Goal: Task Accomplishment & Management: Use online tool/utility

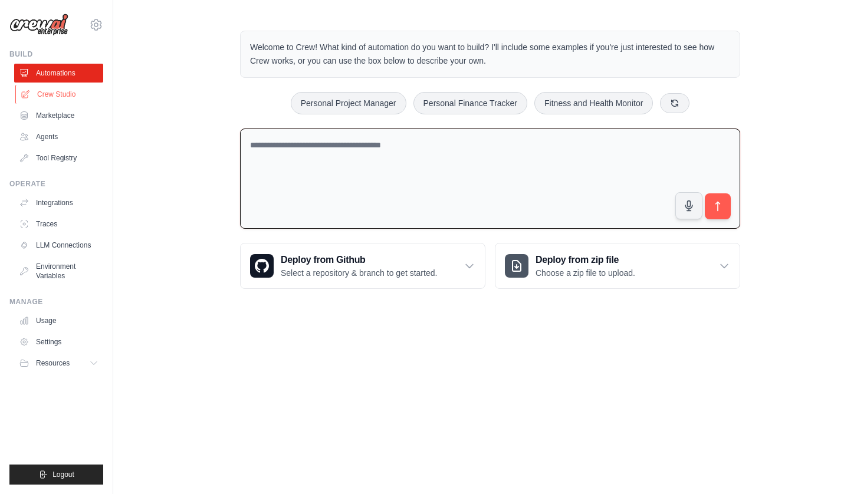
click at [48, 98] on link "Crew Studio" at bounding box center [59, 94] width 89 height 19
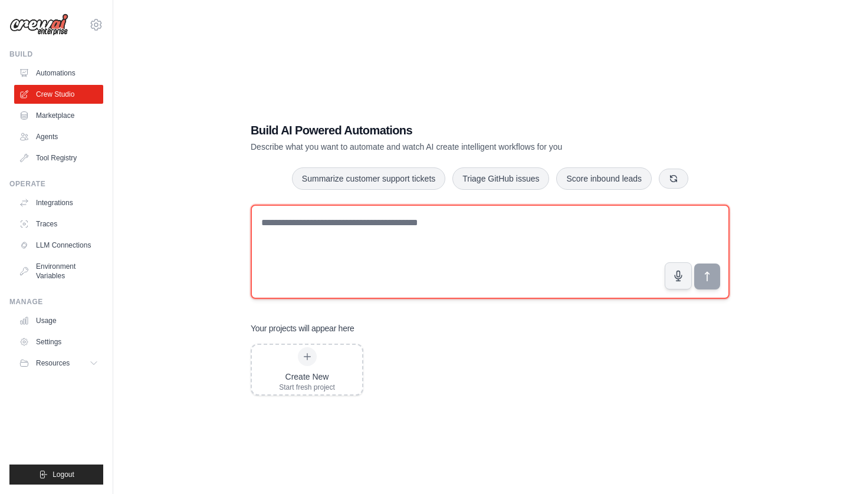
click at [338, 232] on textarea at bounding box center [490, 252] width 479 height 94
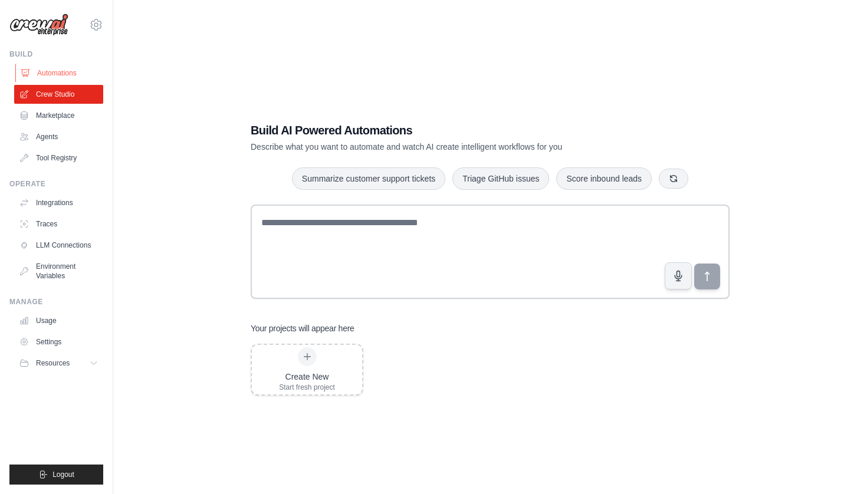
click at [57, 78] on link "Automations" at bounding box center [59, 73] width 89 height 19
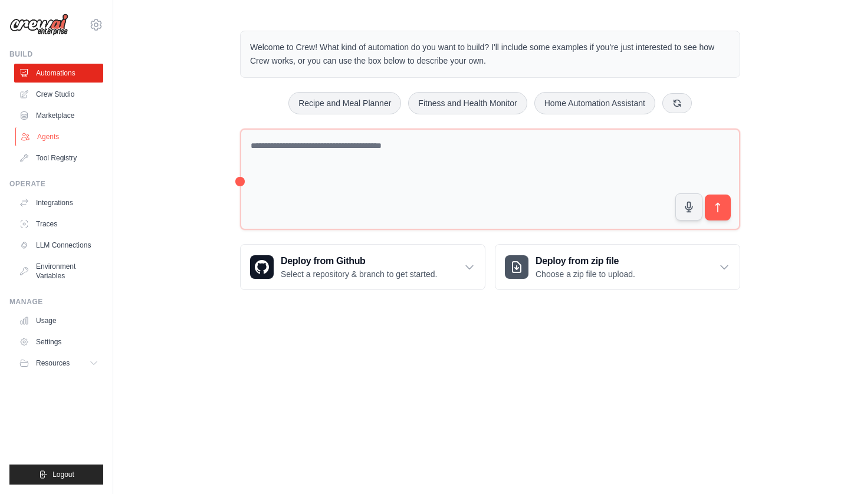
click at [47, 134] on link "Agents" at bounding box center [59, 136] width 89 height 19
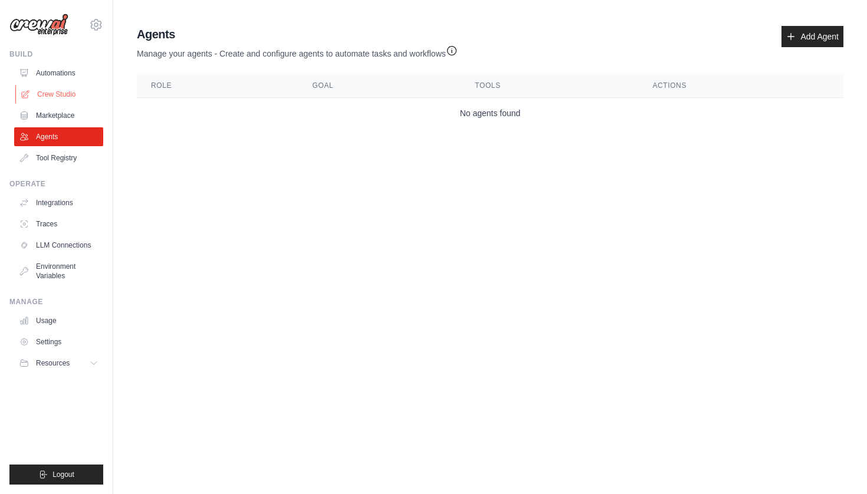
click at [63, 94] on link "Crew Studio" at bounding box center [59, 94] width 89 height 19
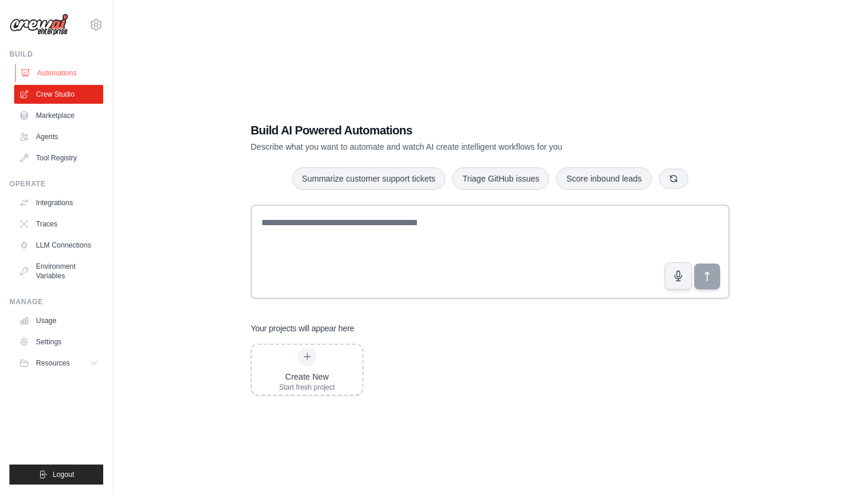
click at [61, 74] on link "Automations" at bounding box center [59, 73] width 89 height 19
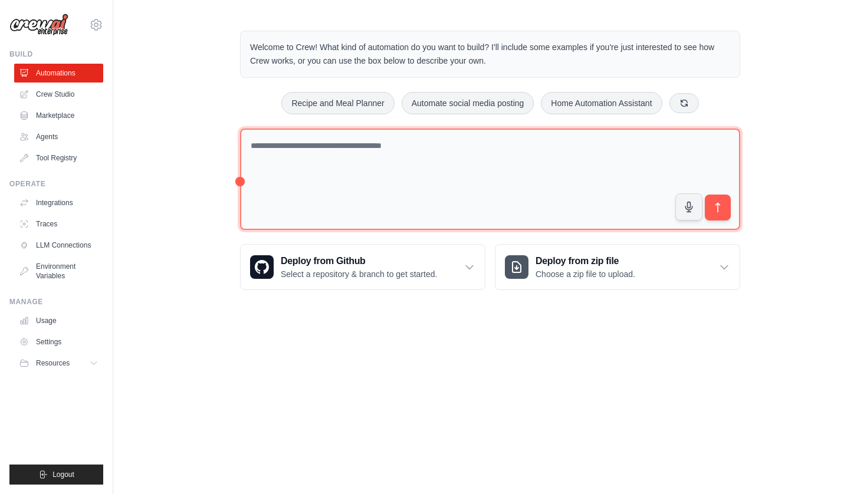
click at [367, 162] on textarea at bounding box center [490, 180] width 500 height 102
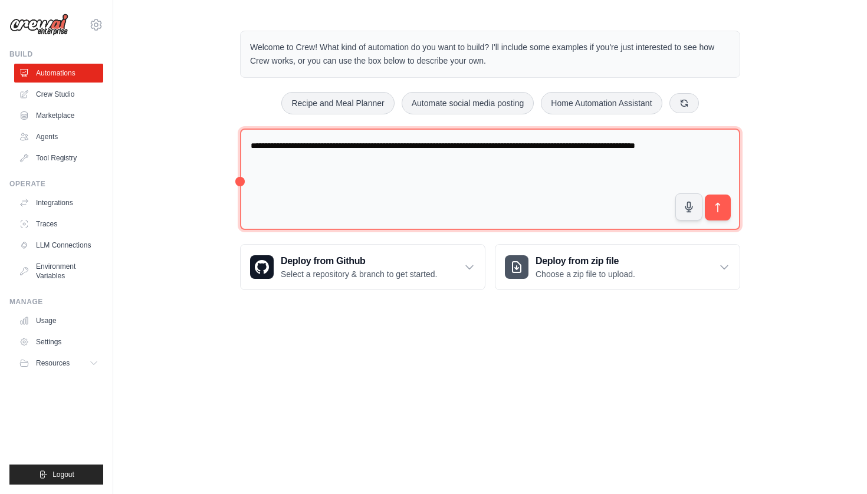
click at [674, 144] on textarea "**********" at bounding box center [490, 180] width 500 height 102
click at [545, 146] on textarea "**********" at bounding box center [490, 180] width 500 height 102
click at [612, 146] on textarea "**********" at bounding box center [490, 180] width 500 height 102
click at [692, 144] on textarea "**********" at bounding box center [490, 180] width 500 height 102
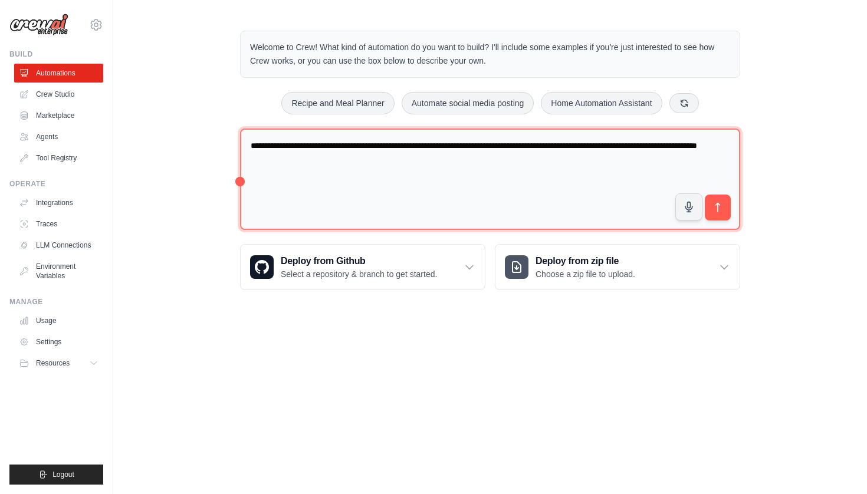
click at [329, 157] on textarea "**********" at bounding box center [490, 180] width 500 height 102
click at [367, 160] on textarea "**********" at bounding box center [490, 180] width 500 height 102
click at [425, 154] on textarea "**********" at bounding box center [490, 180] width 500 height 102
click at [452, 159] on textarea "**********" at bounding box center [490, 180] width 500 height 102
click at [428, 156] on textarea "**********" at bounding box center [490, 180] width 500 height 102
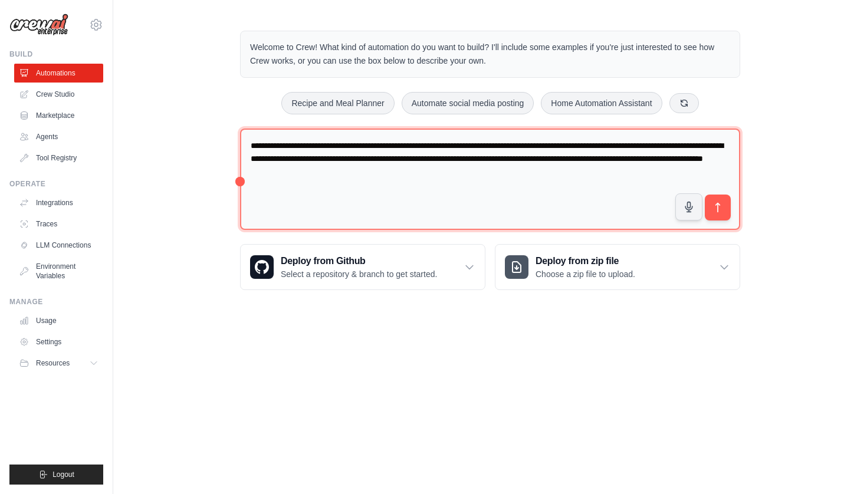
click at [429, 173] on textarea "**********" at bounding box center [490, 180] width 500 height 102
click at [415, 171] on textarea "**********" at bounding box center [490, 180] width 500 height 102
click at [642, 176] on textarea "**********" at bounding box center [490, 180] width 500 height 102
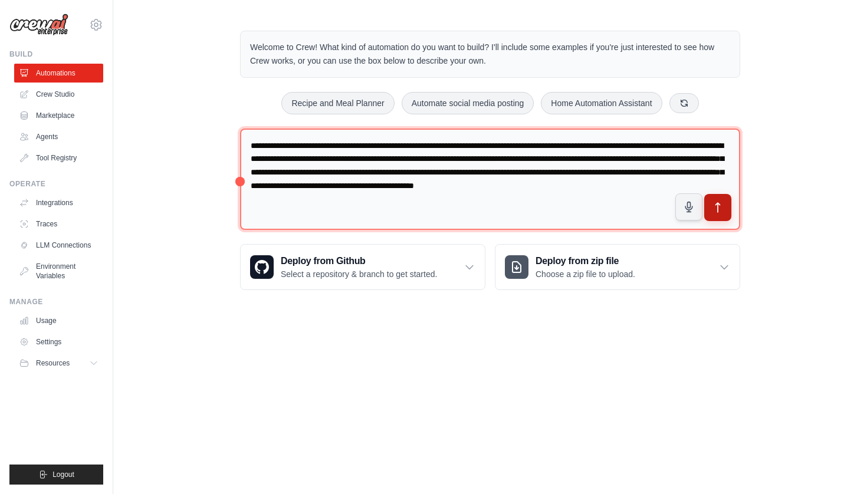
type textarea "**********"
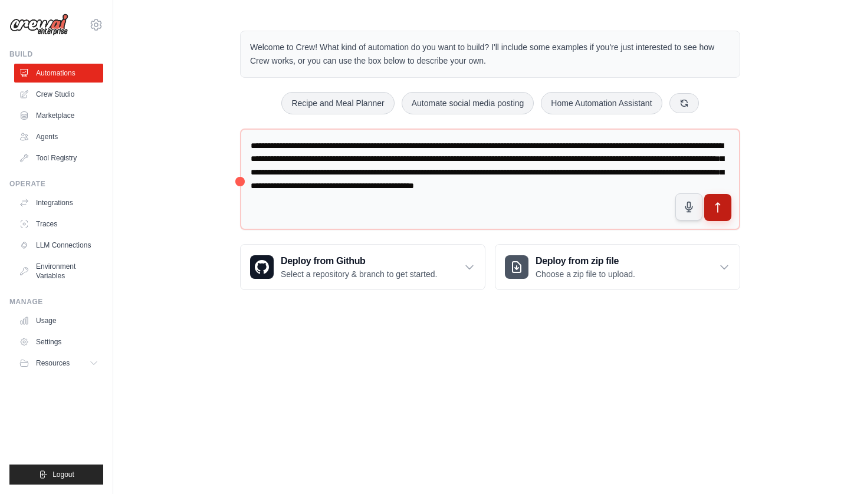
click at [717, 212] on icon "submit" at bounding box center [718, 208] width 12 height 12
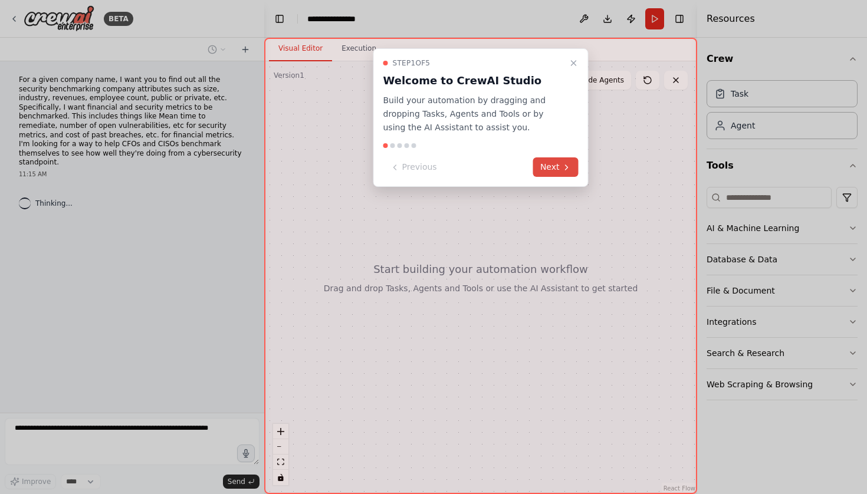
click at [551, 165] on button "Next" at bounding box center [555, 166] width 45 height 19
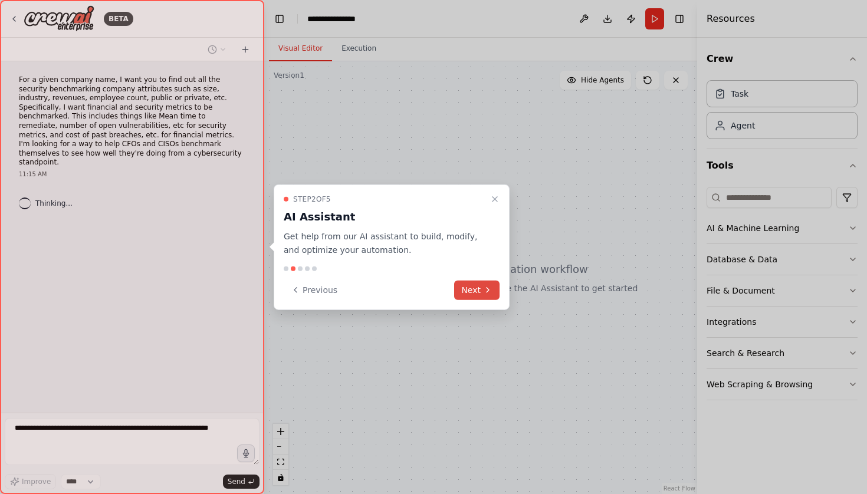
click at [476, 288] on button "Next" at bounding box center [476, 289] width 45 height 19
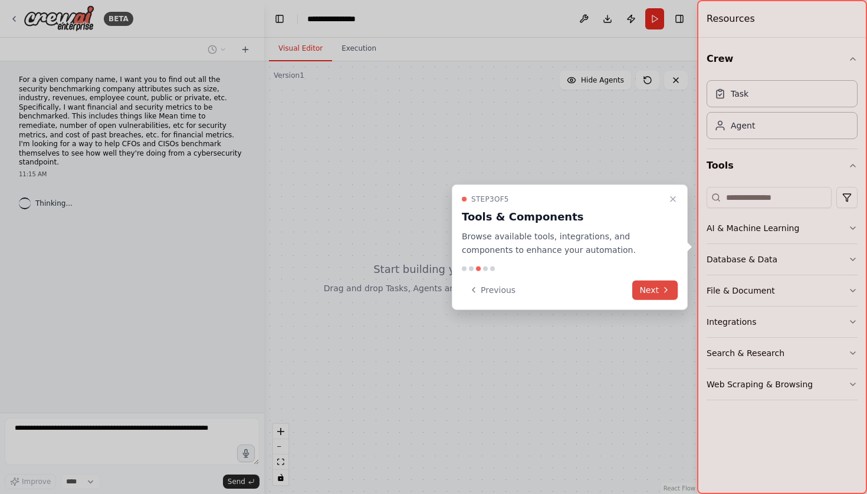
click at [664, 289] on icon at bounding box center [665, 289] width 9 height 9
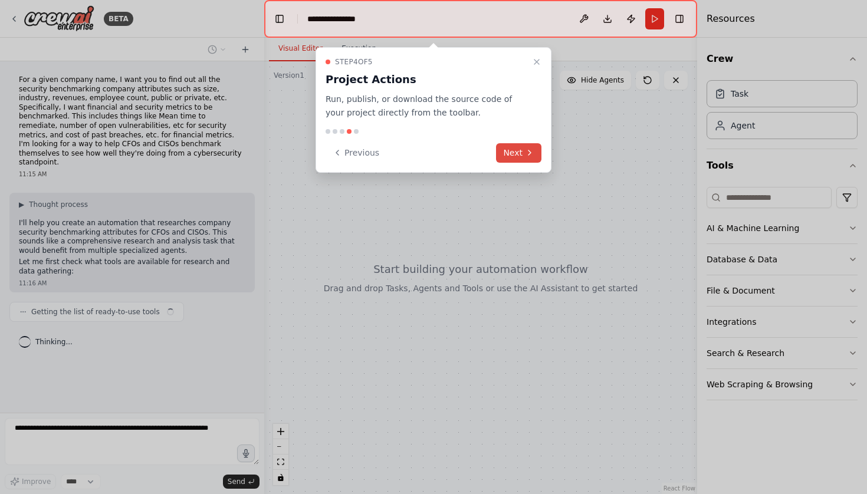
click at [520, 152] on button "Next" at bounding box center [518, 152] width 45 height 19
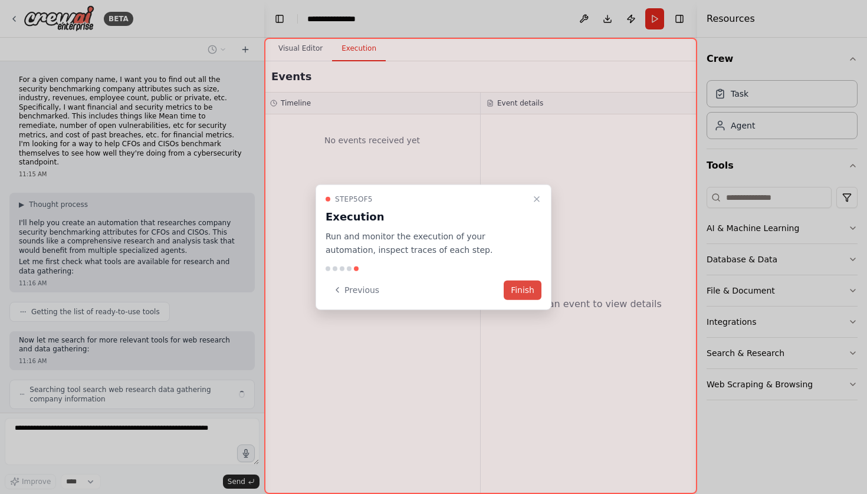
scroll to position [21, 0]
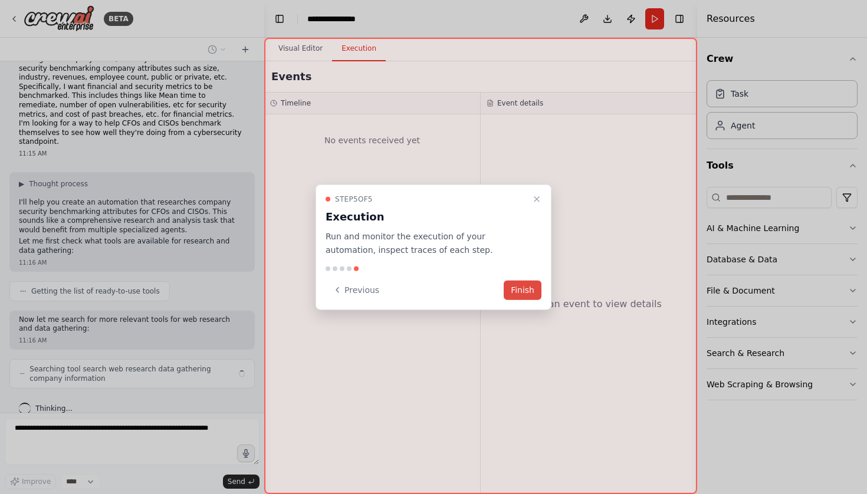
click at [525, 282] on button "Finish" at bounding box center [523, 289] width 38 height 19
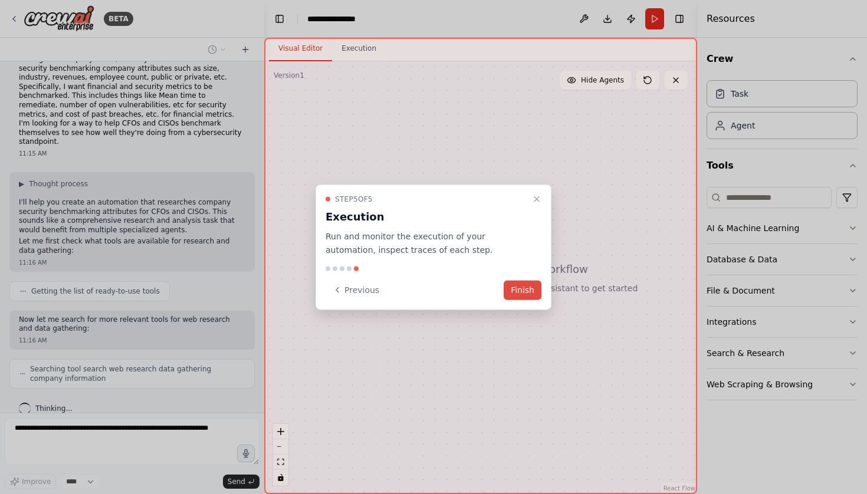
scroll to position [50, 0]
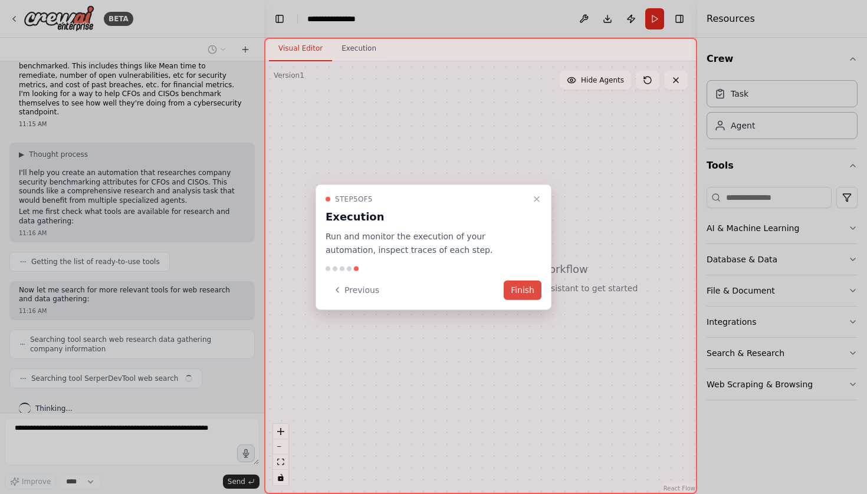
click at [522, 288] on button "Finish" at bounding box center [523, 289] width 38 height 19
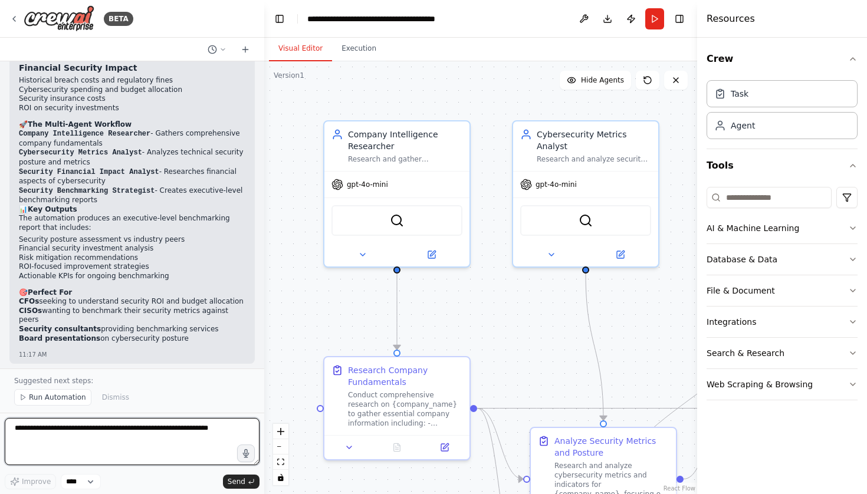
scroll to position [1067, 0]
click at [37, 396] on span "Run Automation" at bounding box center [57, 397] width 57 height 9
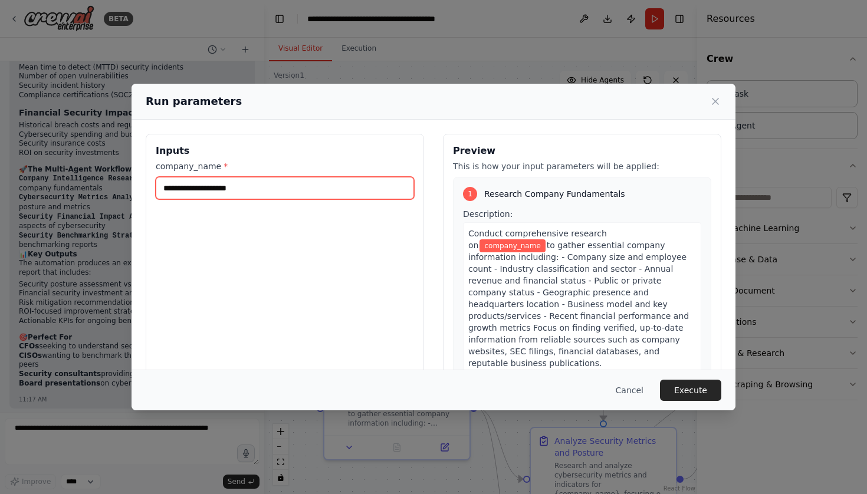
click at [259, 188] on input "company_name *" at bounding box center [285, 188] width 258 height 22
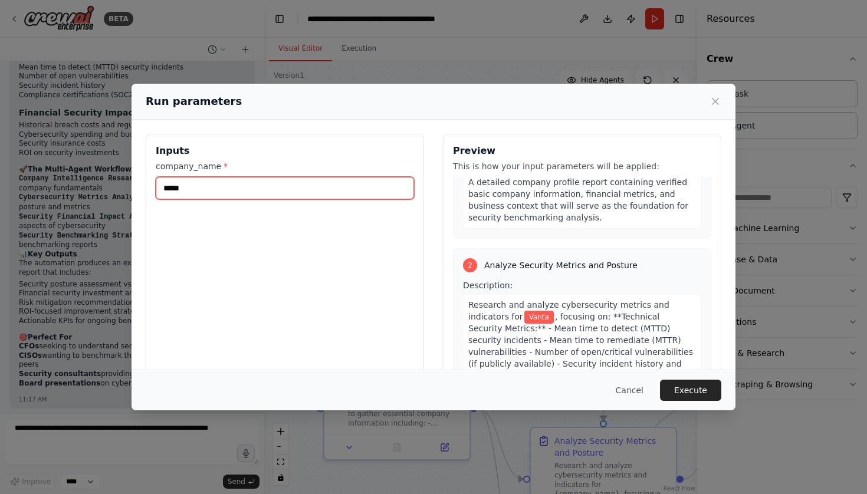
scroll to position [223, 0]
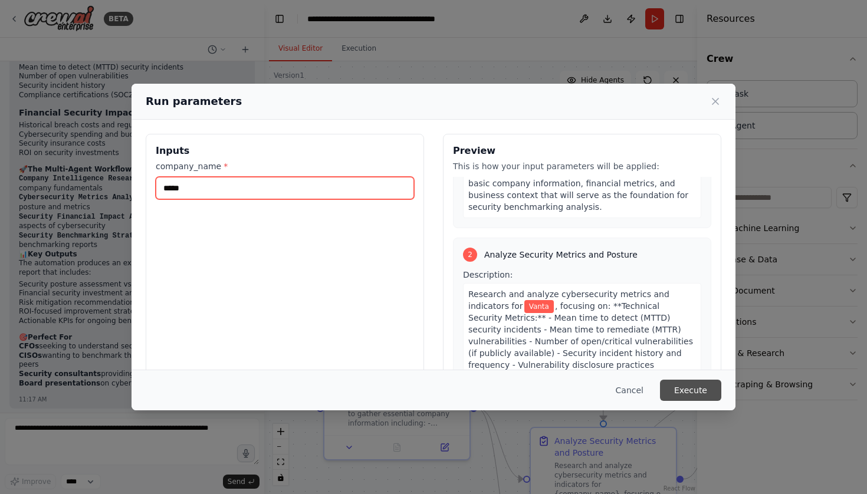
type input "*****"
click at [695, 392] on button "Execute" at bounding box center [690, 390] width 61 height 21
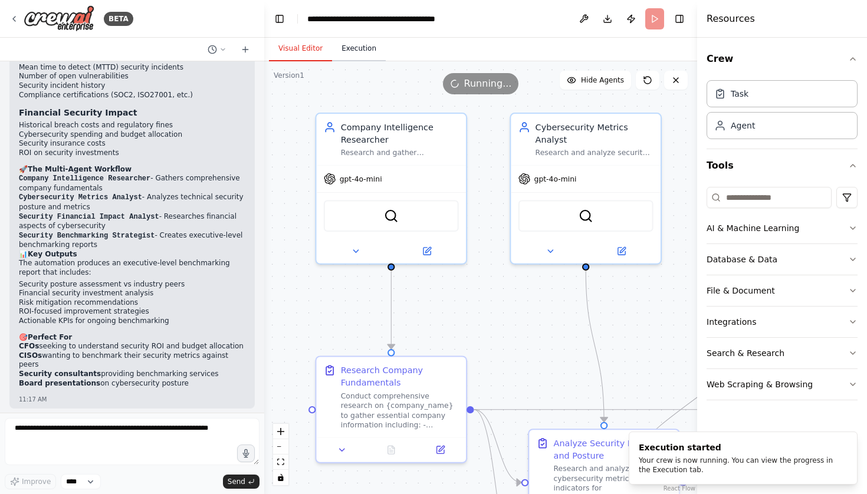
click at [367, 48] on button "Execution" at bounding box center [359, 49] width 54 height 25
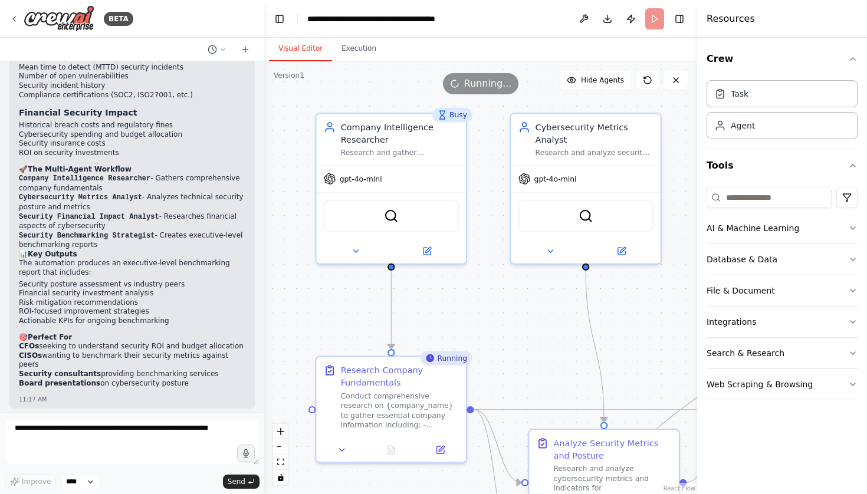
click at [297, 46] on button "Visual Editor" at bounding box center [300, 49] width 63 height 25
click at [361, 50] on button "Execution" at bounding box center [359, 49] width 54 height 25
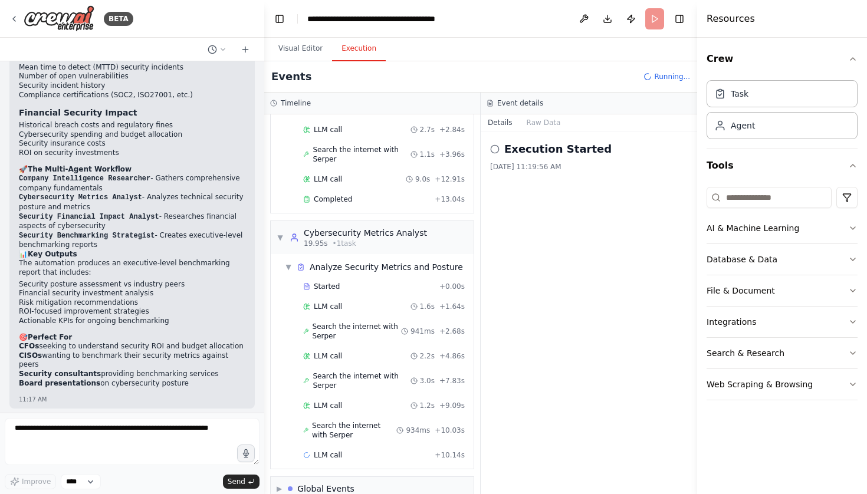
scroll to position [109, 0]
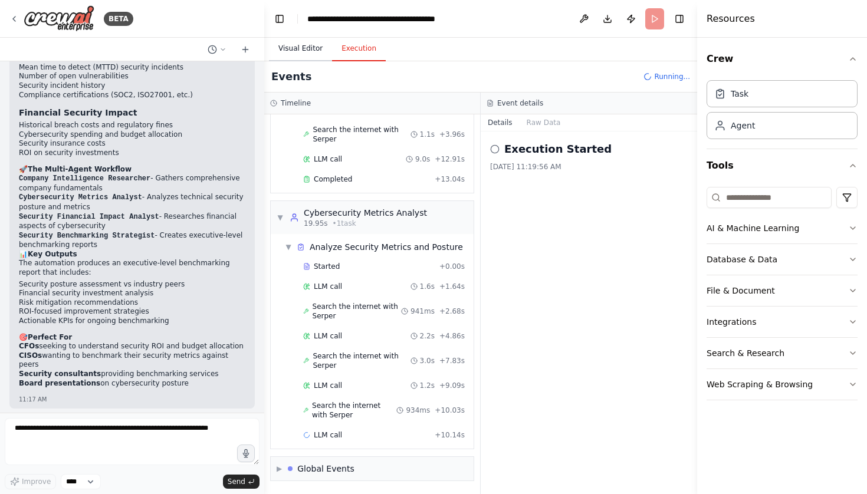
click at [297, 46] on button "Visual Editor" at bounding box center [300, 49] width 63 height 25
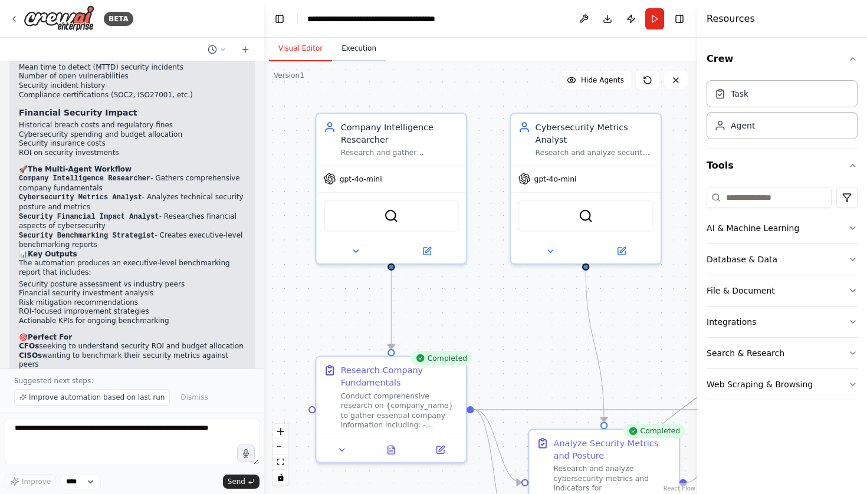
click at [364, 52] on button "Execution" at bounding box center [359, 49] width 54 height 25
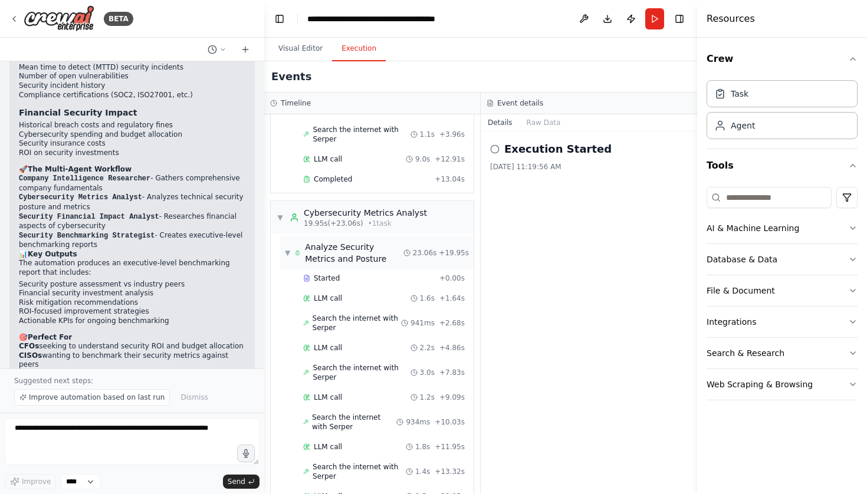
click at [285, 254] on span "▼" at bounding box center [287, 252] width 5 height 9
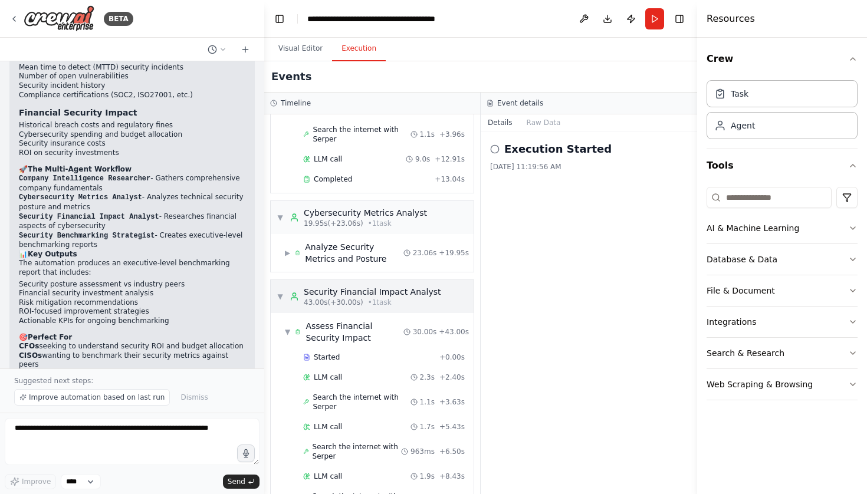
click at [278, 293] on span "▼" at bounding box center [280, 296] width 7 height 9
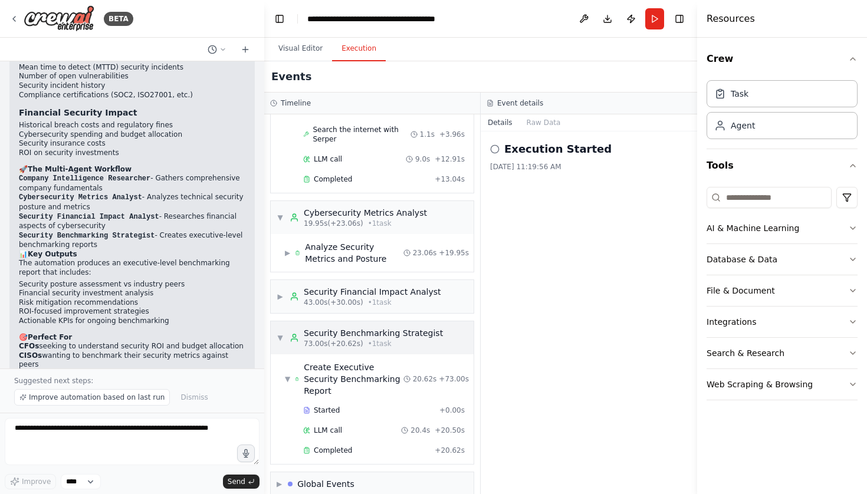
click at [280, 338] on span "▼" at bounding box center [280, 337] width 7 height 9
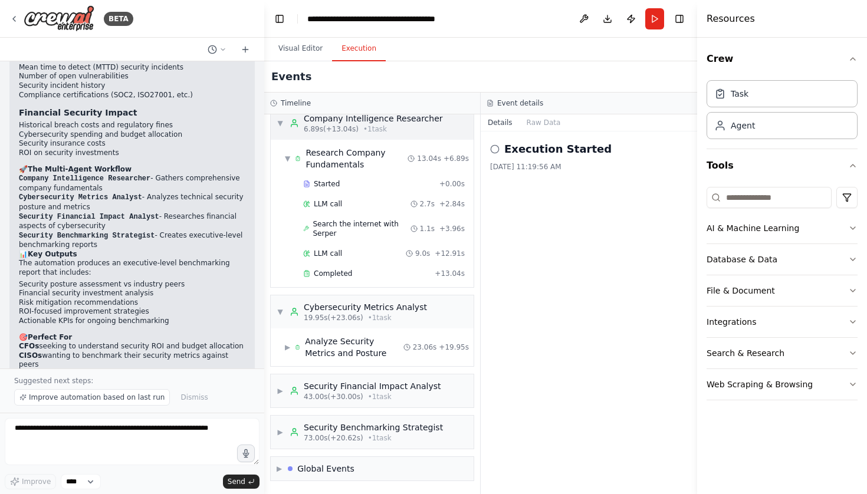
click at [281, 122] on span "▼" at bounding box center [280, 123] width 7 height 9
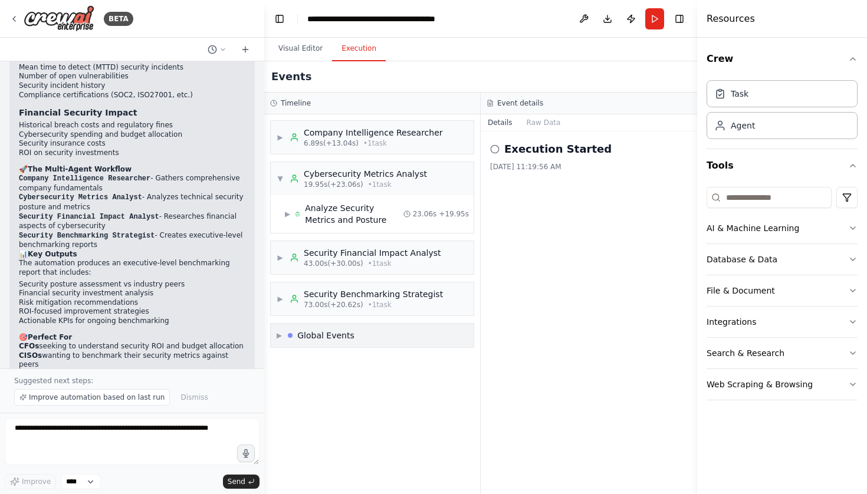
click at [277, 338] on span "▶" at bounding box center [279, 335] width 5 height 9
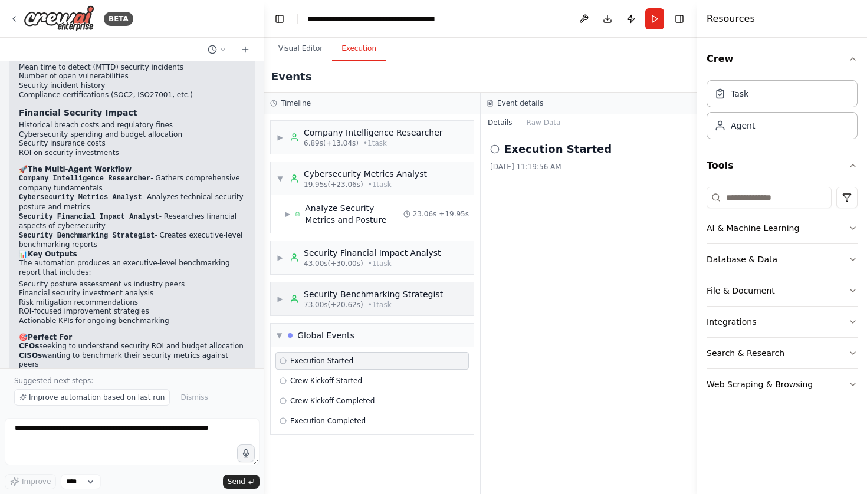
click at [279, 303] on span "▶" at bounding box center [280, 298] width 7 height 9
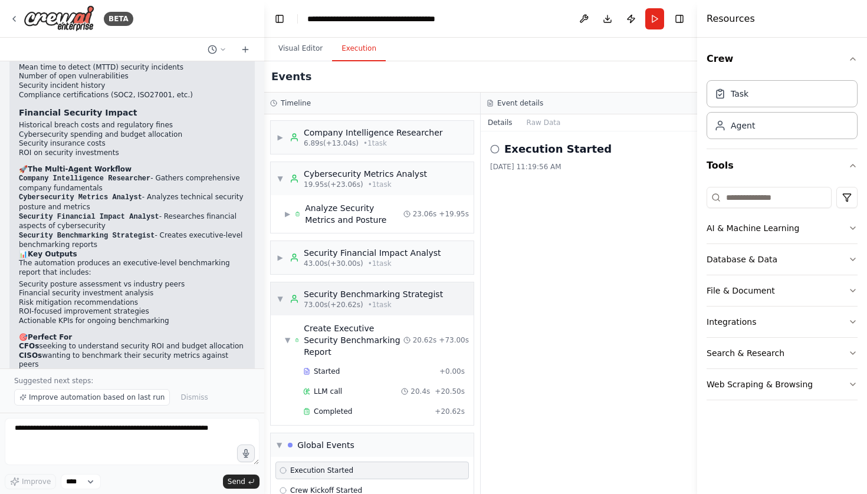
click at [279, 303] on span "▼" at bounding box center [280, 298] width 7 height 9
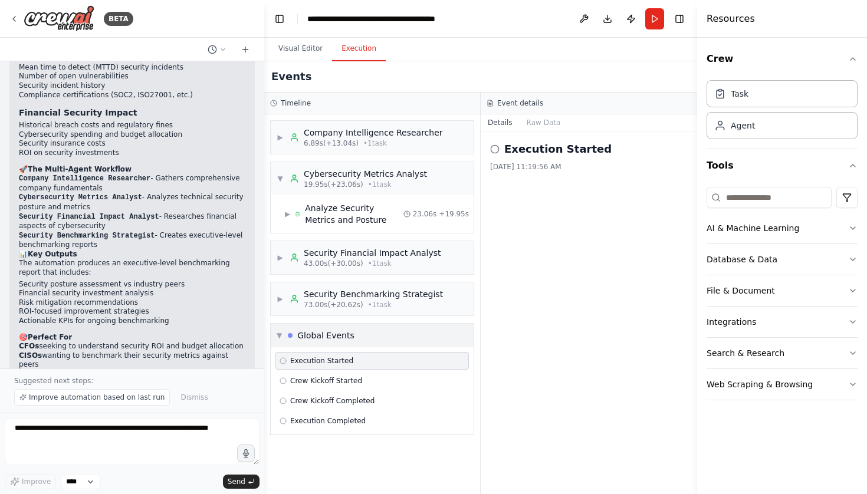
click at [281, 336] on span "▼" at bounding box center [279, 335] width 5 height 9
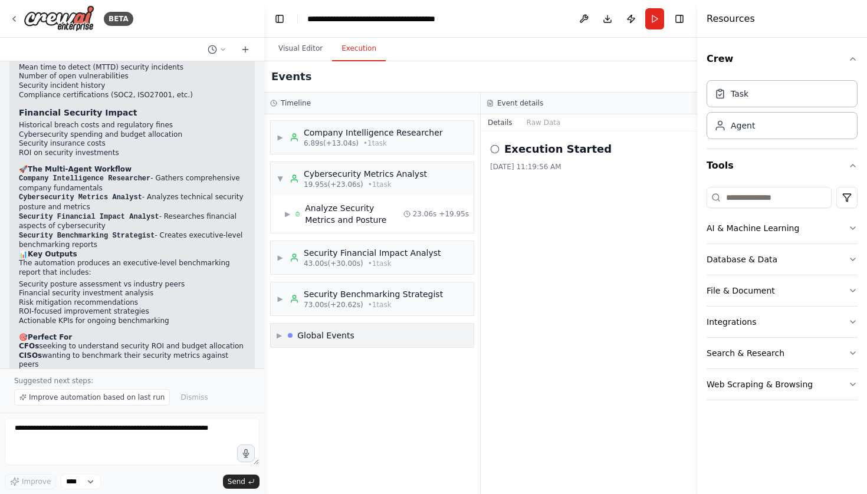
click at [281, 336] on span "▶" at bounding box center [279, 335] width 5 height 9
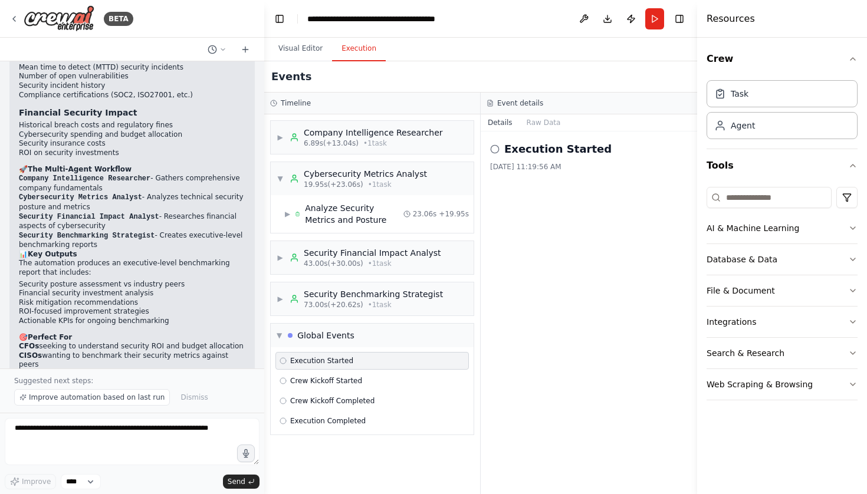
click at [357, 358] on div "Execution Started" at bounding box center [372, 360] width 185 height 9
click at [279, 332] on span "▼" at bounding box center [279, 335] width 5 height 9
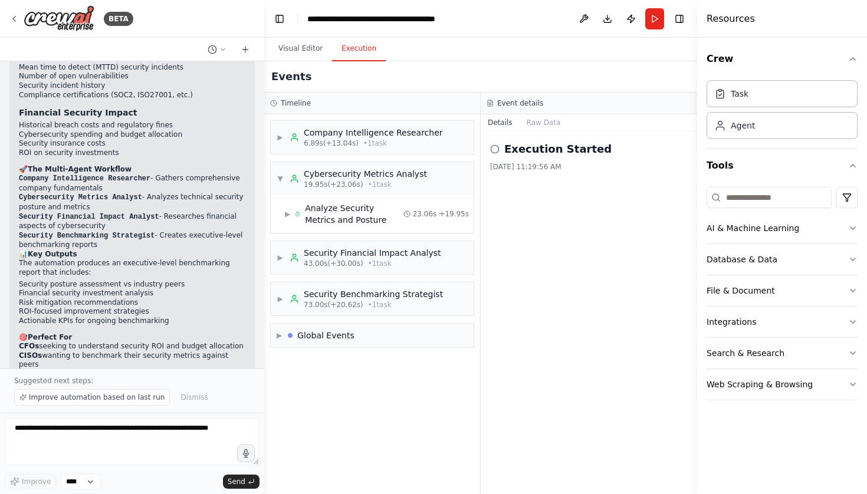
click at [564, 155] on h2 "Execution Started" at bounding box center [557, 149] width 107 height 17
click at [538, 119] on button "Raw Data" at bounding box center [544, 122] width 48 height 17
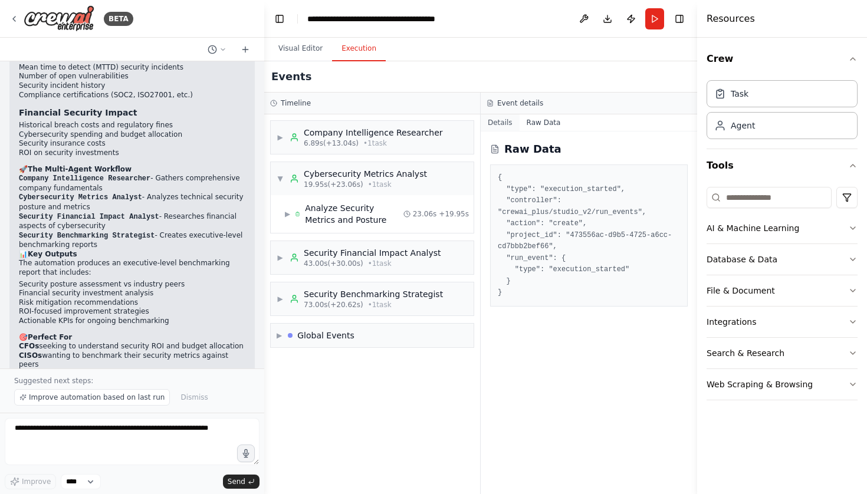
click at [491, 125] on button "Details" at bounding box center [500, 122] width 39 height 17
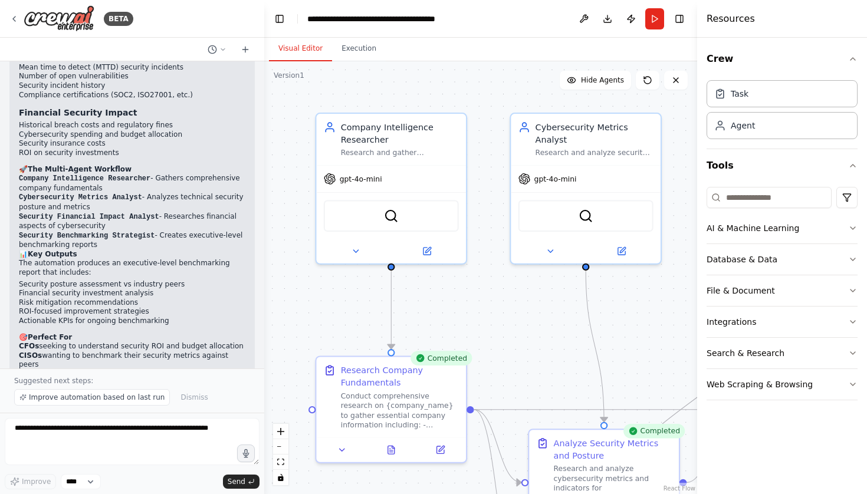
click at [299, 47] on button "Visual Editor" at bounding box center [300, 49] width 63 height 25
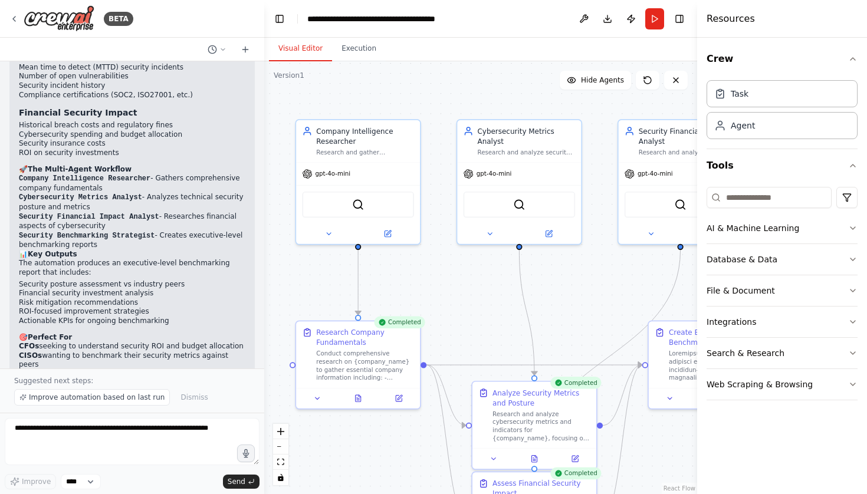
drag, startPoint x: 649, startPoint y: 324, endPoint x: 579, endPoint y: 297, distance: 76.0
click at [579, 297] on div ".deletable-edge-delete-btn { width: 20px; height: 20px; border: 0px solid #ffff…" at bounding box center [480, 277] width 433 height 433
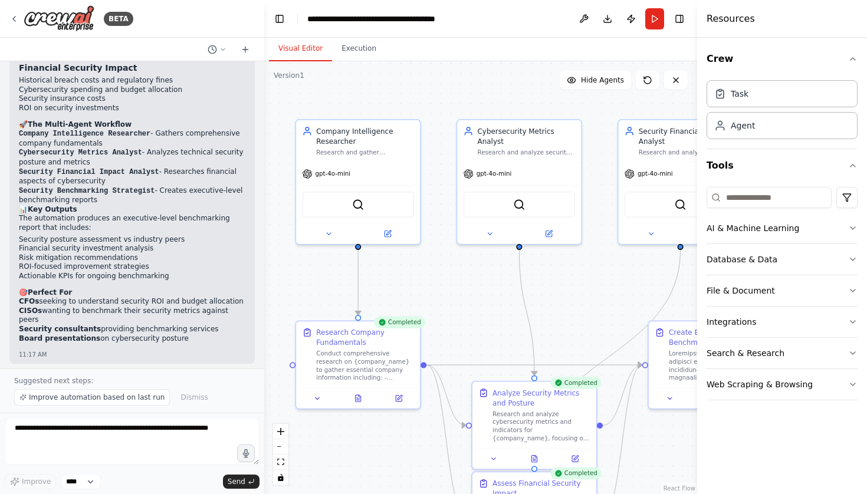
scroll to position [1067, 0]
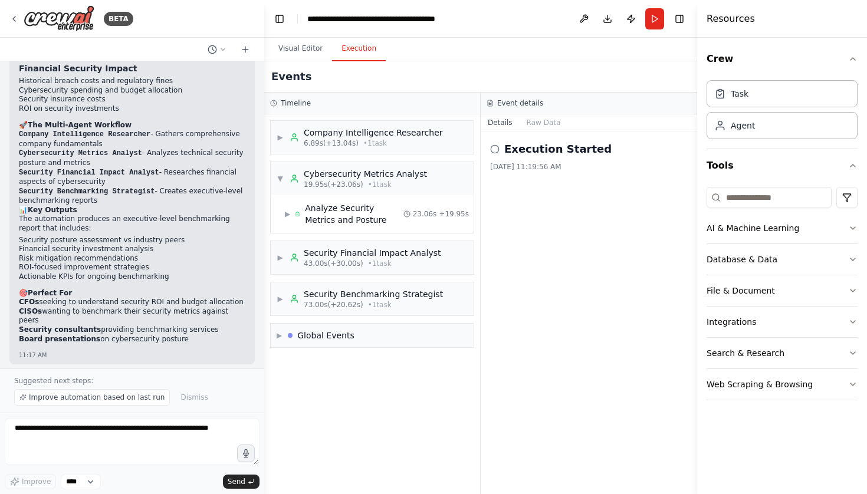
click at [370, 48] on button "Execution" at bounding box center [359, 49] width 54 height 25
click at [278, 182] on div "▼ Cybersecurity Metrics Analyst 19.95s (+23.06s) • 1 task" at bounding box center [352, 178] width 150 height 21
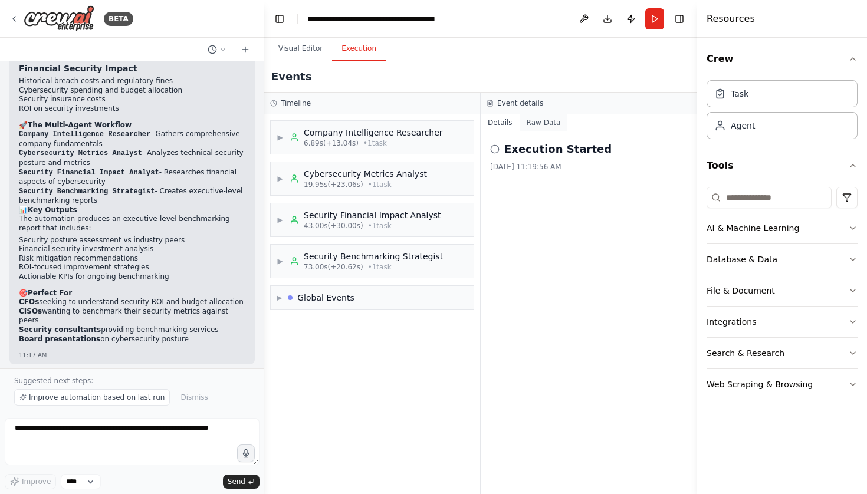
click at [542, 124] on button "Raw Data" at bounding box center [544, 122] width 48 height 17
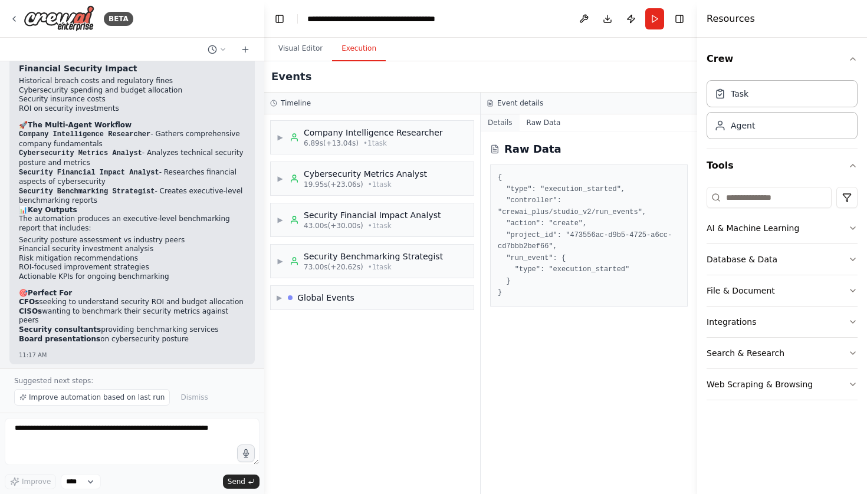
click at [488, 124] on button "Details" at bounding box center [500, 122] width 39 height 17
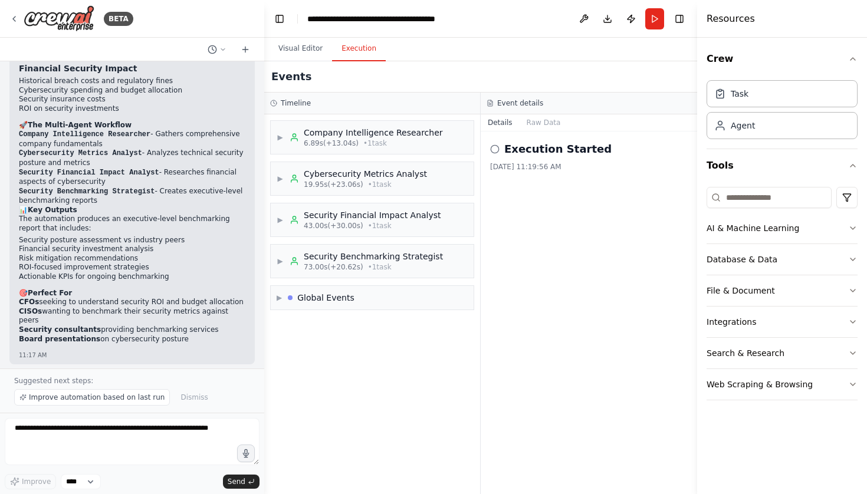
scroll to position [0, 0]
click at [268, 299] on div "▶ Company Intelligence Researcher 6.89s (+13.04s) • 1 task ▶ Cybersecurity Metr…" at bounding box center [372, 304] width 216 height 380
click at [282, 138] on span "▶" at bounding box center [280, 137] width 7 height 9
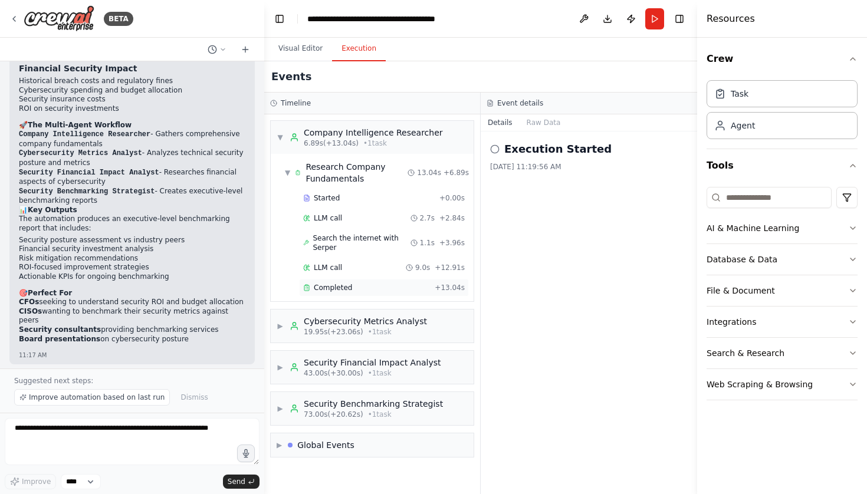
click at [338, 291] on span "Completed" at bounding box center [333, 287] width 38 height 9
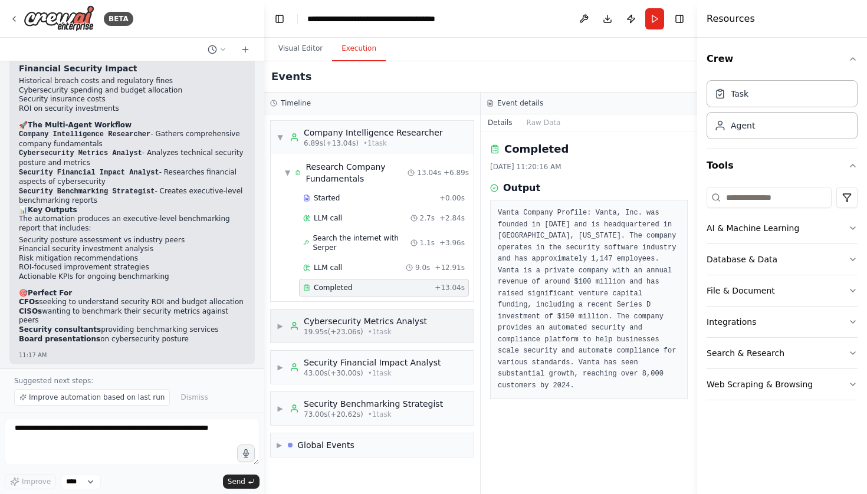
click at [281, 327] on span "▶" at bounding box center [280, 325] width 7 height 9
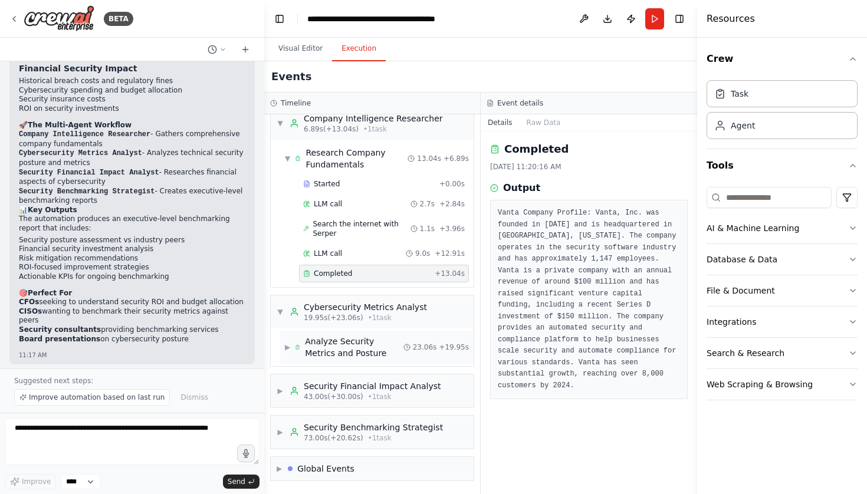
scroll to position [14, 0]
click at [287, 347] on span "▶" at bounding box center [287, 347] width 5 height 9
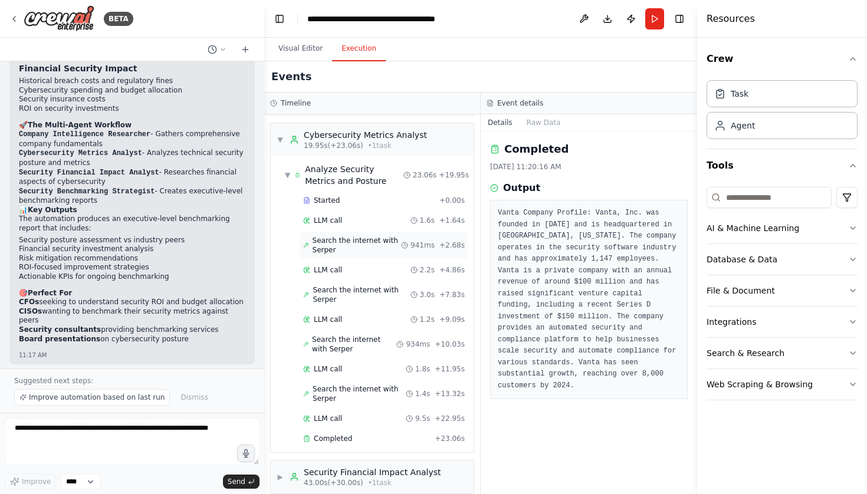
scroll to position [236, 0]
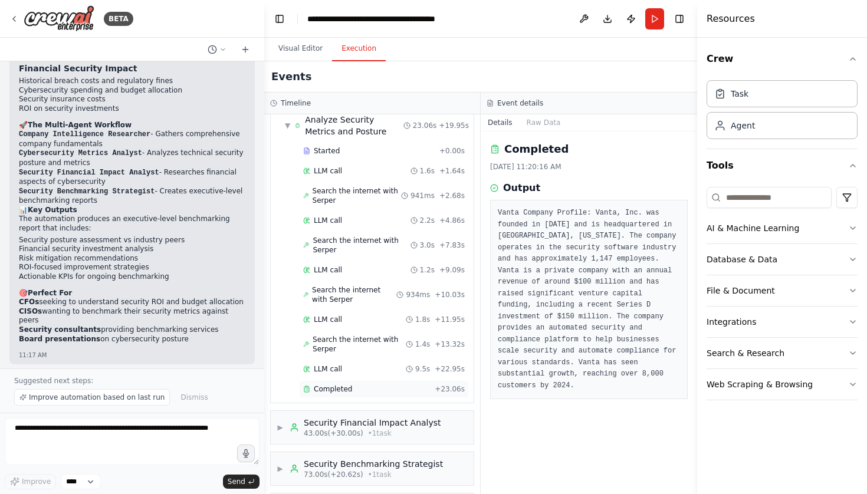
click at [354, 388] on div "Completed" at bounding box center [366, 388] width 127 height 9
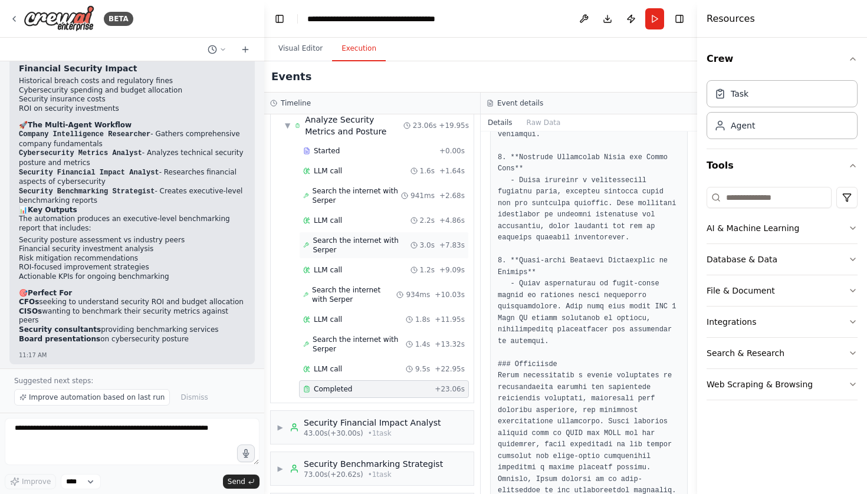
scroll to position [926, 0]
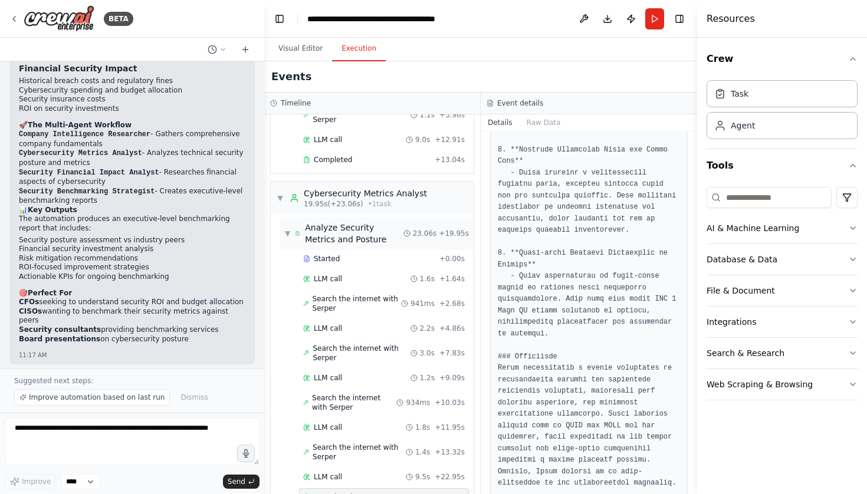
click at [284, 236] on div "▼ Analyze Security Metrics and Posture 23.06s + 19.95s" at bounding box center [376, 233] width 193 height 33
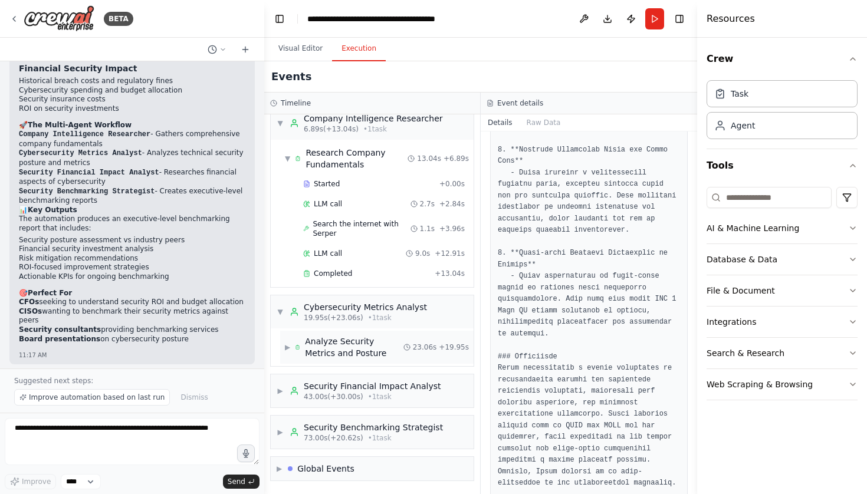
scroll to position [14, 0]
click at [283, 311] on span "▼" at bounding box center [280, 311] width 7 height 9
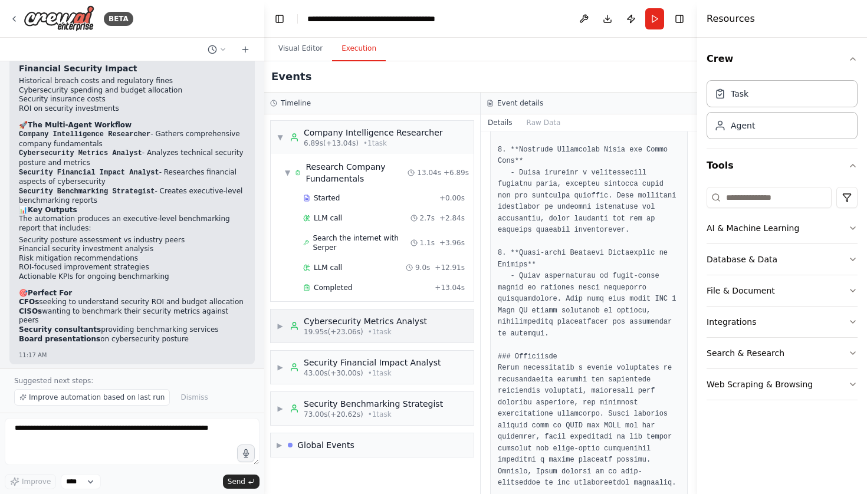
scroll to position [0, 0]
click at [284, 171] on div "▼ Research Company Fundamentals 13.04s + 6.89s" at bounding box center [376, 172] width 193 height 33
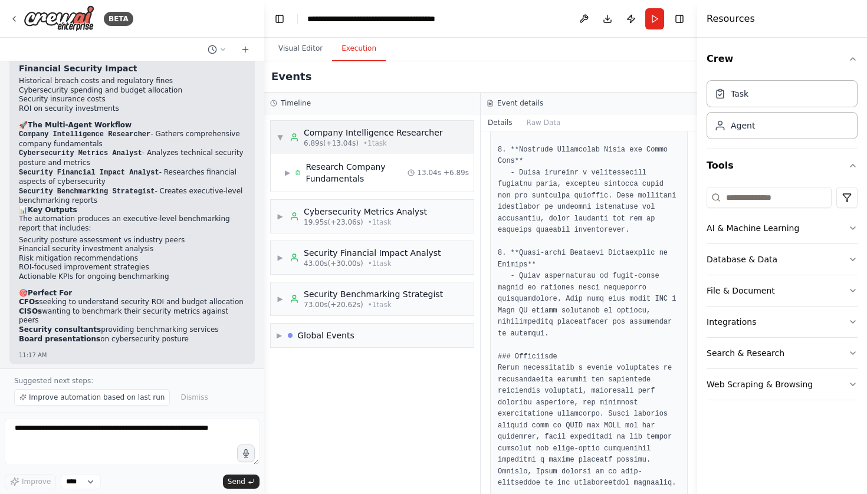
click at [280, 135] on span "▼" at bounding box center [280, 137] width 7 height 9
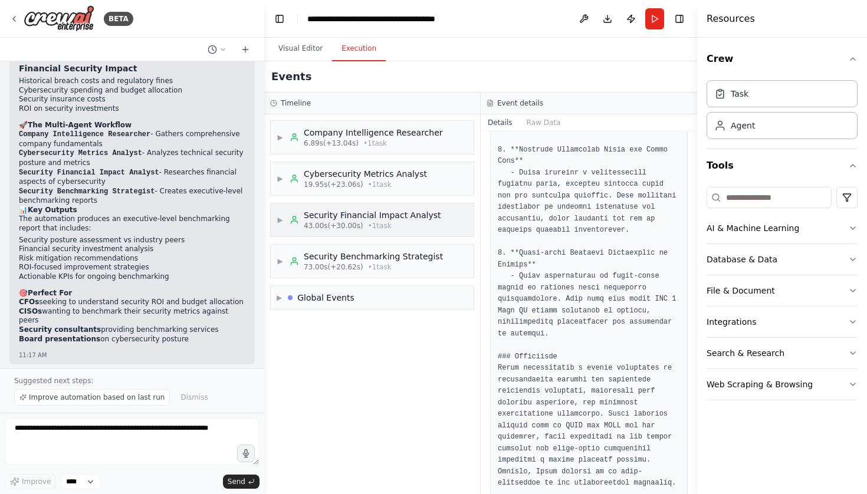
click at [278, 218] on span "▶" at bounding box center [280, 219] width 7 height 9
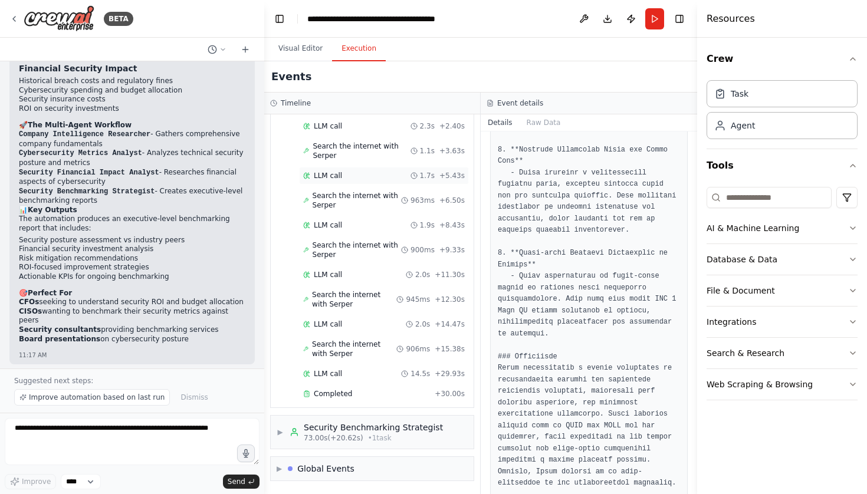
scroll to position [175, 0]
click at [336, 393] on span "Completed" at bounding box center [333, 393] width 38 height 9
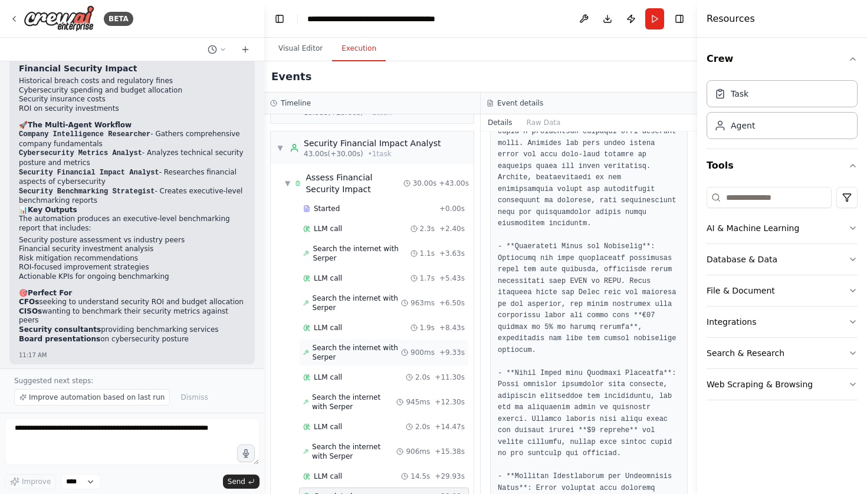
scroll to position [71, 0]
click at [288, 178] on div "▼ Assess Financial Security Impact" at bounding box center [344, 185] width 119 height 24
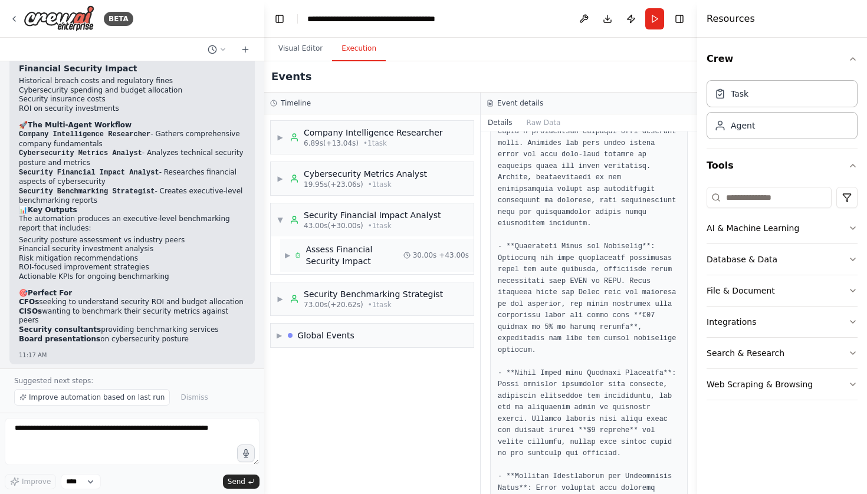
scroll to position [0, 0]
click at [279, 226] on div "▼ Security Financial Impact Analyst 43.00s (+30.00s) • 1 task" at bounding box center [359, 219] width 165 height 21
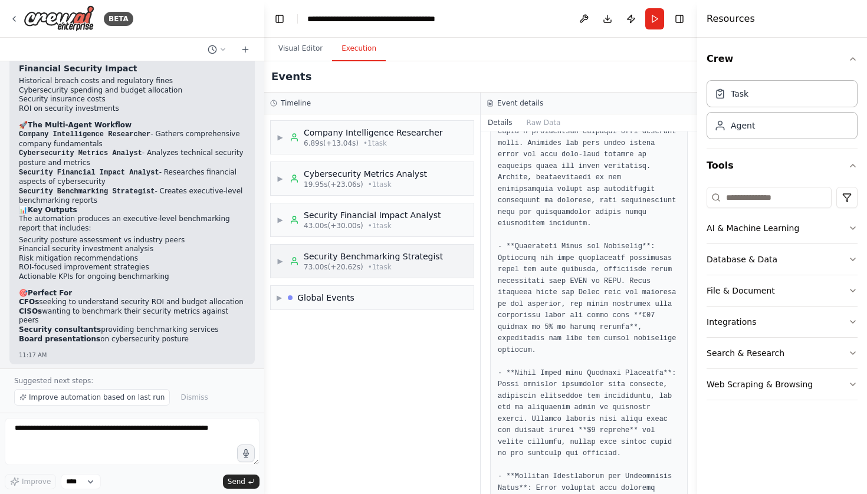
click at [279, 259] on span "▶" at bounding box center [280, 261] width 7 height 9
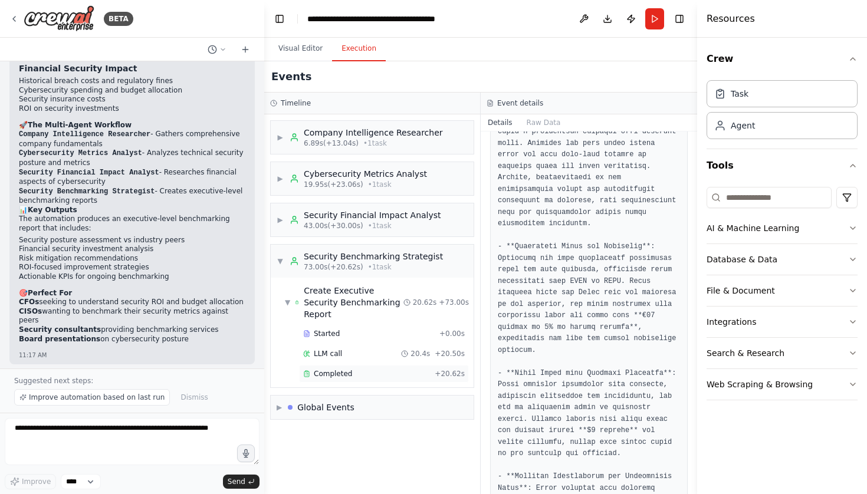
click at [313, 369] on div "Completed" at bounding box center [366, 373] width 127 height 9
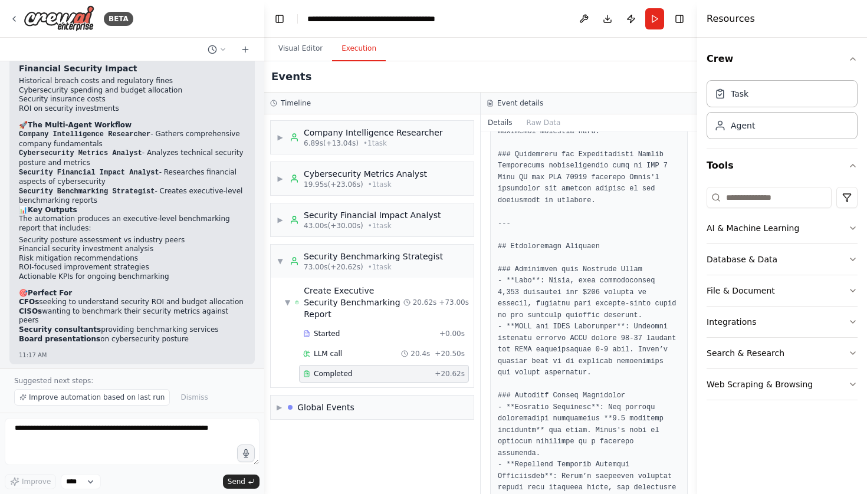
scroll to position [819, 0]
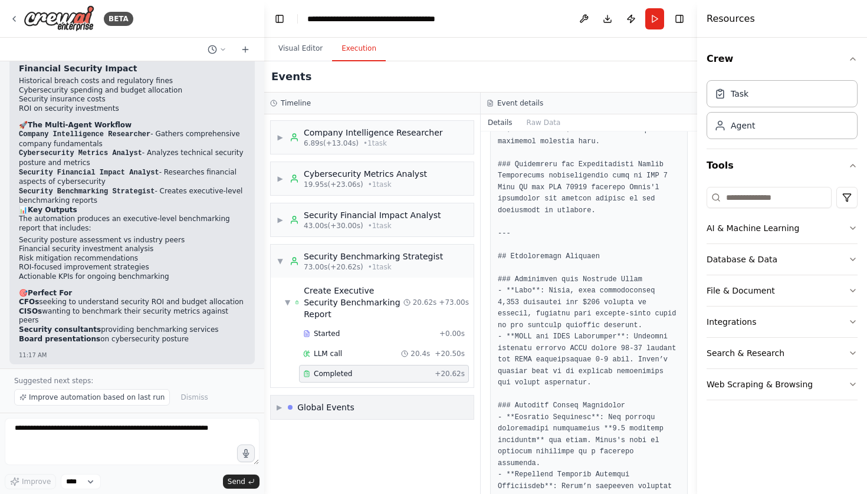
click at [282, 403] on span "▶" at bounding box center [279, 407] width 5 height 9
click at [310, 428] on span "Execution Started" at bounding box center [321, 432] width 63 height 9
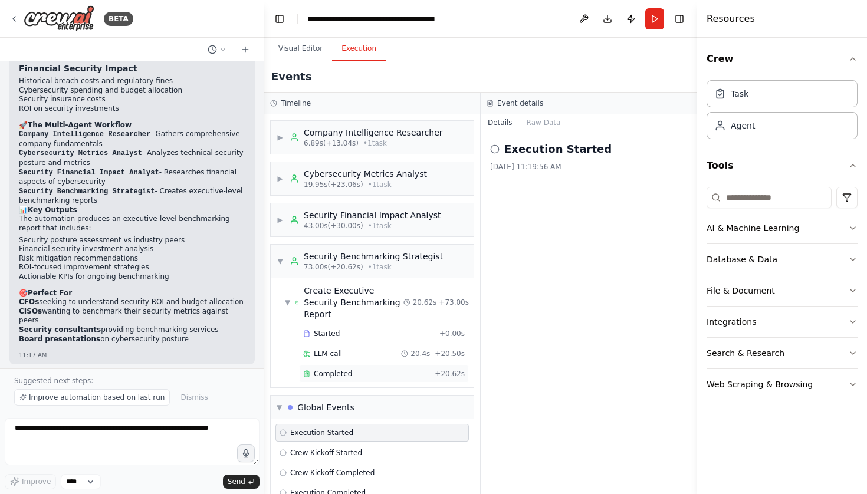
click at [326, 369] on span "Completed" at bounding box center [333, 373] width 38 height 9
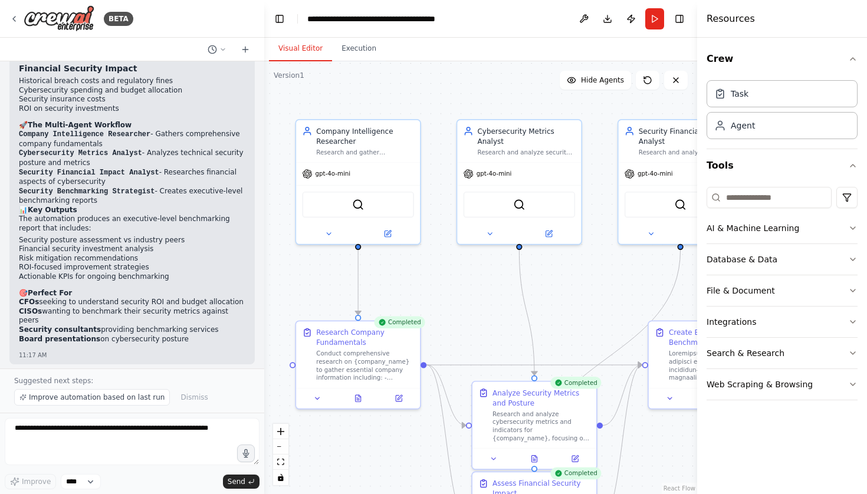
click at [303, 50] on button "Visual Editor" at bounding box center [300, 49] width 63 height 25
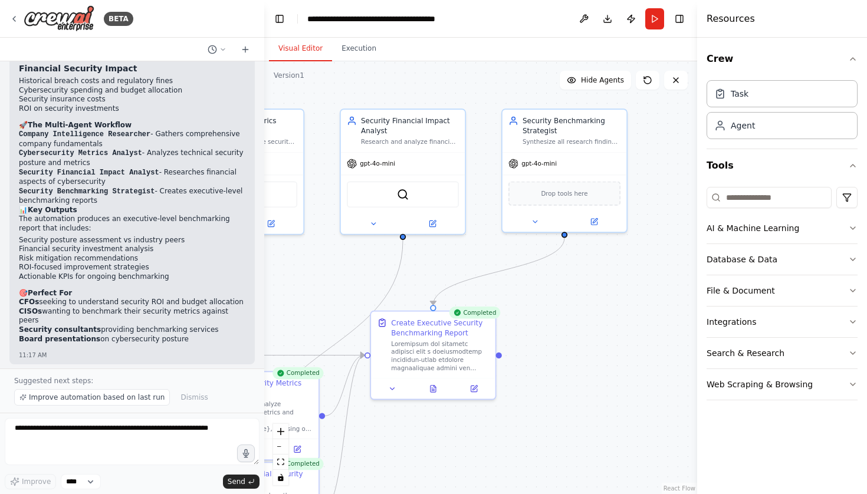
drag, startPoint x: 614, startPoint y: 308, endPoint x: 336, endPoint y: 298, distance: 277.9
click at [336, 298] on div ".deletable-edge-delete-btn { width: 20px; height: 20px; border: 0px solid #ffff…" at bounding box center [480, 277] width 433 height 433
click at [431, 356] on div at bounding box center [440, 354] width 98 height 32
click at [434, 387] on icon at bounding box center [433, 387] width 3 height 0
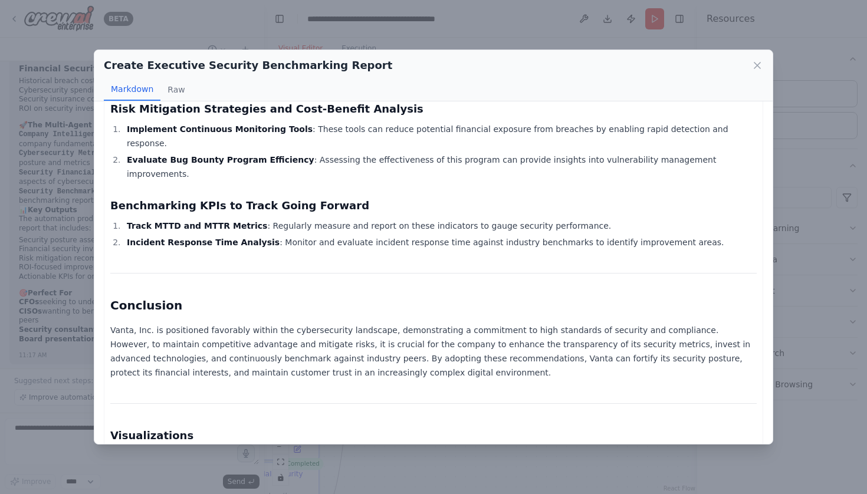
scroll to position [1117, 0]
click at [240, 452] on link "Graph of Security Investment Over Time" at bounding box center [210, 456] width 167 height 9
click at [190, 468] on link "Benchmarking Comparison Chart" at bounding box center [195, 472] width 137 height 9
click at [179, 468] on link "Benchmarking Comparison Chart" at bounding box center [195, 472] width 137 height 9
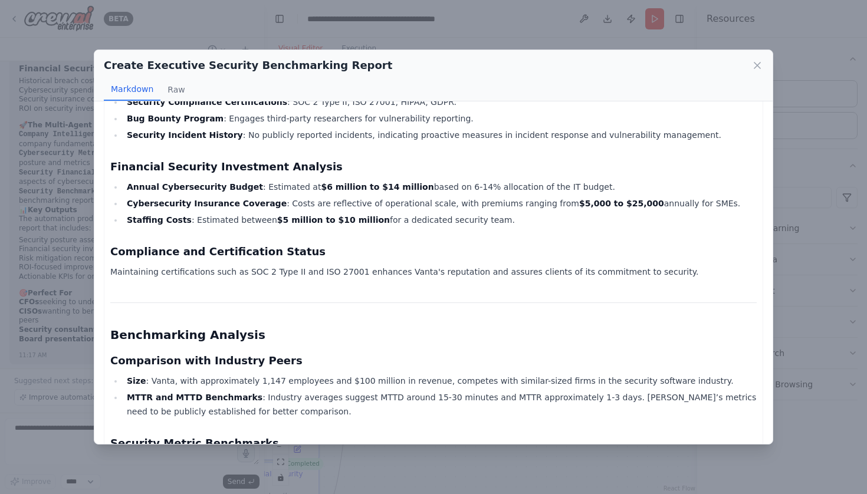
scroll to position [412, 0]
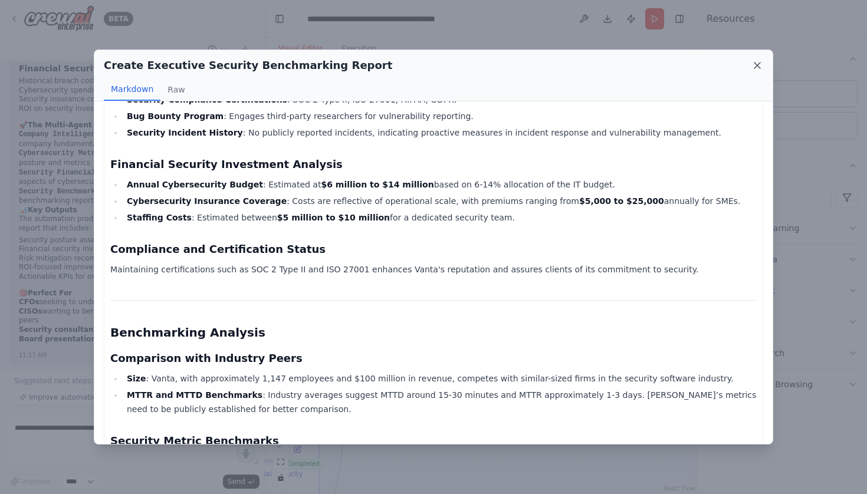
click at [757, 64] on icon at bounding box center [757, 66] width 12 height 12
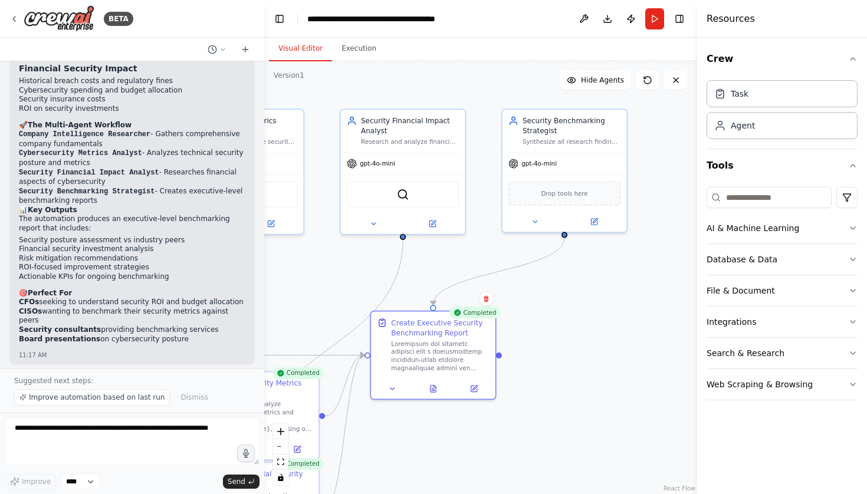
scroll to position [0, 0]
click at [121, 456] on textarea at bounding box center [132, 441] width 255 height 47
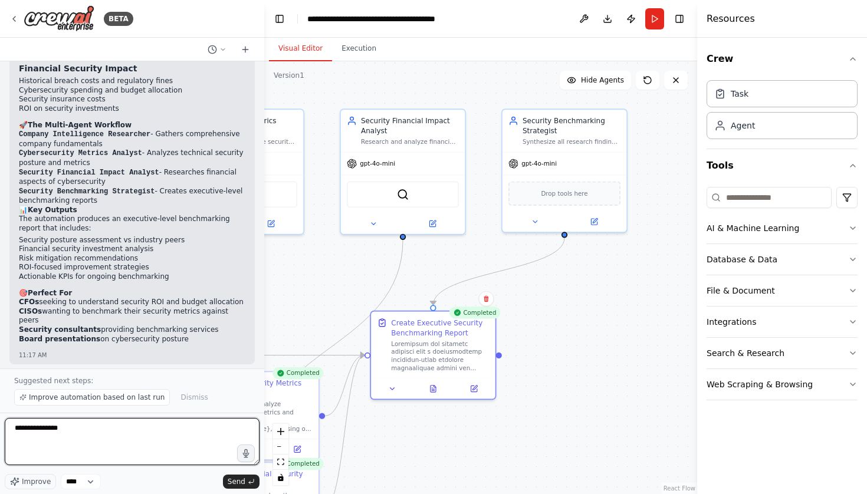
type textarea "**********"
type textarea "********"
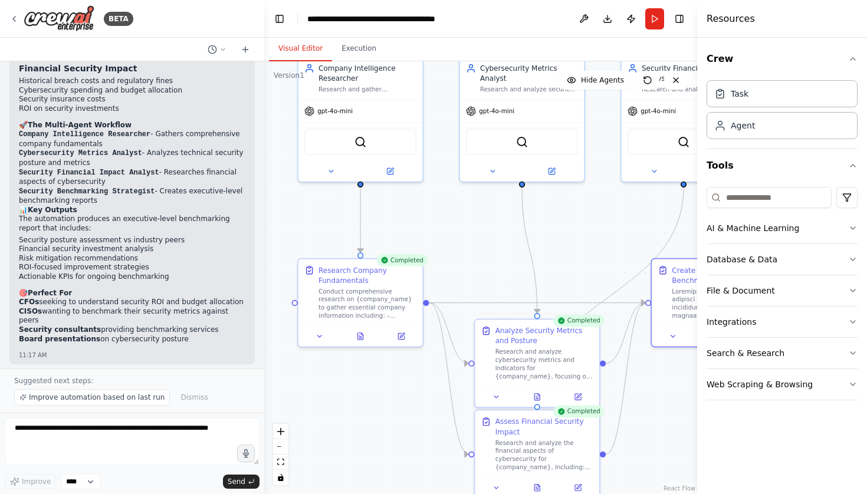
drag, startPoint x: 346, startPoint y: 274, endPoint x: 625, endPoint y: 221, distance: 283.8
click at [626, 221] on div ".deletable-edge-delete-btn { width: 20px; height: 20px; border: 0px solid #ffff…" at bounding box center [480, 277] width 433 height 433
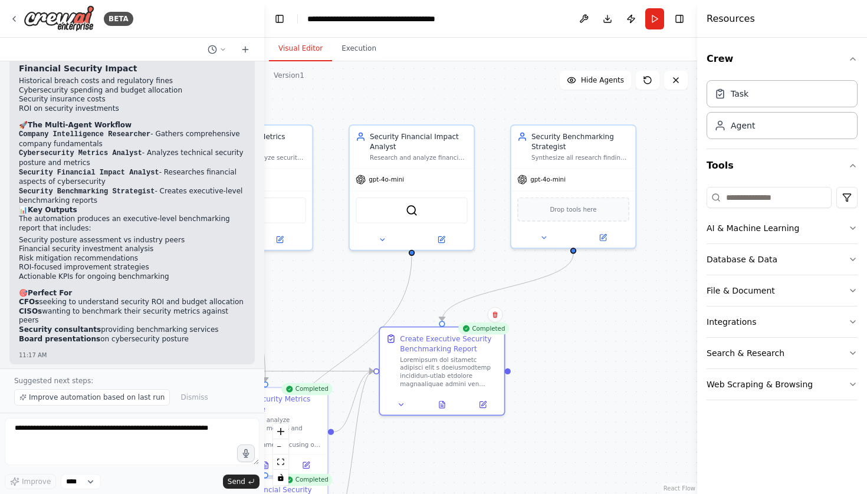
drag, startPoint x: 597, startPoint y: 246, endPoint x: 321, endPoint y: 314, distance: 283.8
click at [321, 314] on div ".deletable-edge-delete-btn { width: 20px; height: 20px; border: 0px solid #ffff…" at bounding box center [480, 277] width 433 height 433
click at [567, 156] on div "Synthesize all research findings to create comprehensive security benchmarking …" at bounding box center [576, 156] width 98 height 8
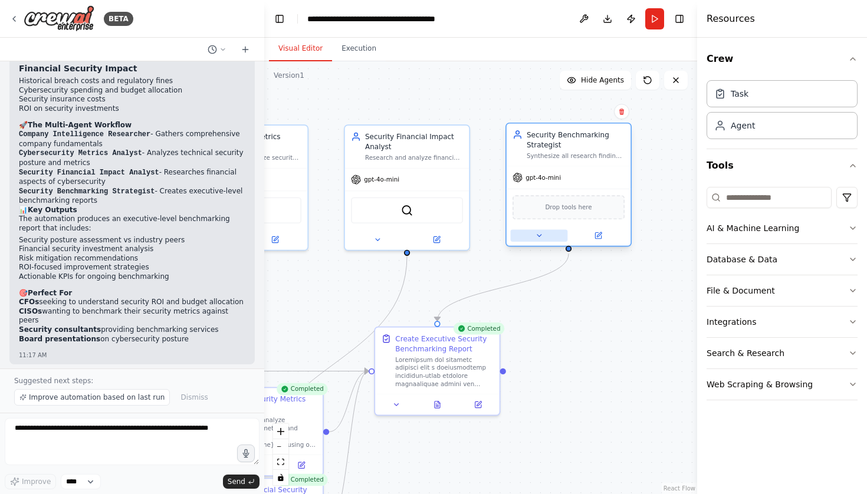
click at [541, 233] on icon at bounding box center [539, 236] width 8 height 8
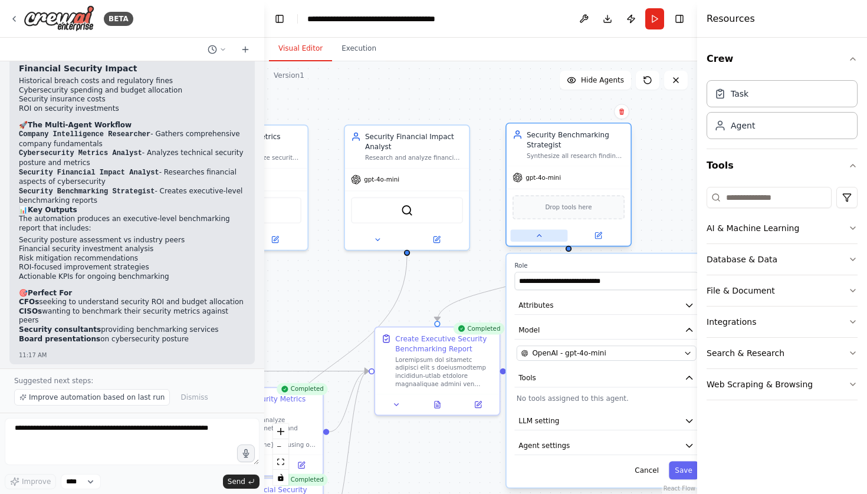
click at [541, 233] on icon at bounding box center [539, 236] width 8 height 8
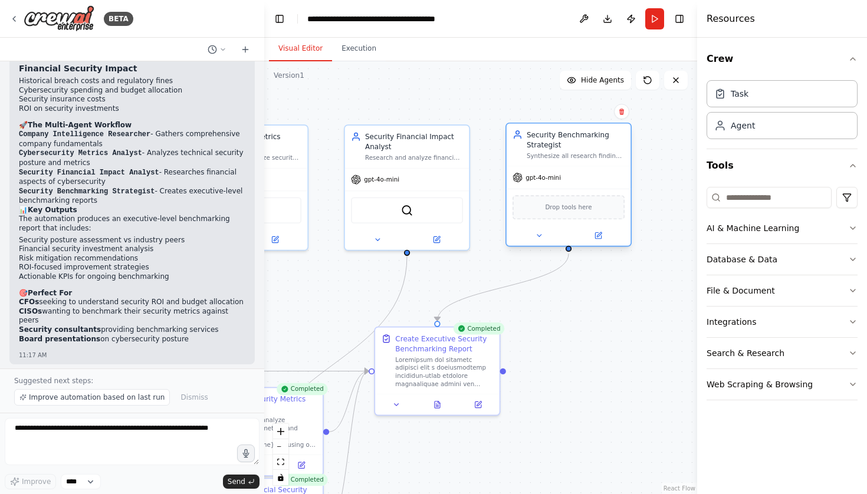
click at [555, 147] on div "Security Benchmarking Strategist" at bounding box center [576, 140] width 98 height 20
click at [362, 49] on button "Execution" at bounding box center [359, 49] width 54 height 25
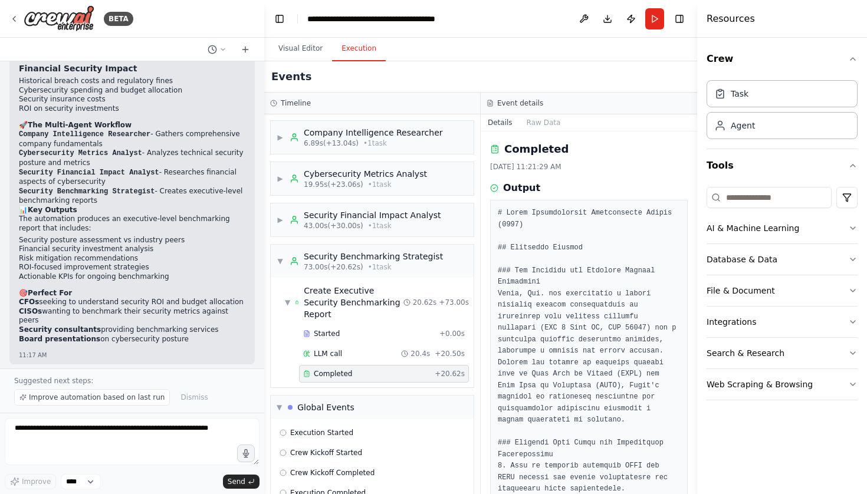
click at [329, 369] on span "Completed" at bounding box center [333, 373] width 38 height 9
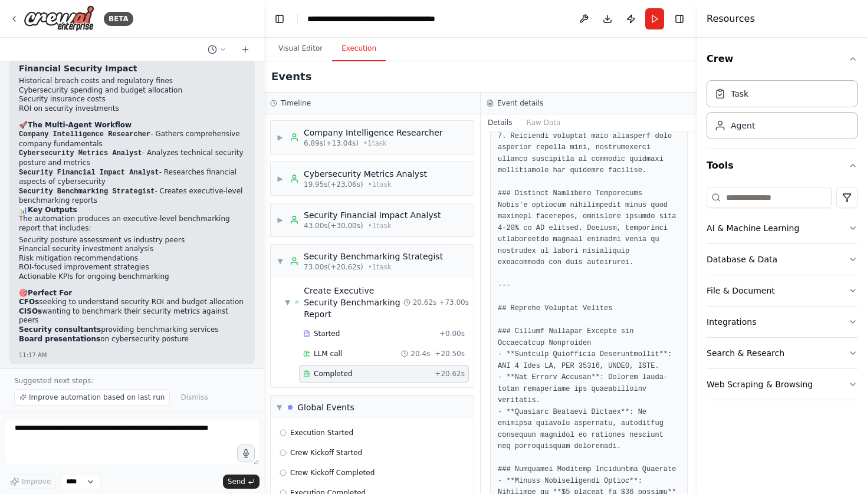
scroll to position [365, 0]
click at [277, 136] on span "▶" at bounding box center [280, 137] width 7 height 9
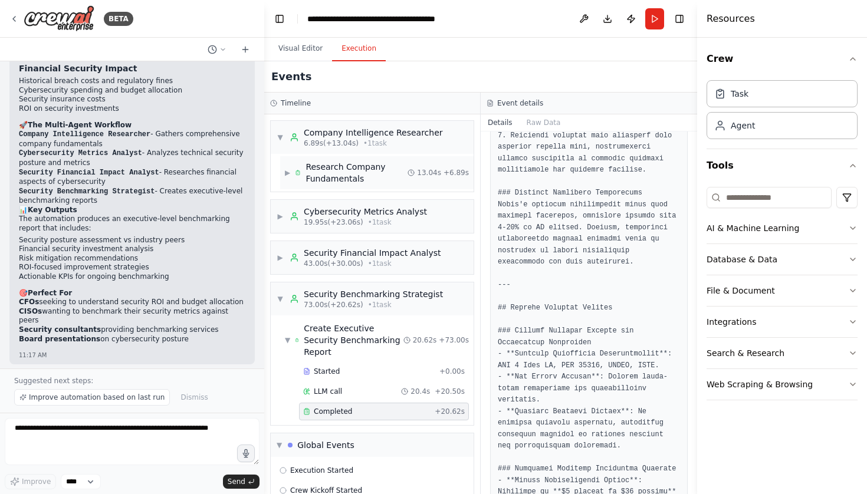
click at [294, 169] on div "▶ Research Company Fundamentals" at bounding box center [346, 173] width 123 height 24
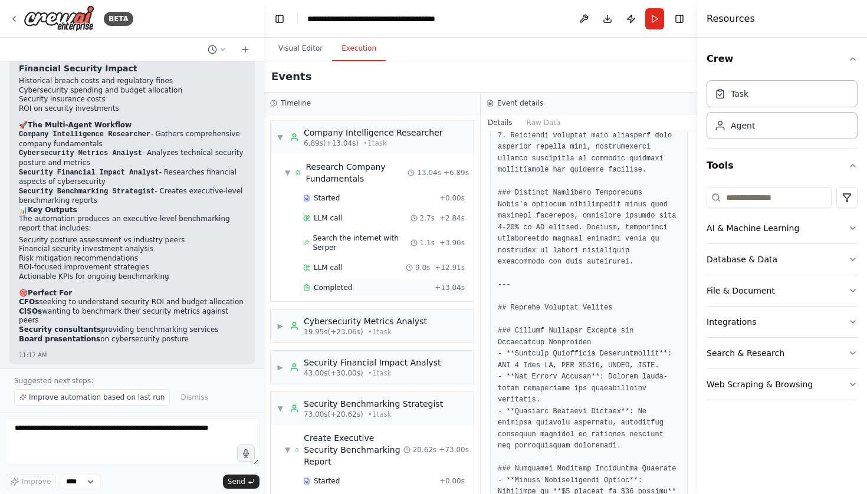
click at [332, 287] on span "Completed" at bounding box center [333, 287] width 38 height 9
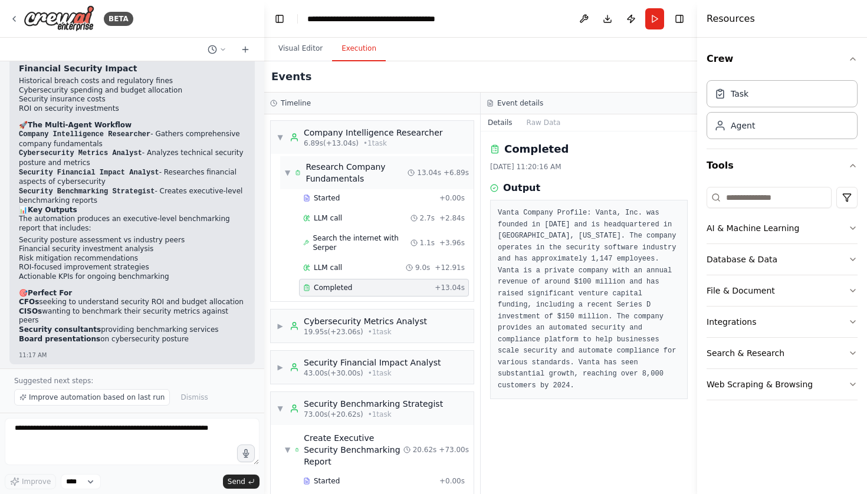
click at [290, 169] on span "▼" at bounding box center [287, 172] width 5 height 9
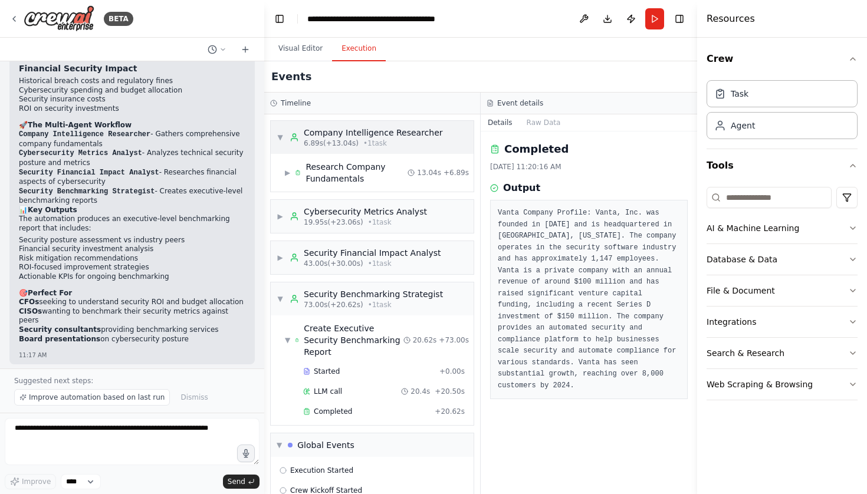
click at [278, 140] on span "▼" at bounding box center [280, 137] width 7 height 9
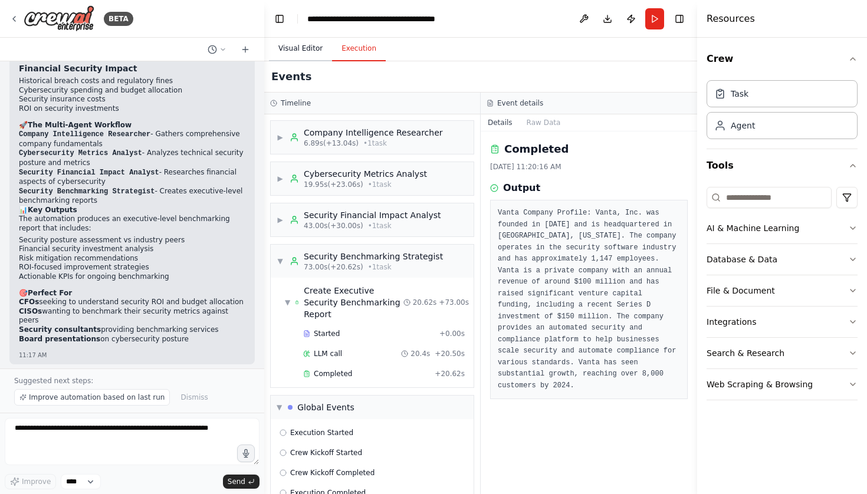
click at [315, 53] on button "Visual Editor" at bounding box center [300, 49] width 63 height 25
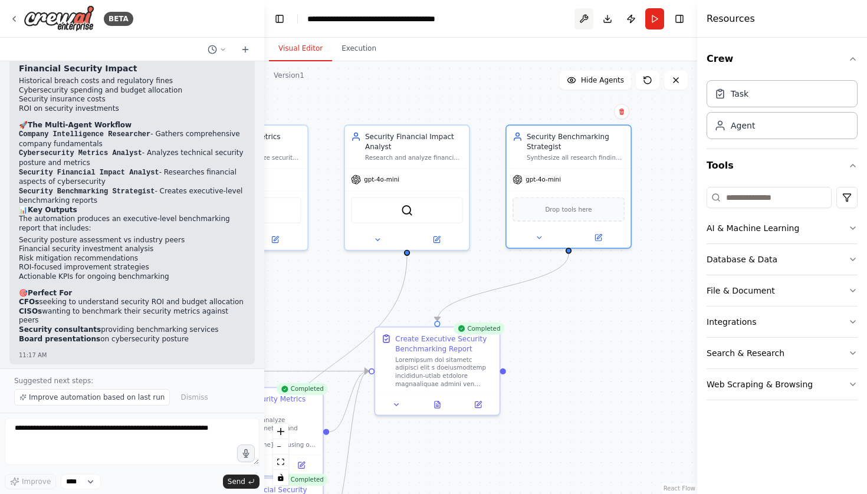
click at [584, 18] on button at bounding box center [583, 18] width 19 height 21
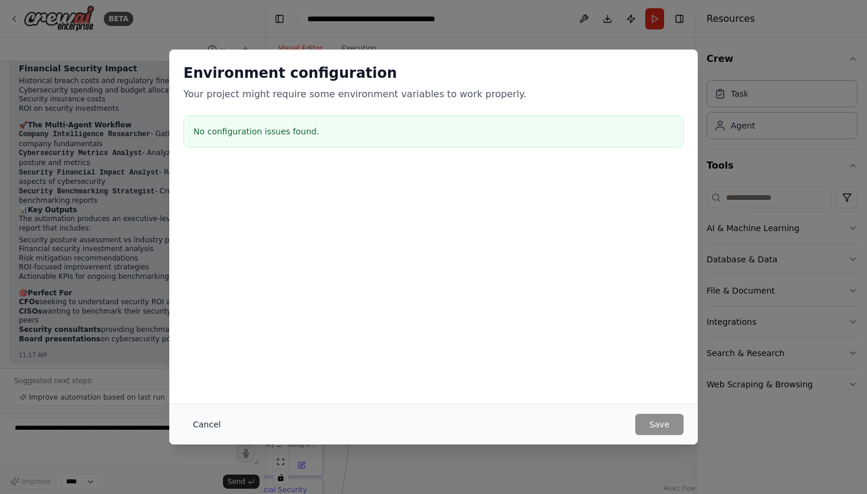
click at [210, 425] on button "Cancel" at bounding box center [206, 424] width 47 height 21
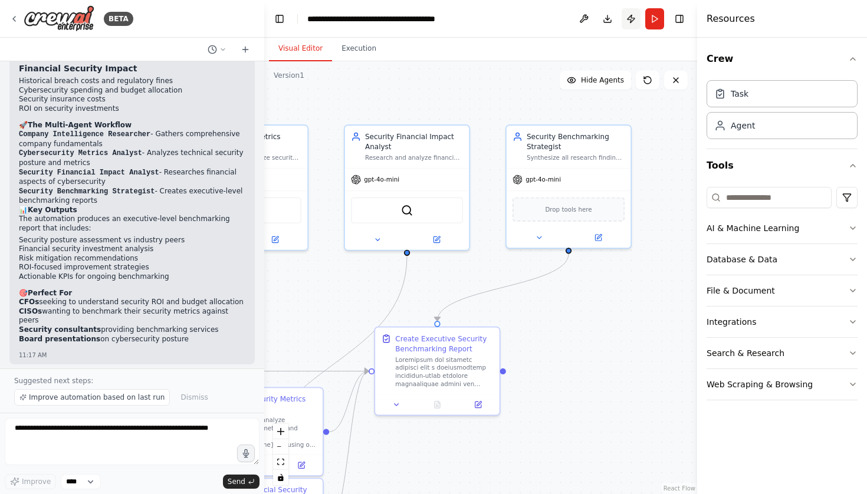
click at [635, 18] on button "Publish" at bounding box center [631, 18] width 19 height 21
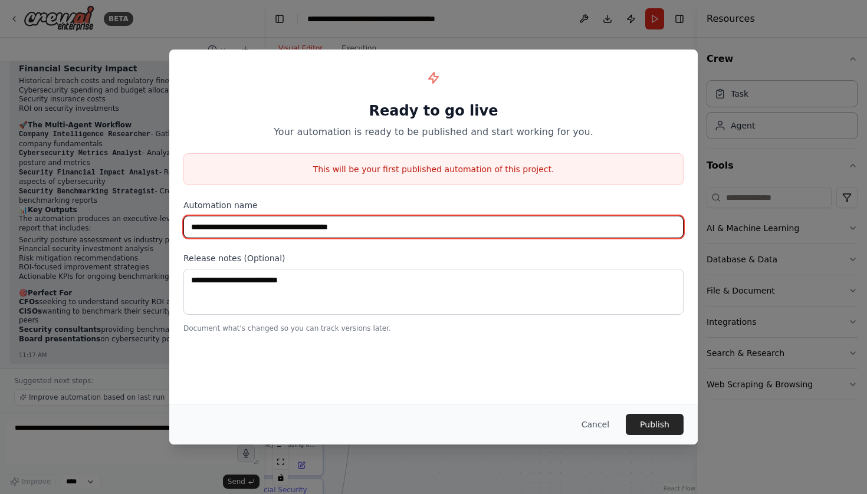
click at [244, 234] on input "**********" at bounding box center [433, 227] width 500 height 22
type input "**********"
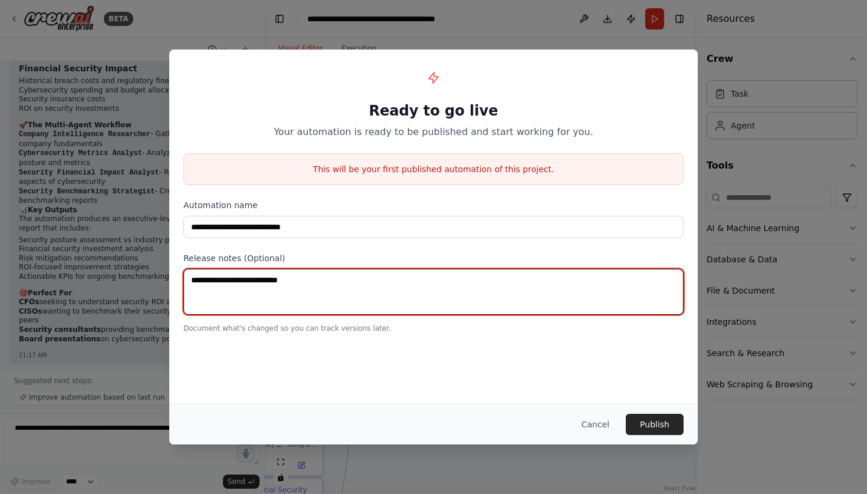
click at [264, 283] on textarea at bounding box center [433, 292] width 500 height 46
drag, startPoint x: 264, startPoint y: 283, endPoint x: 290, endPoint y: 282, distance: 26.0
click at [290, 282] on textarea "**********" at bounding box center [433, 292] width 500 height 46
click at [350, 283] on textarea "**********" at bounding box center [433, 292] width 500 height 46
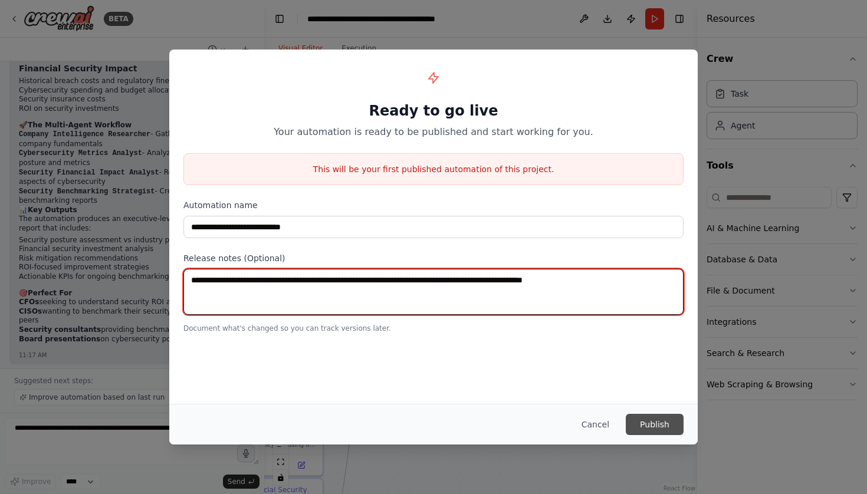
type textarea "**********"
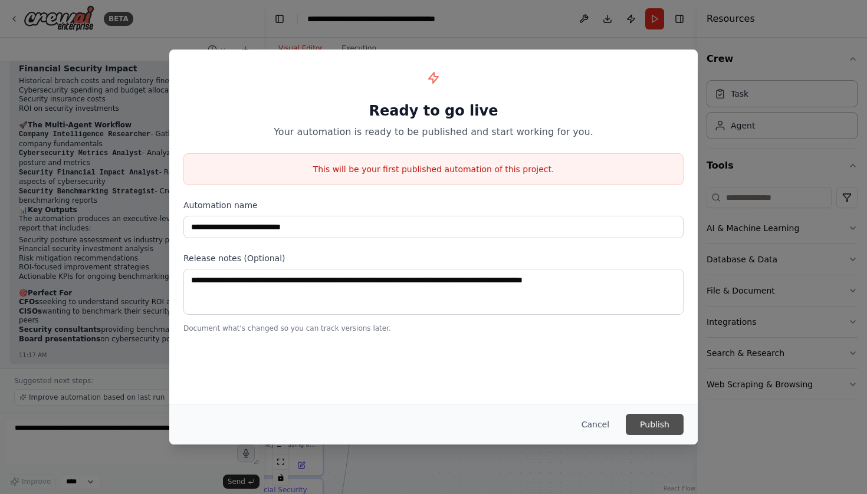
click at [653, 424] on button "Publish" at bounding box center [655, 424] width 58 height 21
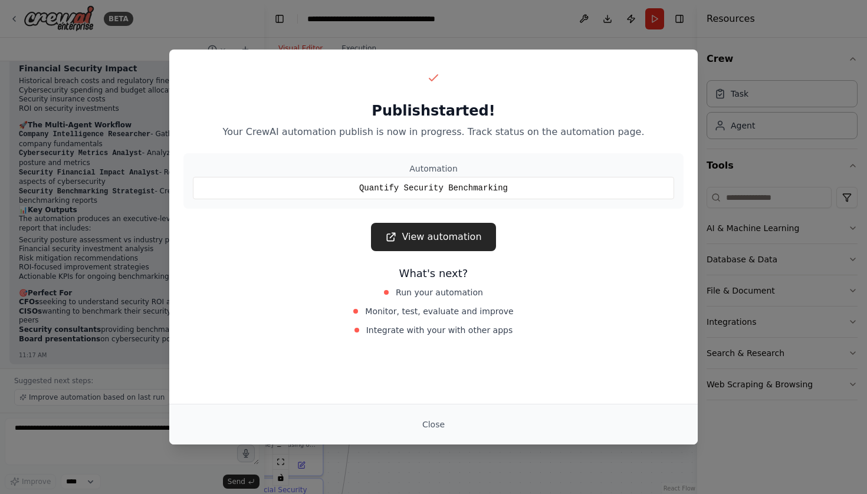
click at [458, 244] on link "View automation" at bounding box center [433, 237] width 124 height 28
click at [432, 424] on button "Close" at bounding box center [433, 424] width 41 height 21
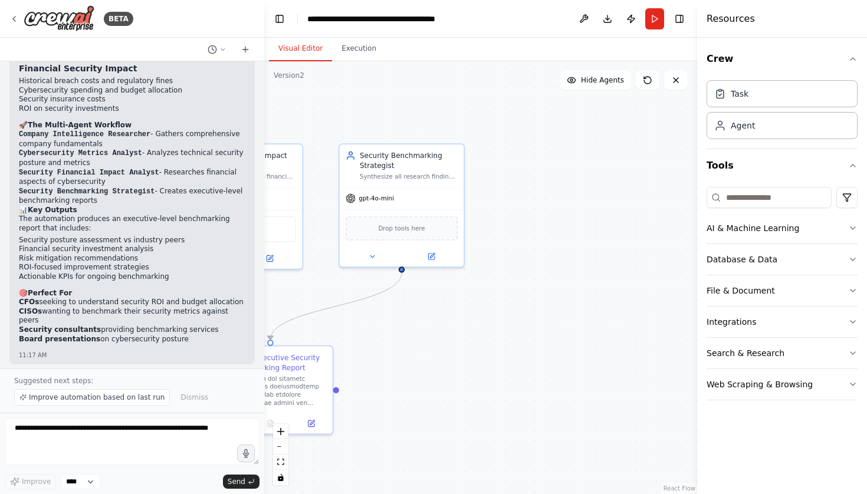
drag, startPoint x: 612, startPoint y: 324, endPoint x: 444, endPoint y: 343, distance: 168.5
click at [444, 343] on div ".deletable-edge-delete-btn { width: 20px; height: 20px; border: 0px solid #ffff…" at bounding box center [480, 277] width 433 height 433
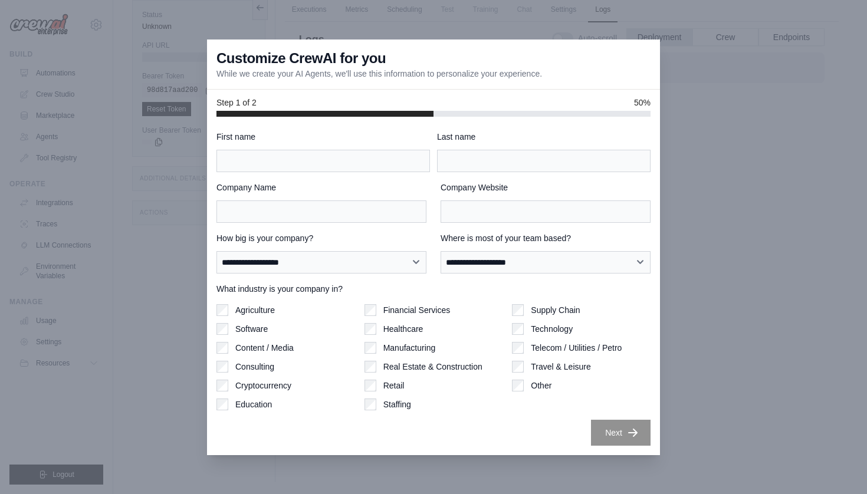
scroll to position [50, 0]
click at [734, 219] on div at bounding box center [433, 247] width 867 height 494
type input "*******"
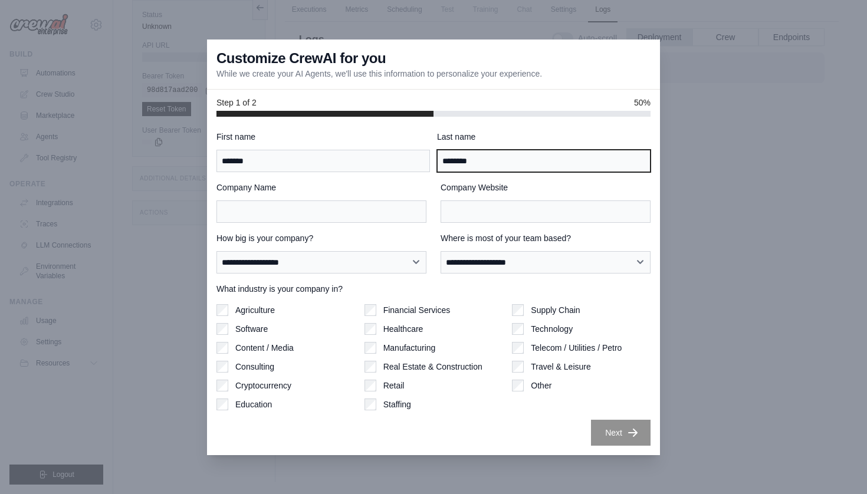
type input "********"
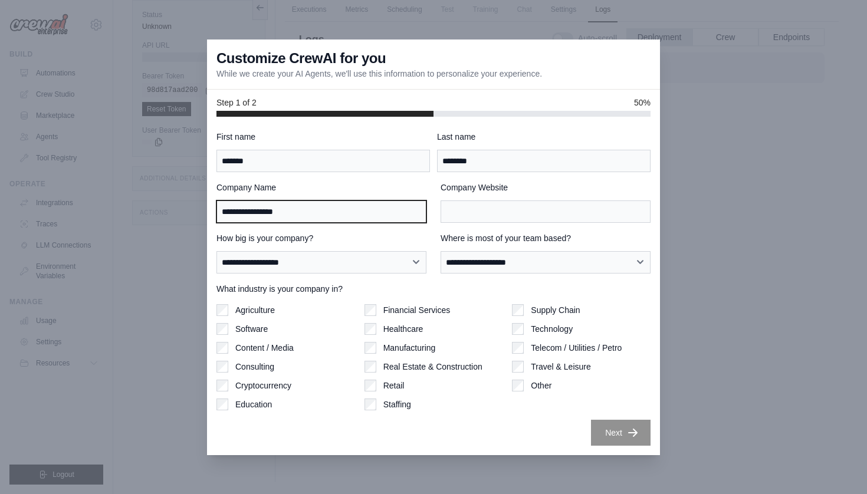
type input "**********"
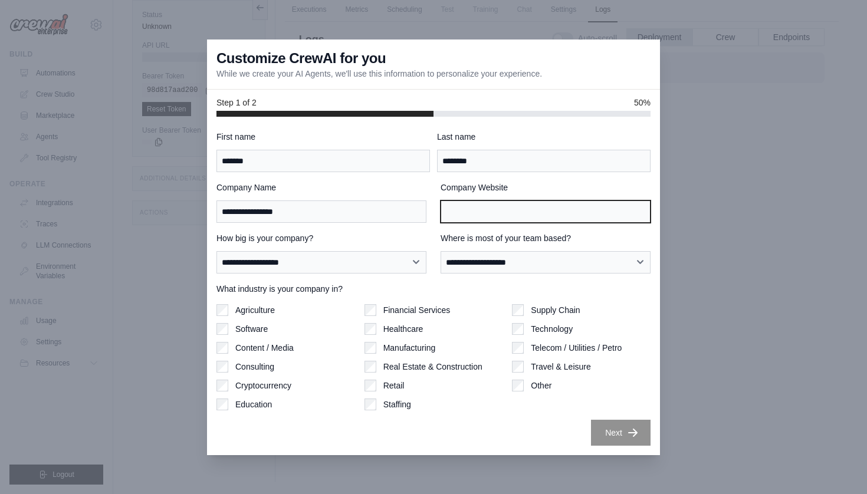
type input "*"
type input "**********"
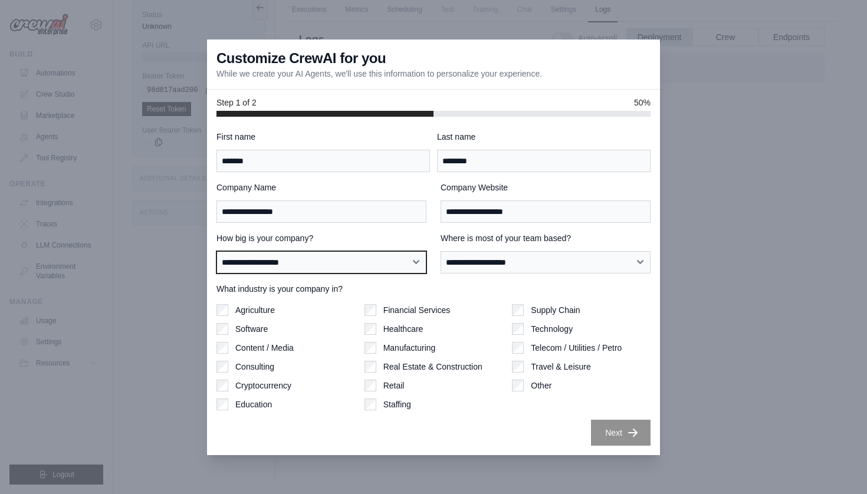
select select "**********"
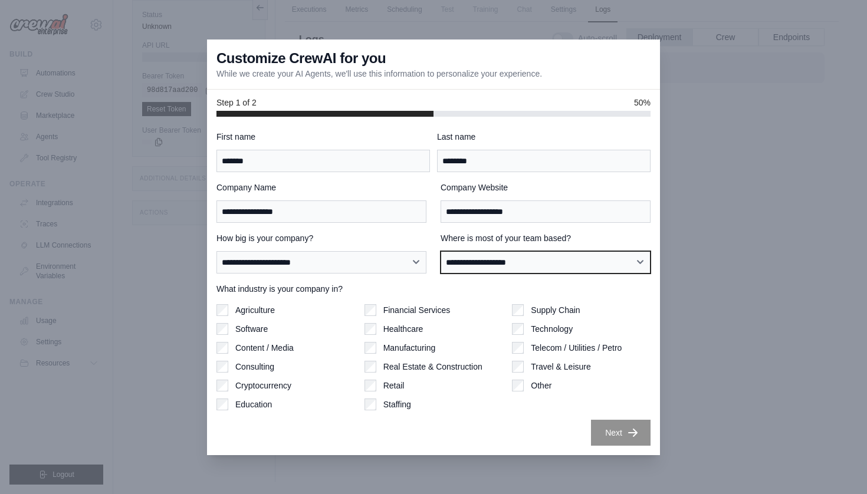
select select "**********"
click at [430, 287] on label "What industry is your company in?" at bounding box center [433, 289] width 434 height 12
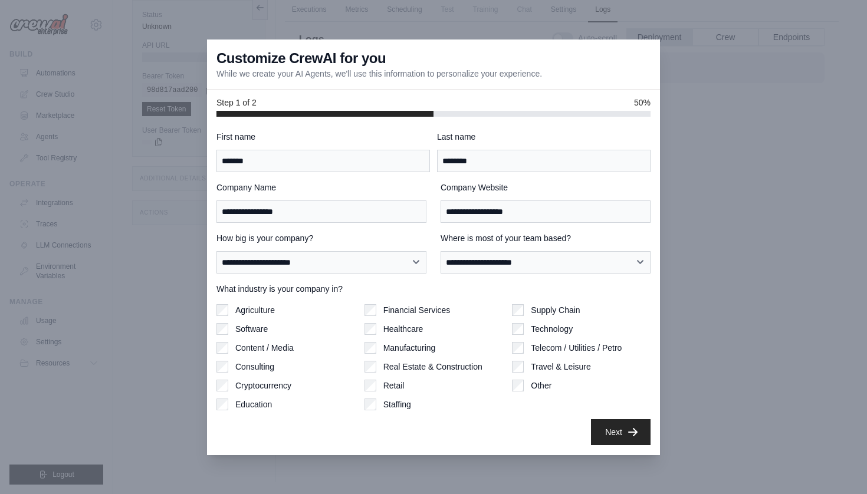
click at [623, 439] on button "Next" at bounding box center [621, 432] width 60 height 26
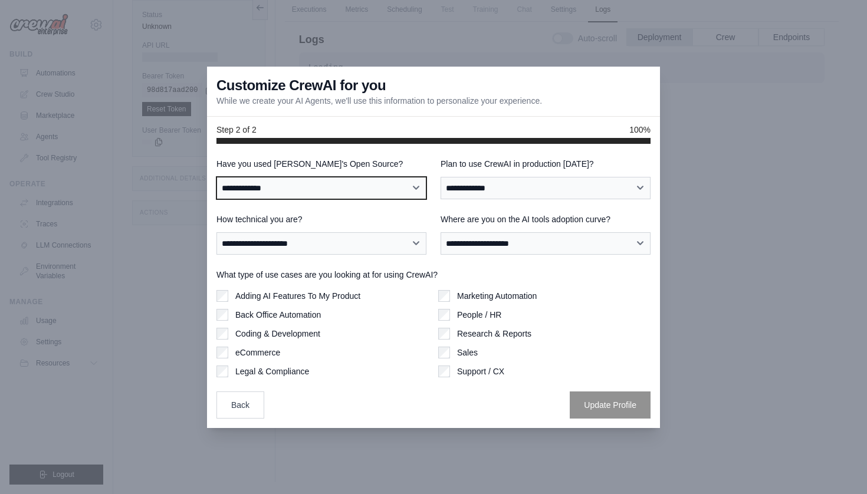
select select "**"
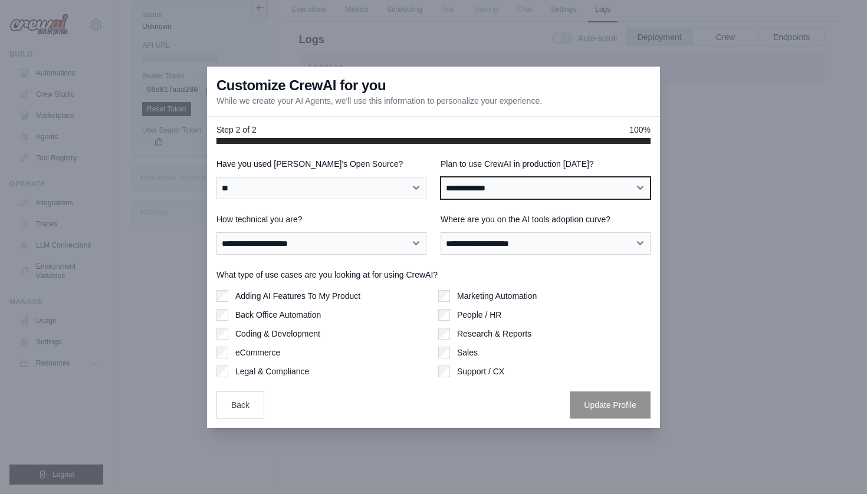
select select "****"
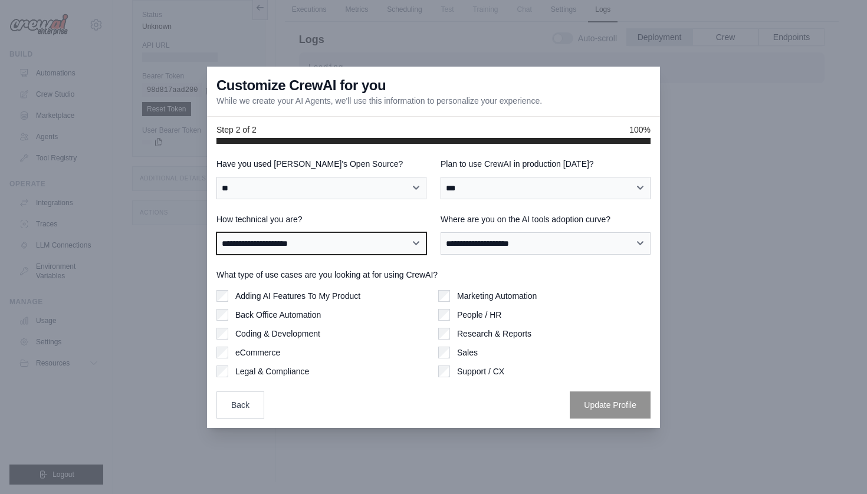
select select "**********"
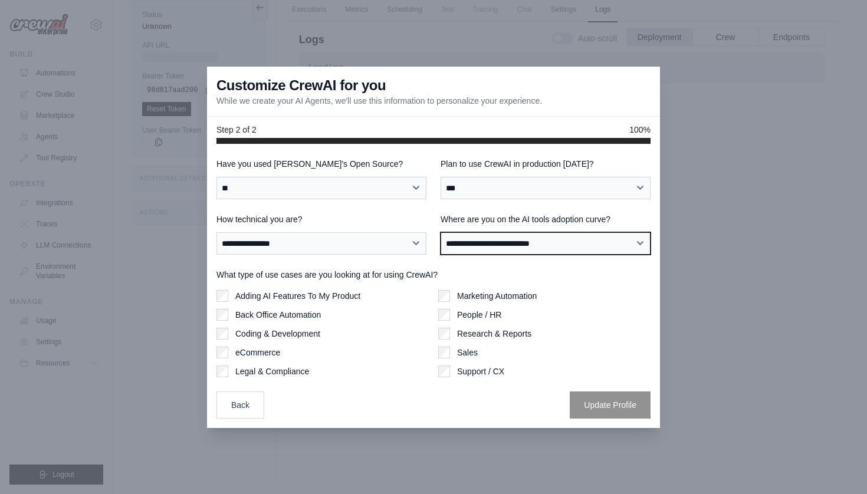
select select "**********"
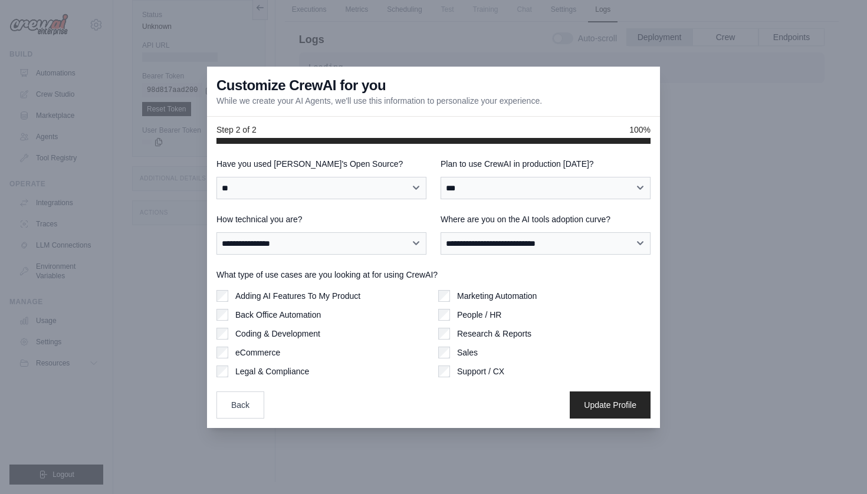
click at [235, 295] on label "Adding AI Features To My Product" at bounding box center [297, 296] width 125 height 12
click at [617, 409] on button "Update Profile" at bounding box center [610, 404] width 81 height 27
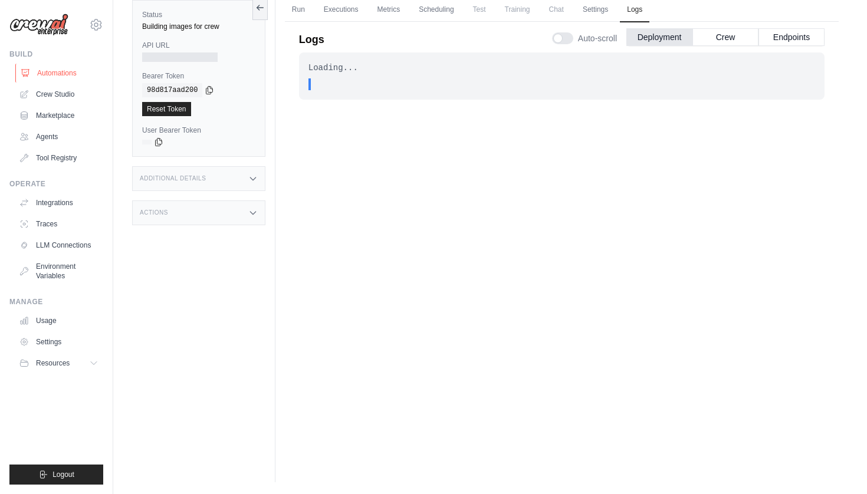
click at [50, 75] on link "Automations" at bounding box center [59, 73] width 89 height 19
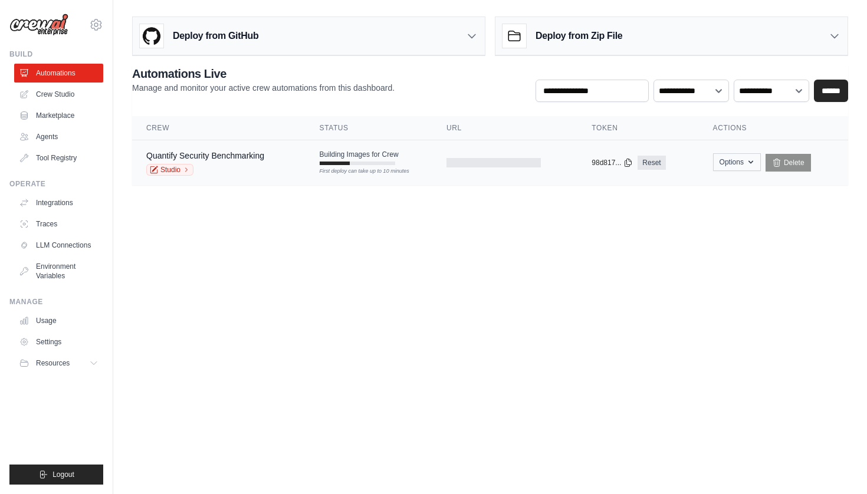
click at [751, 164] on icon "button" at bounding box center [750, 161] width 9 height 9
click at [369, 270] on body "[EMAIL_ADDRESS][DOMAIN_NAME] Settings Build Automations Crew Studio" at bounding box center [433, 247] width 867 height 494
click at [182, 169] on link "Studio" at bounding box center [169, 170] width 47 height 12
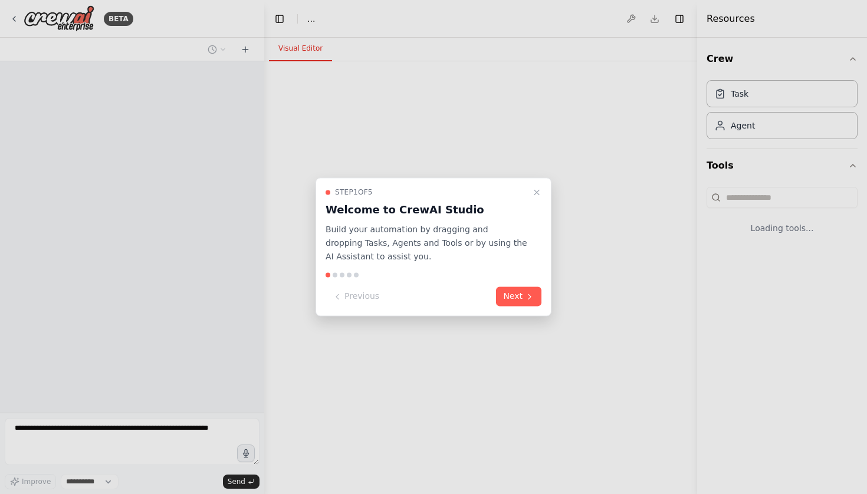
select select "****"
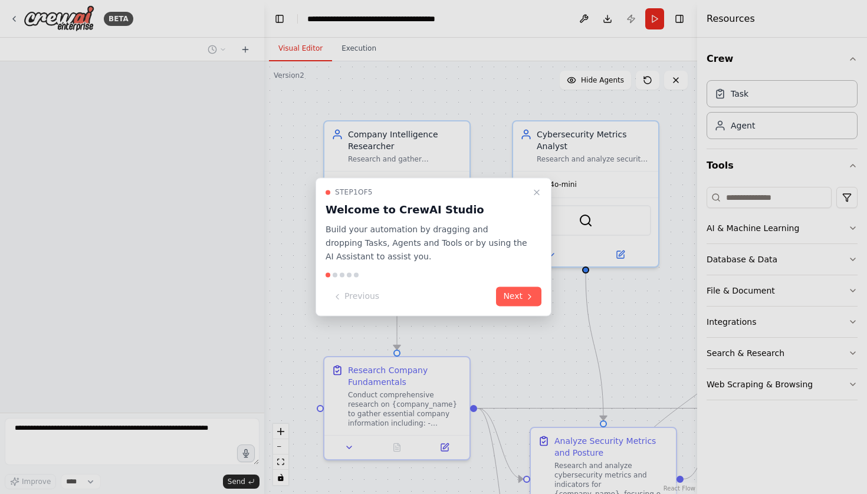
scroll to position [357, 0]
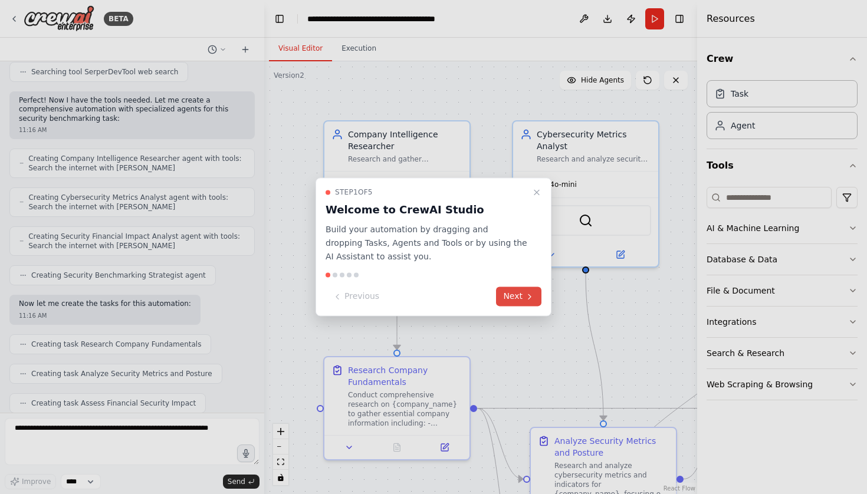
click at [518, 295] on button "Next" at bounding box center [518, 296] width 45 height 19
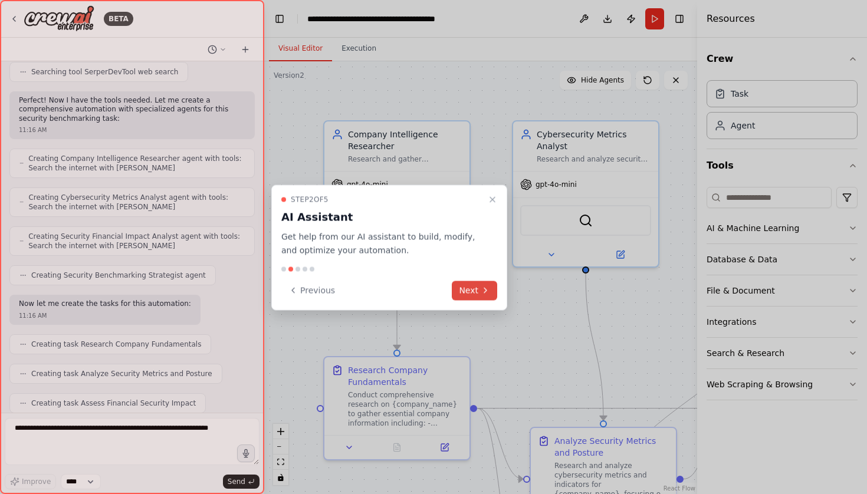
click at [470, 293] on button "Next" at bounding box center [474, 290] width 45 height 19
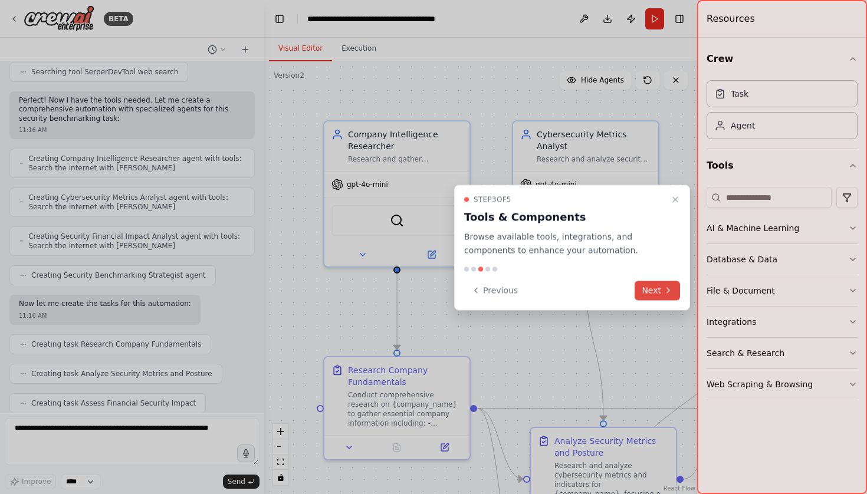
click at [672, 290] on icon at bounding box center [667, 290] width 9 height 9
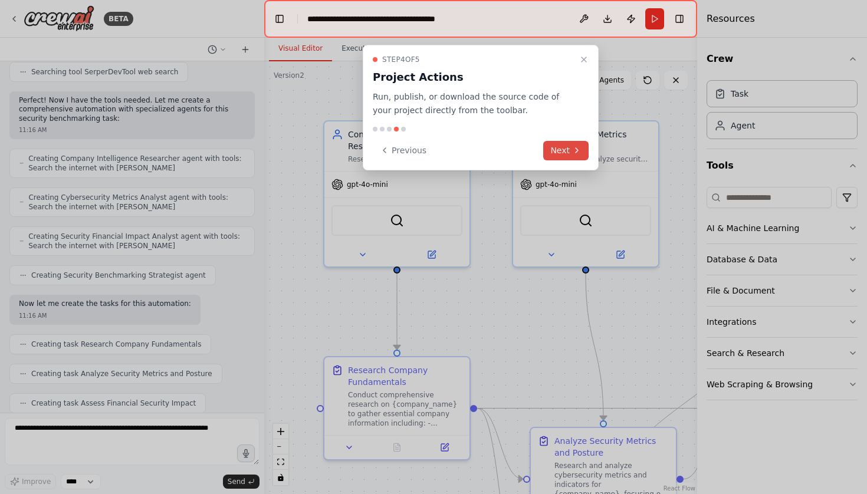
click at [567, 154] on button "Next" at bounding box center [565, 150] width 45 height 19
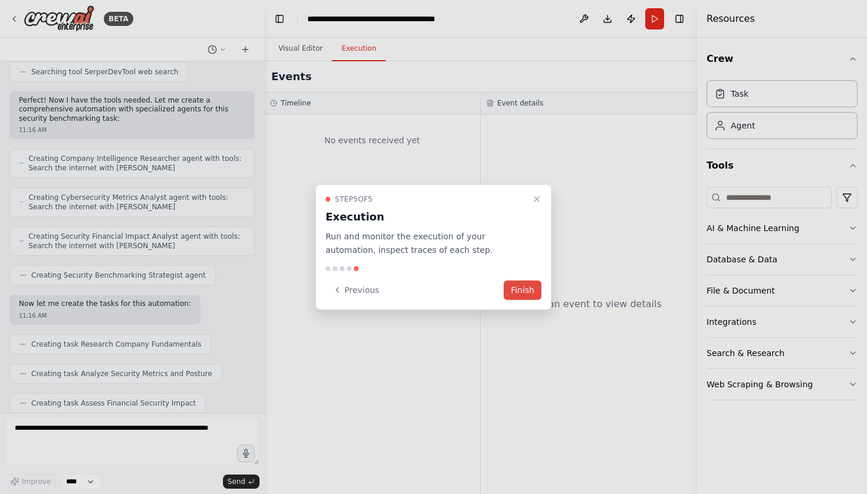
click at [514, 290] on button "Finish" at bounding box center [523, 289] width 38 height 19
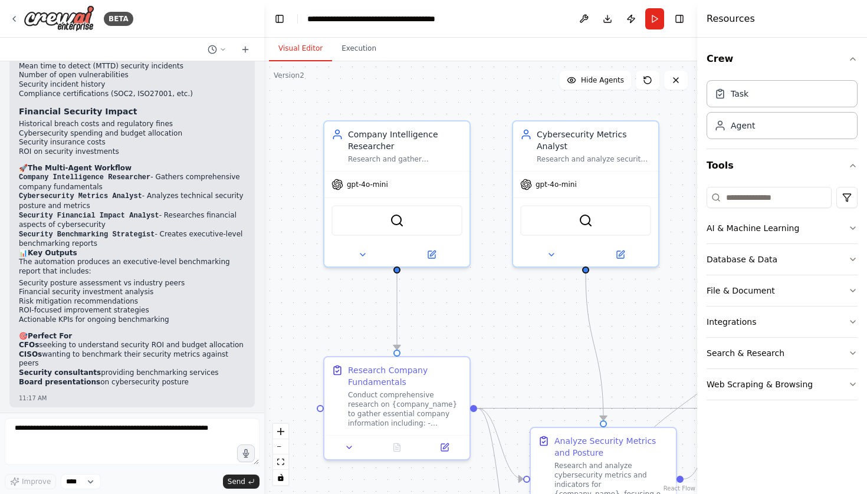
scroll to position [1023, 0]
click at [179, 432] on textarea at bounding box center [132, 441] width 255 height 47
click at [501, 313] on div ".deletable-edge-delete-btn { width: 20px; height: 20px; border: 0px solid #ffff…" at bounding box center [480, 277] width 433 height 433
click at [365, 52] on button "Execution" at bounding box center [359, 49] width 54 height 25
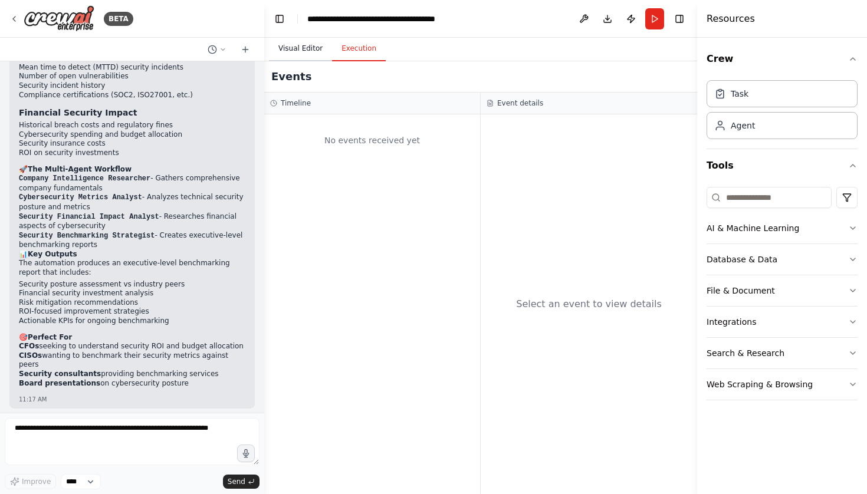
click at [312, 54] on button "Visual Editor" at bounding box center [300, 49] width 63 height 25
click at [359, 47] on button "Execution" at bounding box center [359, 49] width 54 height 25
click at [285, 51] on button "Visual Editor" at bounding box center [300, 49] width 63 height 25
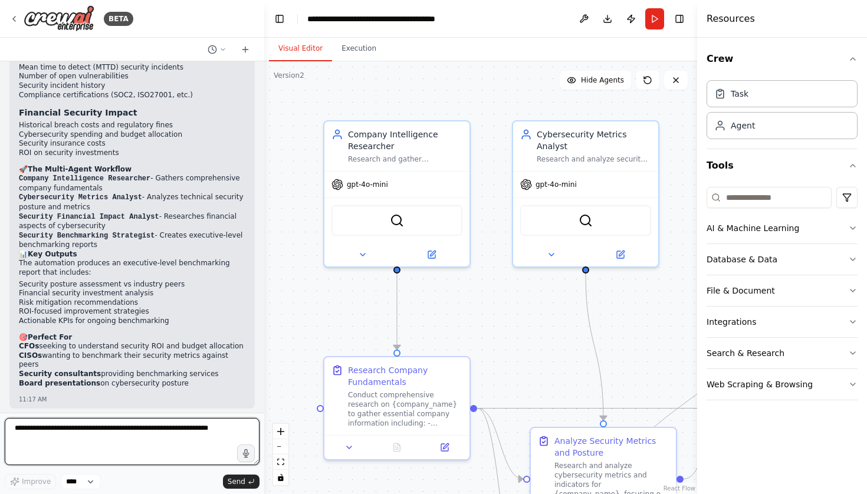
click at [111, 445] on textarea at bounding box center [132, 441] width 255 height 47
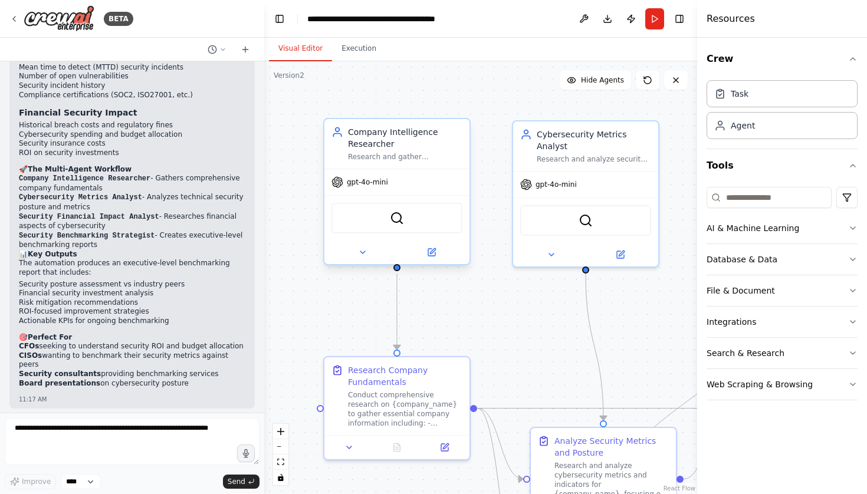
click at [383, 142] on div "Company Intelligence Researcher" at bounding box center [405, 138] width 114 height 24
click at [417, 89] on div ".deletable-edge-delete-btn { width: 20px; height: 20px; border: 0px solid #ffff…" at bounding box center [480, 277] width 433 height 433
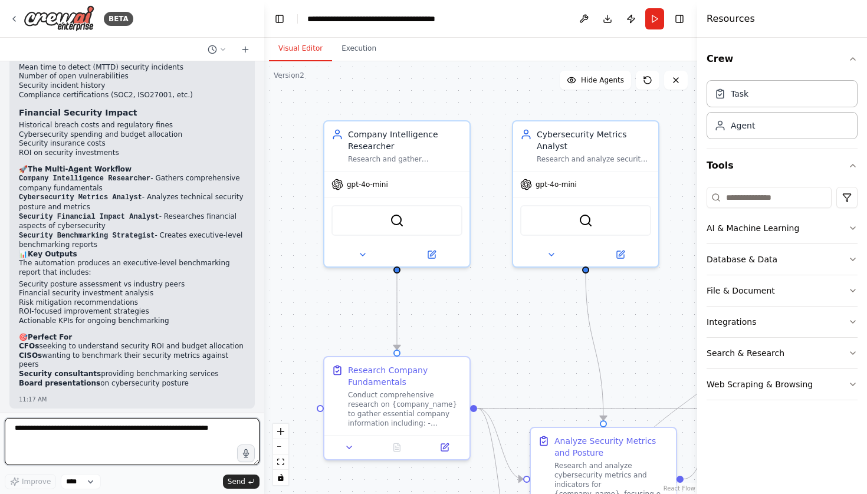
click at [68, 439] on textarea at bounding box center [132, 441] width 255 height 47
click at [656, 26] on button "Run" at bounding box center [654, 18] width 19 height 21
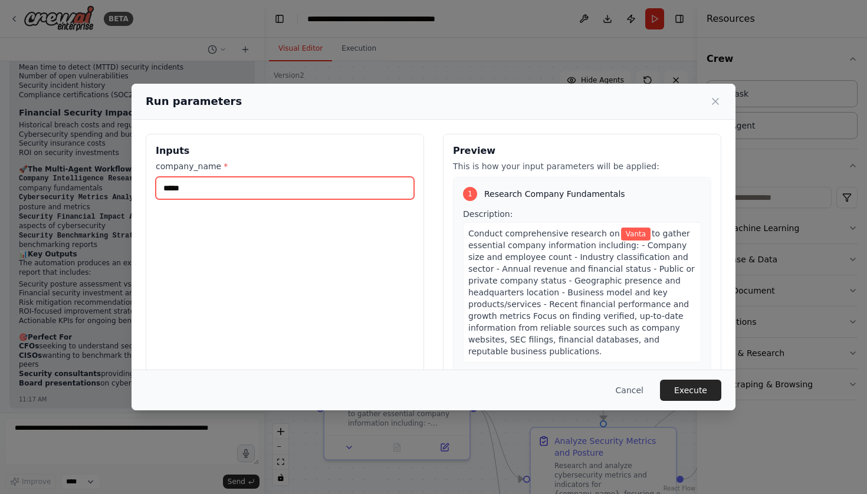
click at [348, 192] on input "*****" at bounding box center [285, 188] width 258 height 22
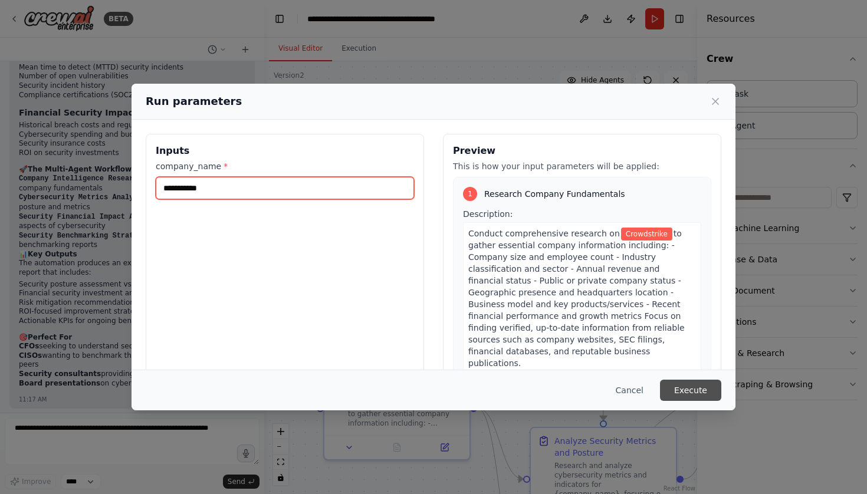
type input "**********"
click at [673, 389] on button "Execute" at bounding box center [690, 390] width 61 height 21
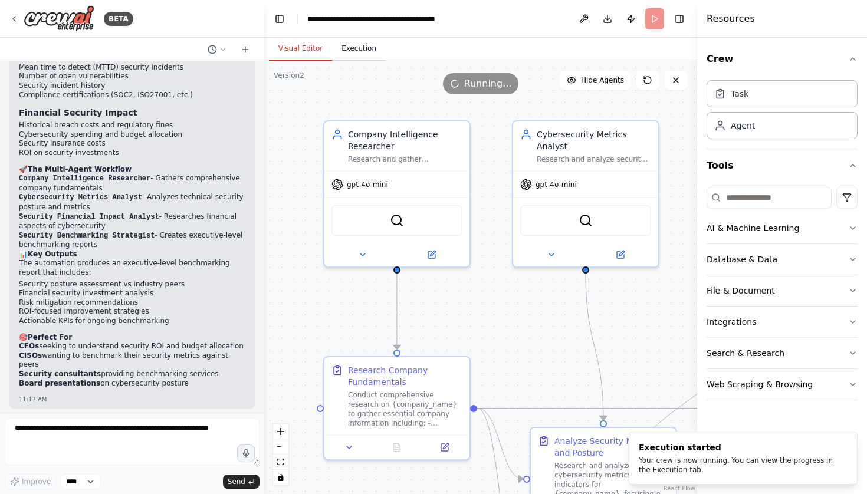
click at [370, 48] on button "Execution" at bounding box center [359, 49] width 54 height 25
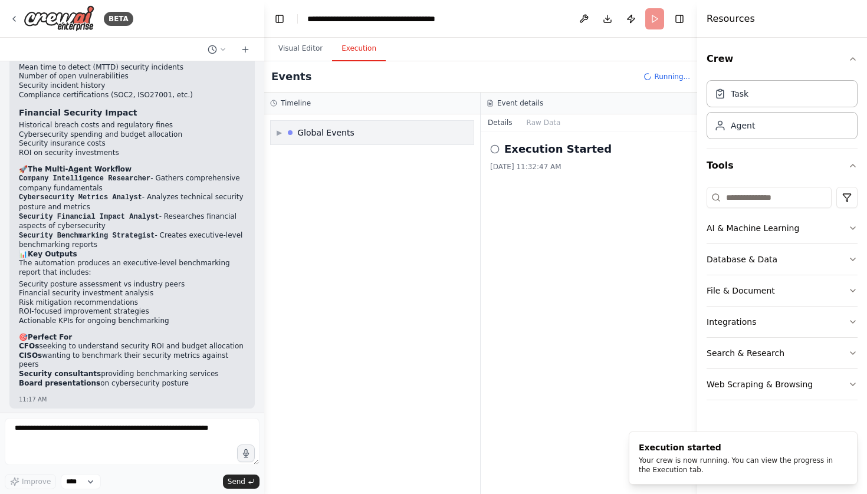
click at [274, 134] on div "▶ Global Events" at bounding box center [372, 133] width 203 height 24
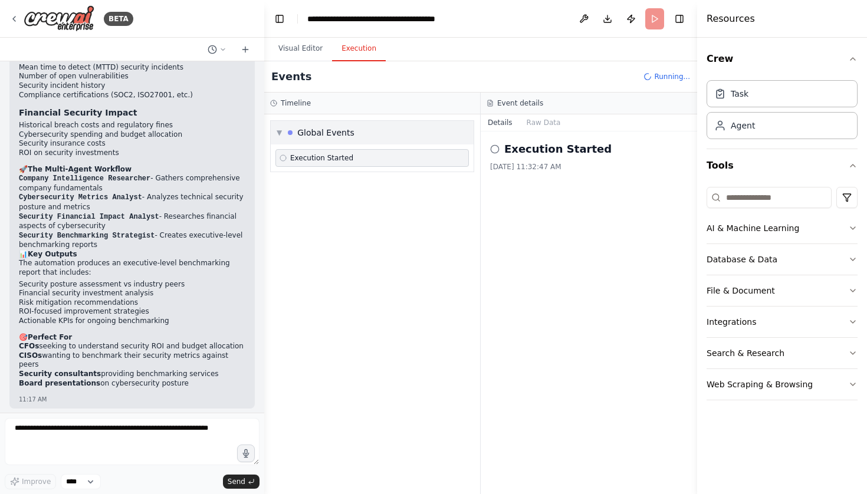
click at [279, 133] on span "▼" at bounding box center [279, 132] width 5 height 9
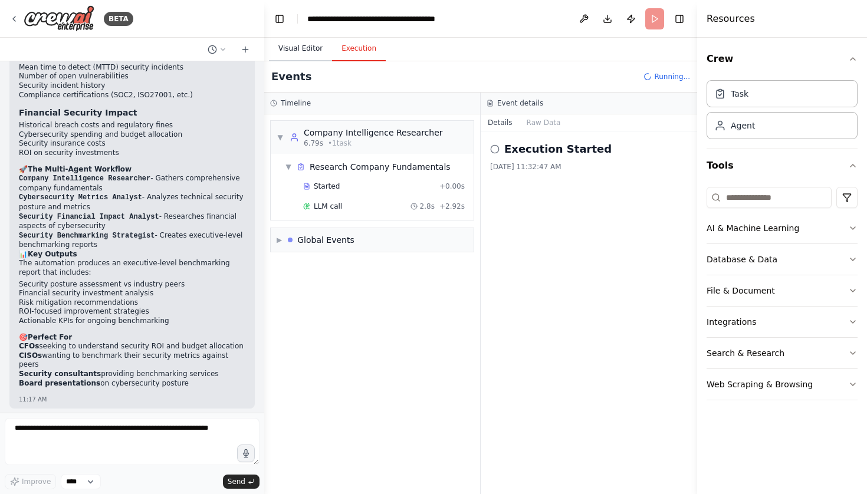
click at [298, 47] on button "Visual Editor" at bounding box center [300, 49] width 63 height 25
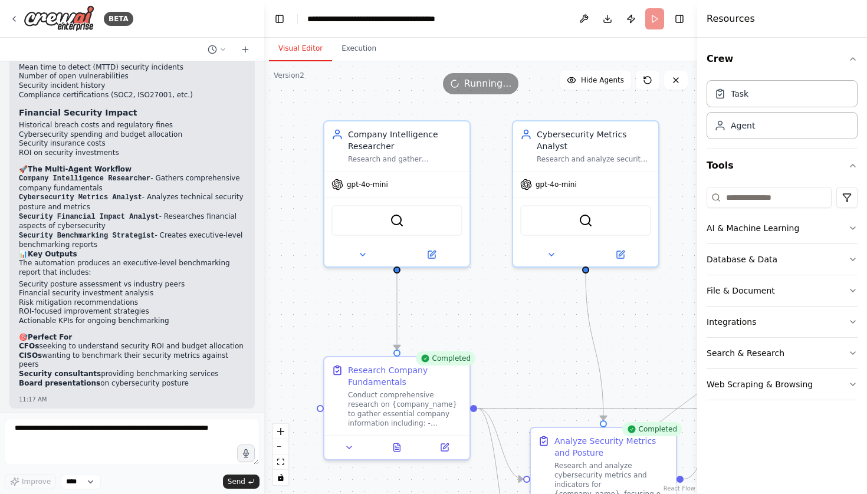
click at [529, 26] on header "**********" at bounding box center [480, 19] width 433 height 38
click at [357, 52] on button "Execution" at bounding box center [359, 49] width 54 height 25
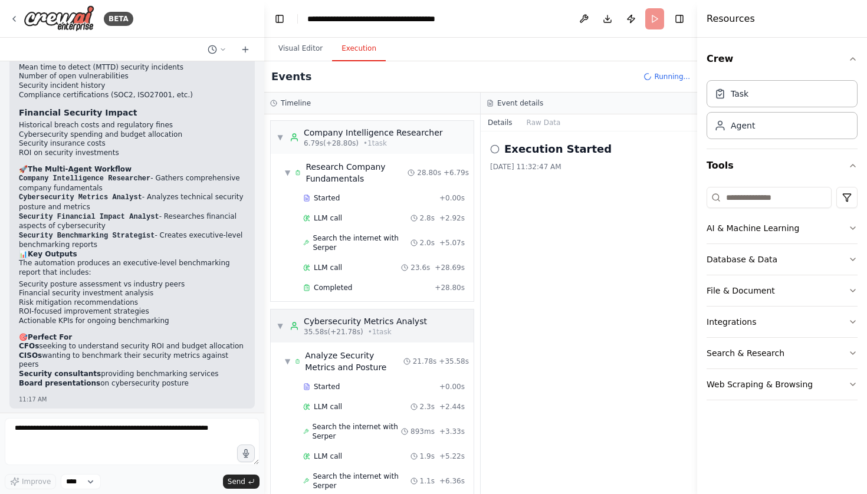
scroll to position [0, 0]
click at [287, 174] on span "▼" at bounding box center [287, 172] width 5 height 9
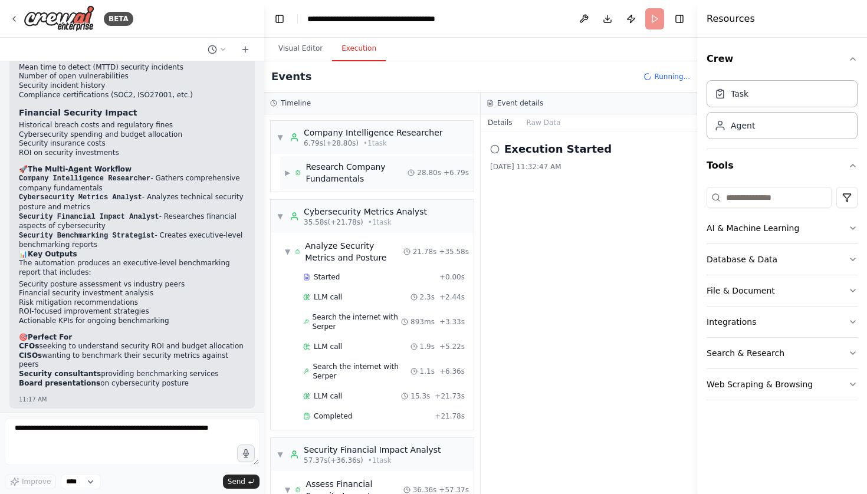
click at [287, 174] on span "▶" at bounding box center [287, 172] width 5 height 9
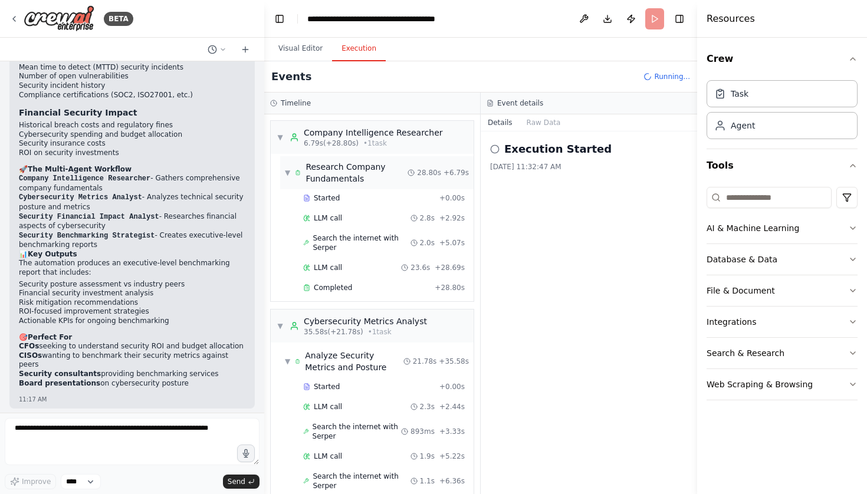
click at [287, 174] on span "▼" at bounding box center [287, 172] width 5 height 9
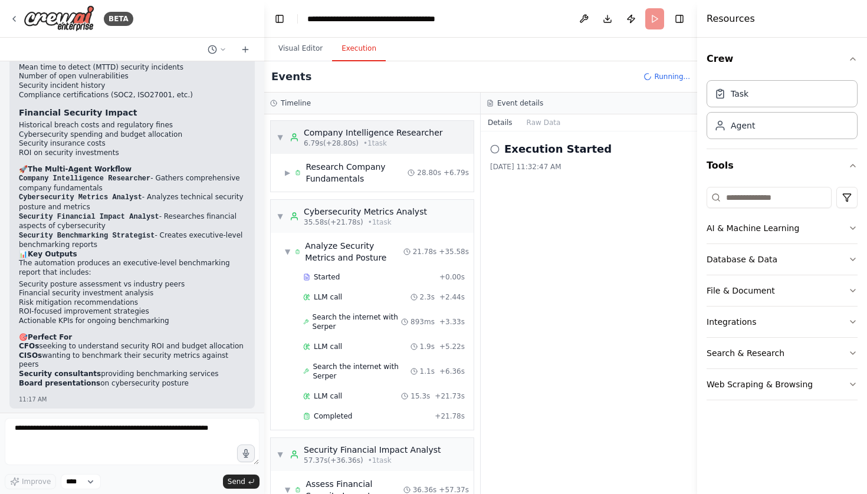
click at [278, 136] on span "▼" at bounding box center [280, 137] width 7 height 9
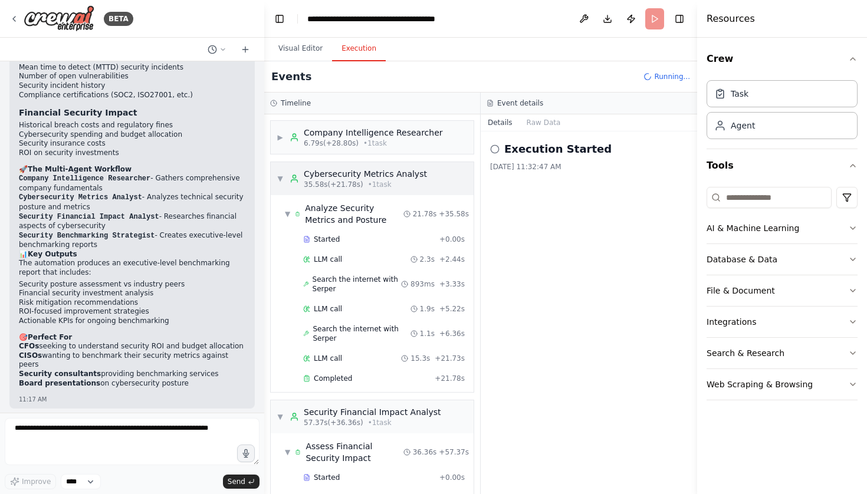
click at [275, 171] on div "▼ Cybersecurity Metrics Analyst 35.58s (+21.78s) • 1 task" at bounding box center [372, 178] width 203 height 33
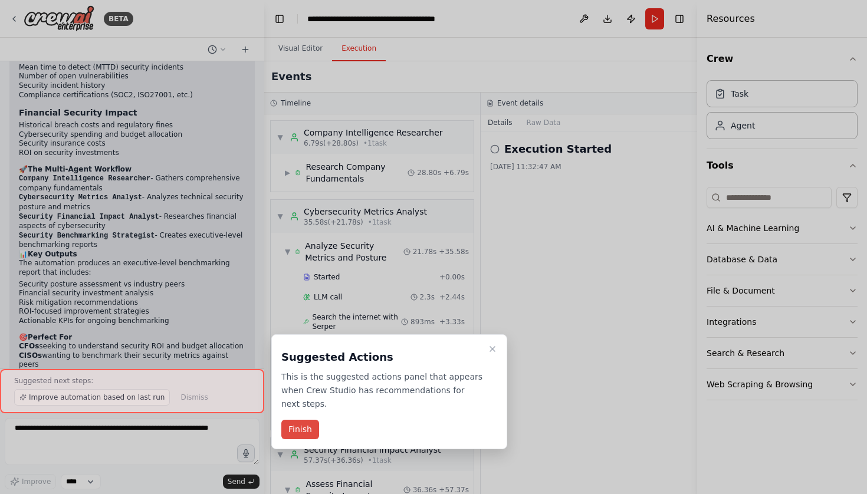
click at [300, 428] on button "Finish" at bounding box center [300, 429] width 38 height 19
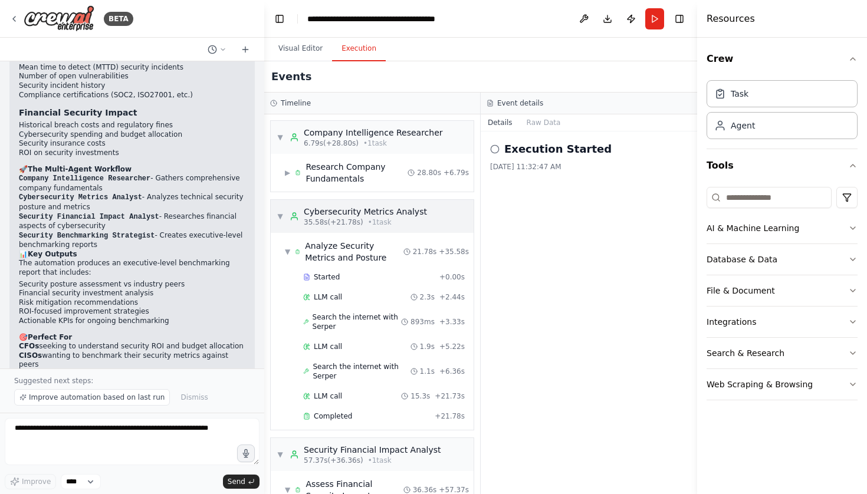
click at [281, 214] on span "▼" at bounding box center [280, 216] width 7 height 9
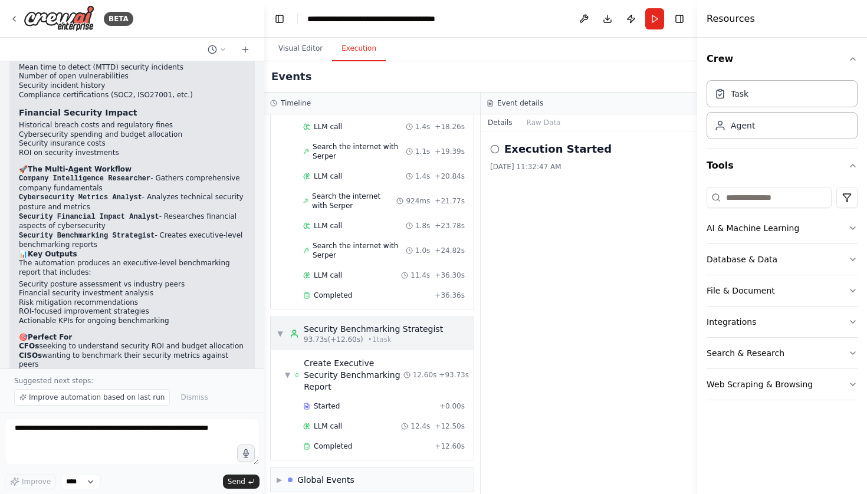
scroll to position [558, 0]
click at [327, 442] on span "Completed" at bounding box center [333, 446] width 38 height 9
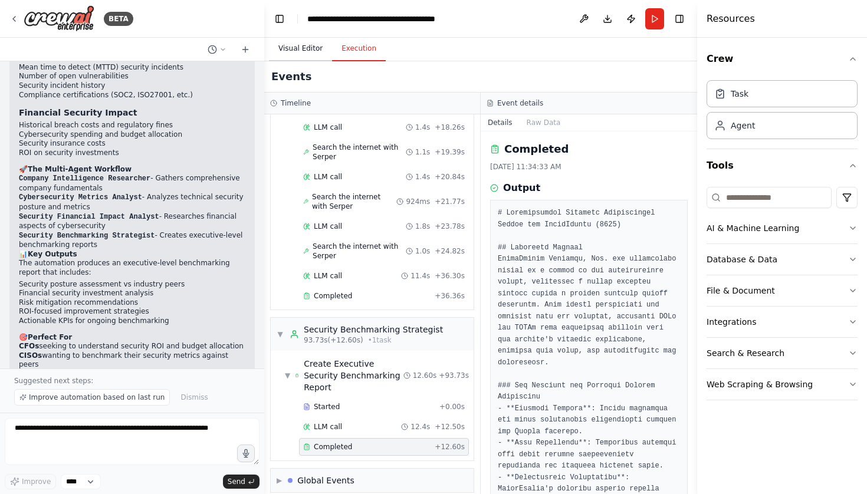
click at [304, 55] on button "Visual Editor" at bounding box center [300, 49] width 63 height 25
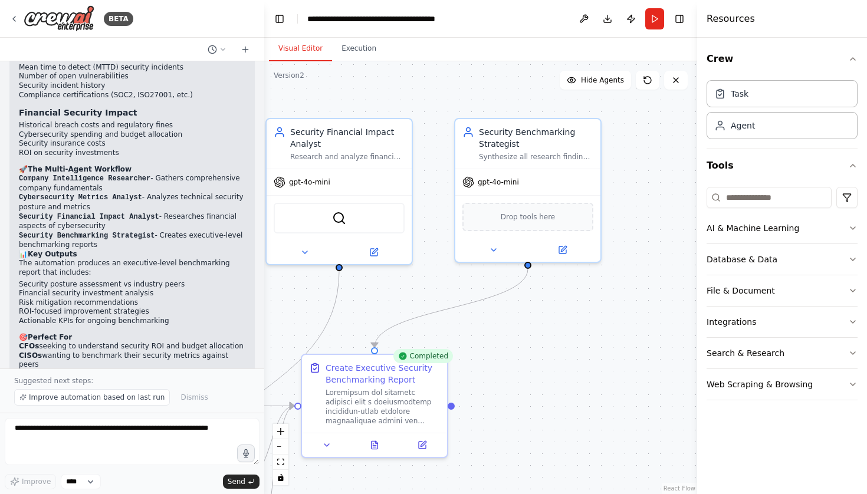
drag, startPoint x: 666, startPoint y: 350, endPoint x: 231, endPoint y: 348, distance: 435.2
click at [231, 348] on div "BETA For a given company name, I want you to find out all the security benchmar…" at bounding box center [433, 247] width 867 height 494
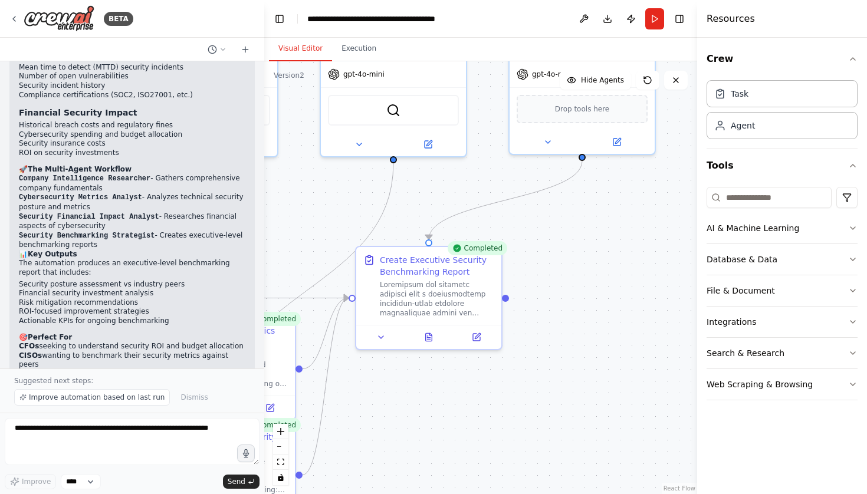
drag, startPoint x: 521, startPoint y: 455, endPoint x: 580, endPoint y: 339, distance: 129.8
click at [580, 339] on div ".deletable-edge-delete-btn { width: 20px; height: 20px; border: 0px solid #ffff…" at bounding box center [480, 277] width 433 height 433
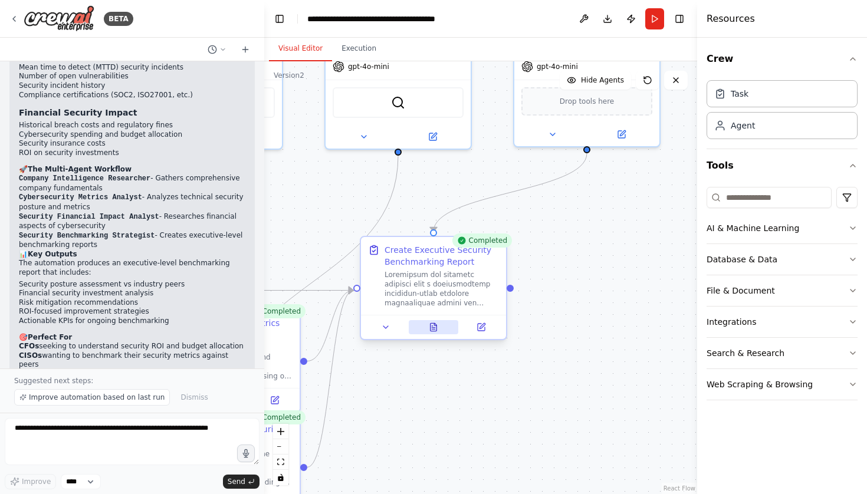
click at [426, 328] on button at bounding box center [434, 327] width 50 height 14
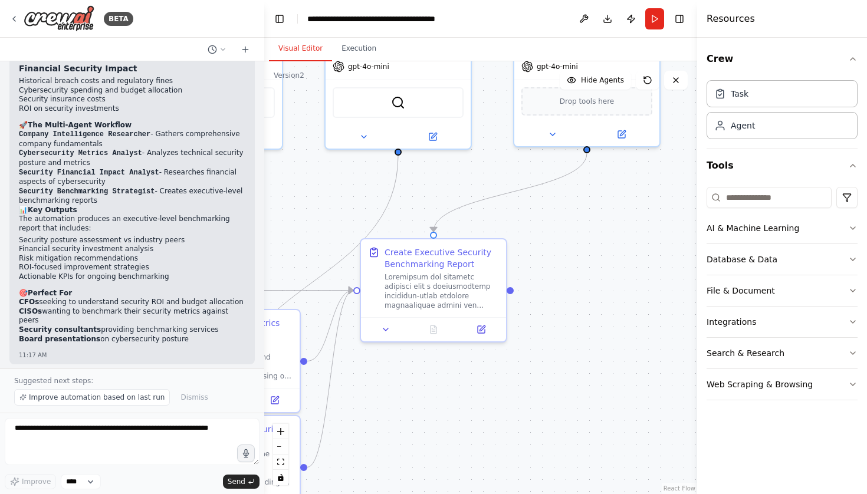
scroll to position [0, 0]
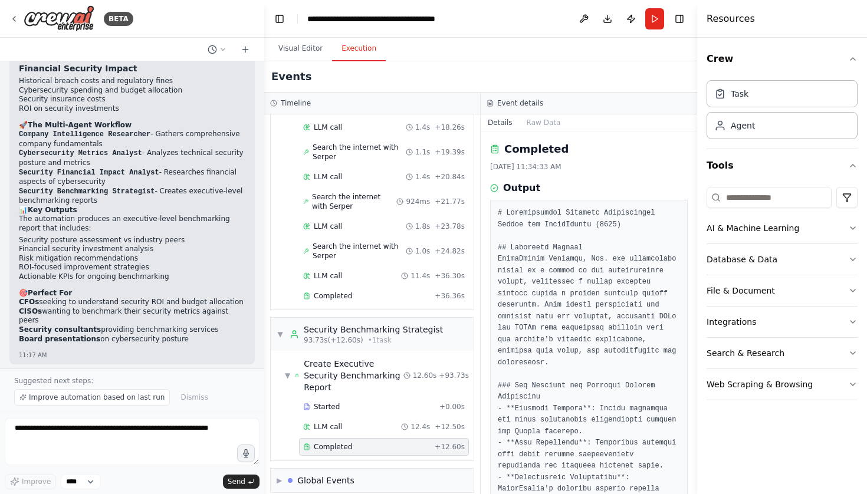
click at [351, 47] on button "Execution" at bounding box center [359, 49] width 54 height 25
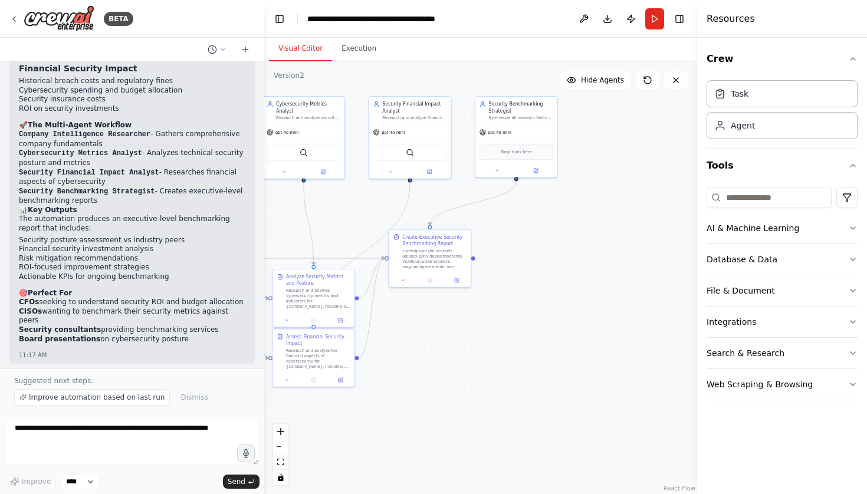
click at [304, 56] on button "Visual Editor" at bounding box center [300, 49] width 63 height 25
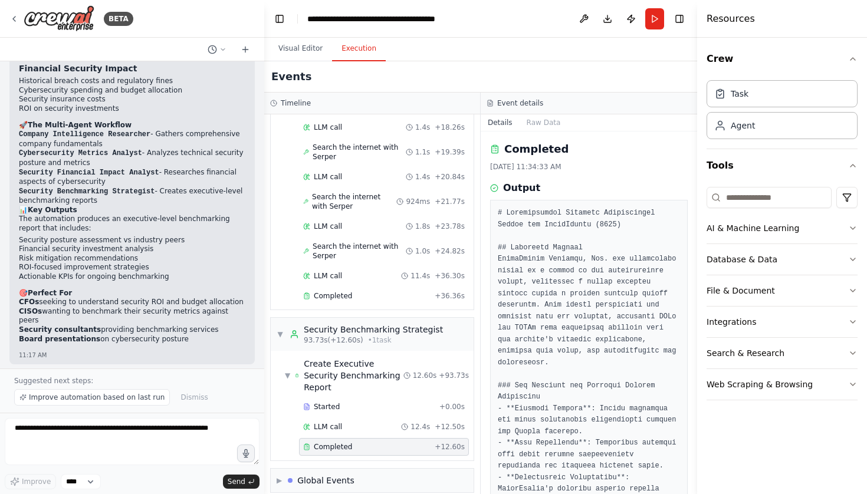
click at [375, 48] on button "Execution" at bounding box center [359, 49] width 54 height 25
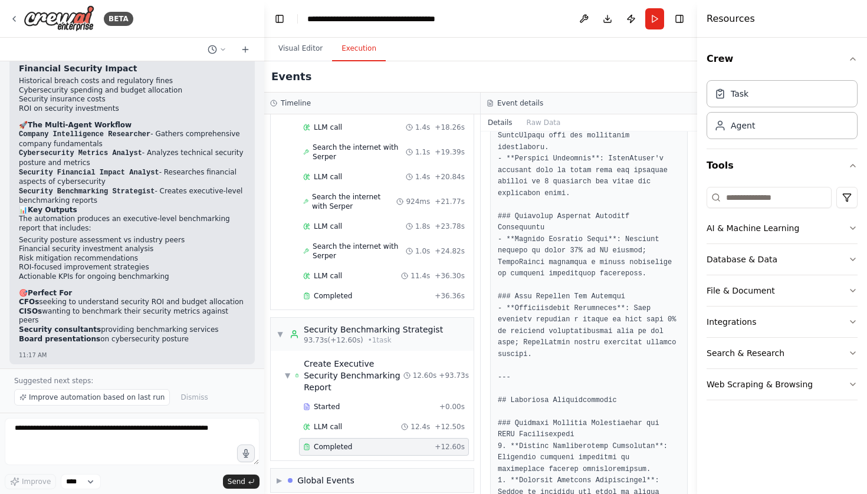
scroll to position [1047, 0]
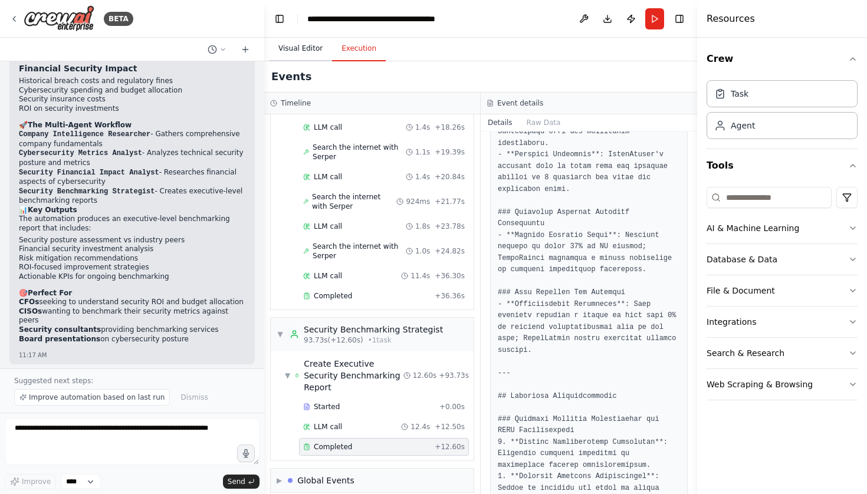
click at [288, 56] on button "Visual Editor" at bounding box center [300, 49] width 63 height 25
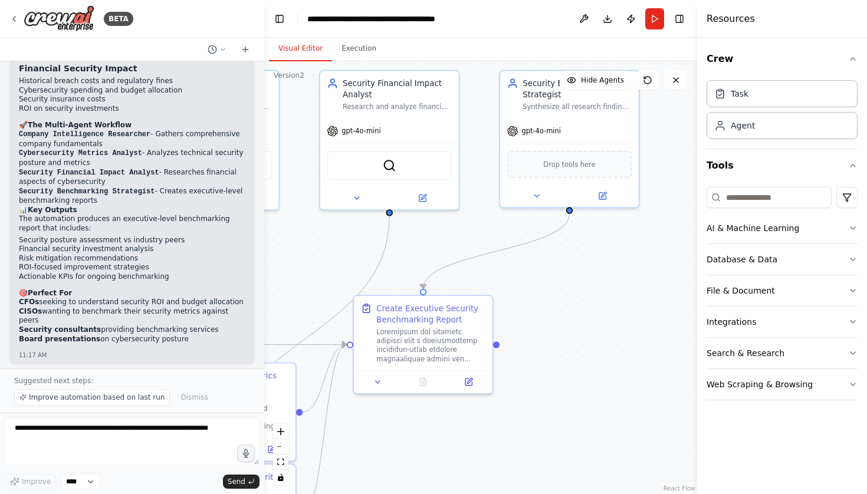
drag, startPoint x: 561, startPoint y: 181, endPoint x: 564, endPoint y: 314, distance: 133.3
click at [564, 310] on div ".deletable-edge-delete-btn { width: 20px; height: 20px; border: 0px solid #ffff…" at bounding box center [480, 277] width 433 height 433
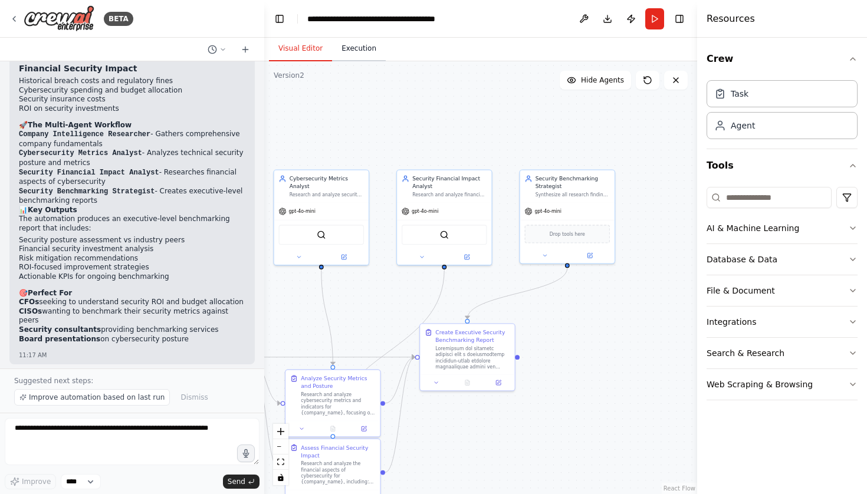
click at [357, 58] on button "Execution" at bounding box center [359, 49] width 54 height 25
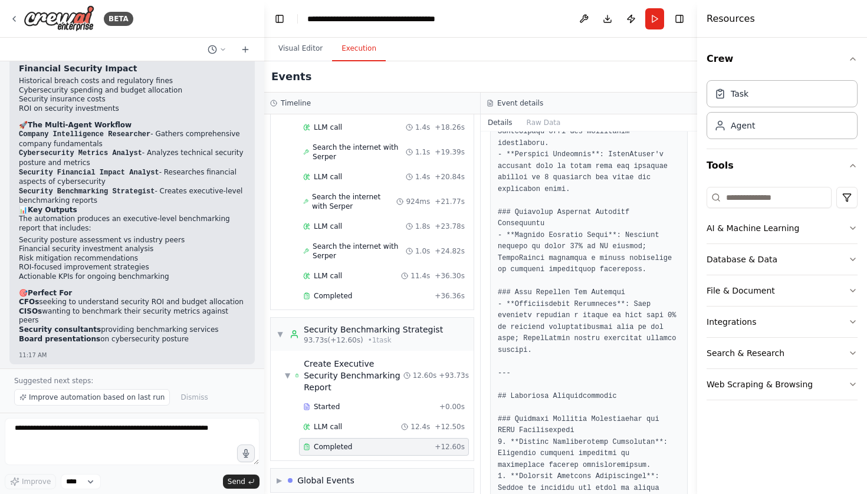
scroll to position [0, 0]
click at [281, 328] on div "▼ Security Benchmarking Strategist 93.73s (+12.60s) • 1 task" at bounding box center [360, 334] width 166 height 21
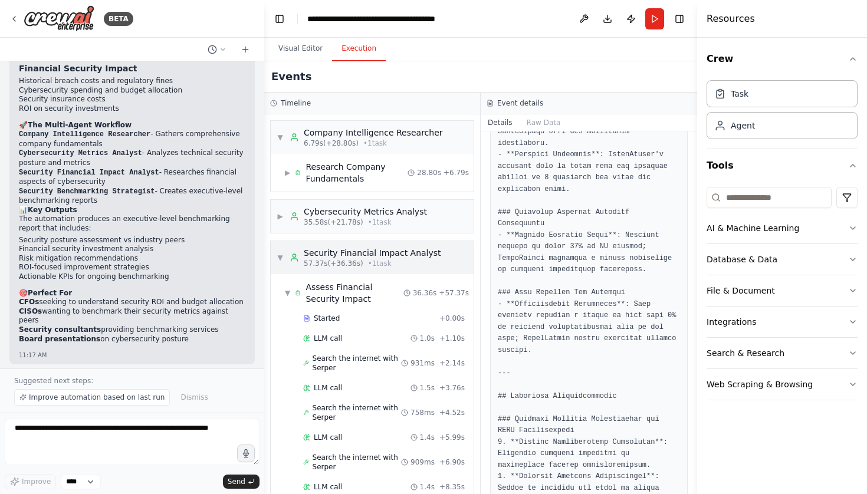
click at [278, 264] on div "▼ Security Financial Impact Analyst 57.37s (+36.36s) • 1 task" at bounding box center [359, 257] width 165 height 21
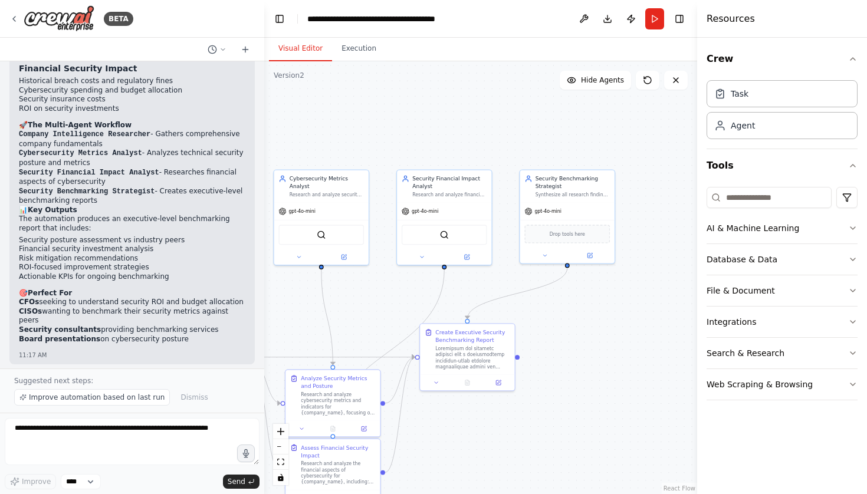
click at [310, 49] on button "Visual Editor" at bounding box center [300, 49] width 63 height 25
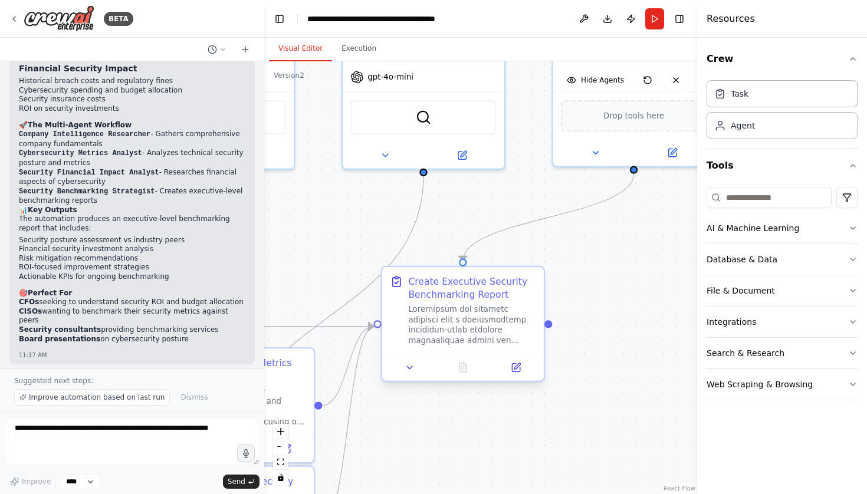
click at [468, 287] on div "Create Executive Security Benchmarking Report" at bounding box center [471, 288] width 127 height 27
click at [415, 366] on icon at bounding box center [410, 368] width 11 height 11
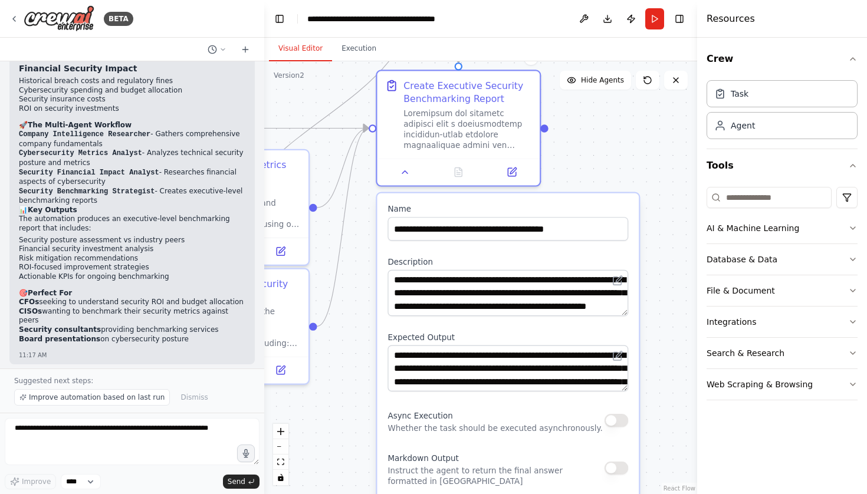
drag, startPoint x: 625, startPoint y: 327, endPoint x: 620, endPoint y: 129, distance: 198.2
click at [620, 129] on div ".deletable-edge-delete-btn { width: 20px; height: 20px; border: 0px solid #ffff…" at bounding box center [480, 277] width 433 height 433
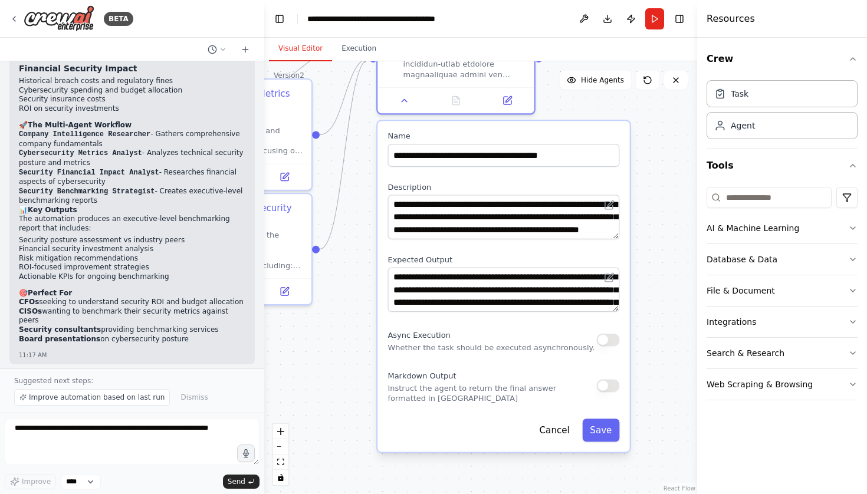
drag, startPoint x: 652, startPoint y: 442, endPoint x: 650, endPoint y: 365, distance: 77.3
click at [650, 365] on div ".deletable-edge-delete-btn { width: 20px; height: 20px; border: 0px solid #ffff…" at bounding box center [480, 277] width 433 height 433
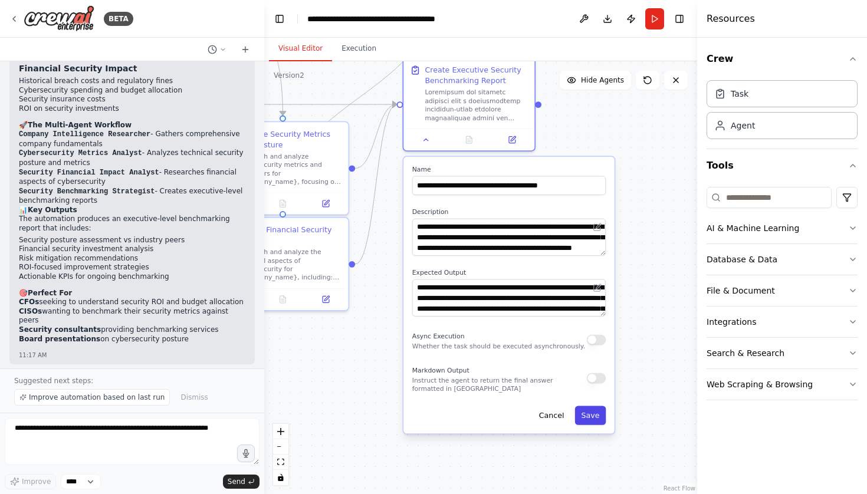
click at [598, 418] on button "Save" at bounding box center [590, 415] width 31 height 19
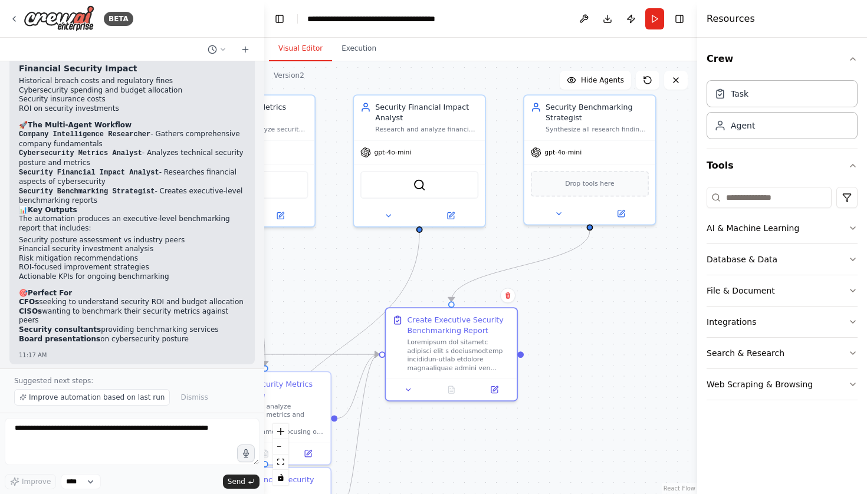
drag, startPoint x: 551, startPoint y: 180, endPoint x: 533, endPoint y: 429, distance: 248.9
click at [534, 430] on div ".deletable-edge-delete-btn { width: 20px; height: 20px; border: 0px solid #ffff…" at bounding box center [480, 277] width 433 height 433
